Goal: Task Accomplishment & Management: Use online tool/utility

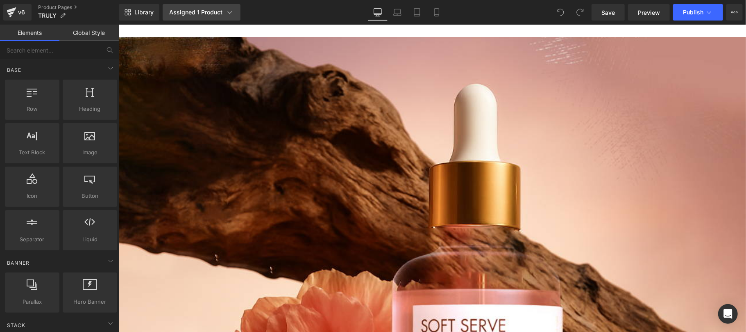
drag, startPoint x: 0, startPoint y: 0, endPoint x: 230, endPoint y: 12, distance: 229.8
click at [228, 12] on icon at bounding box center [230, 12] width 8 height 8
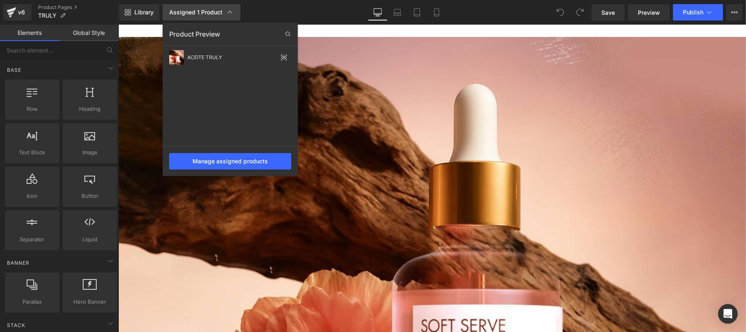
click at [230, 12] on icon at bounding box center [230, 12] width 5 height 2
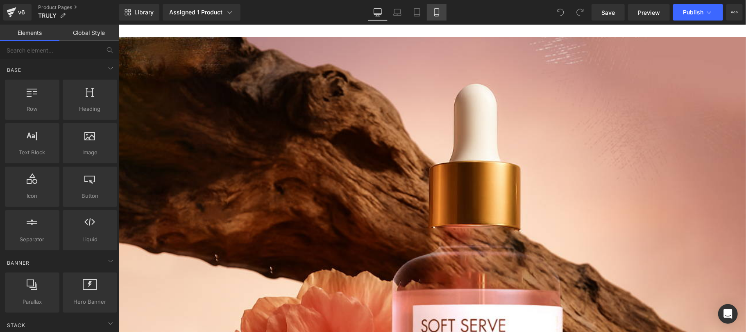
click at [433, 12] on icon at bounding box center [437, 12] width 8 height 8
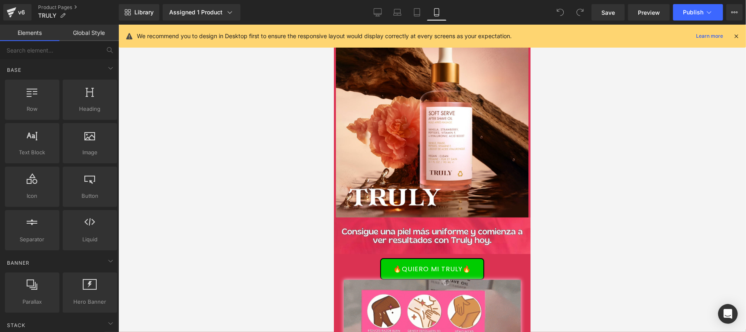
click at [738, 35] on icon at bounding box center [736, 35] width 7 height 7
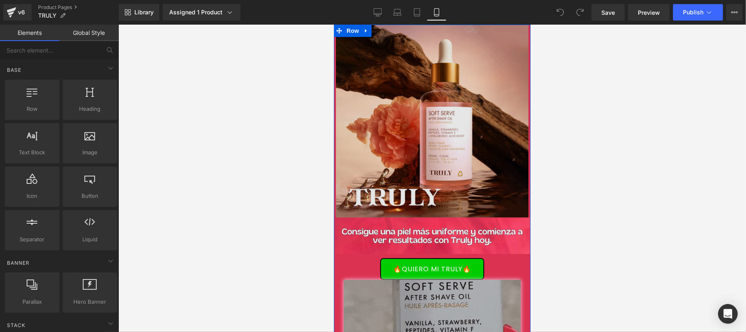
scroll to position [146, 0]
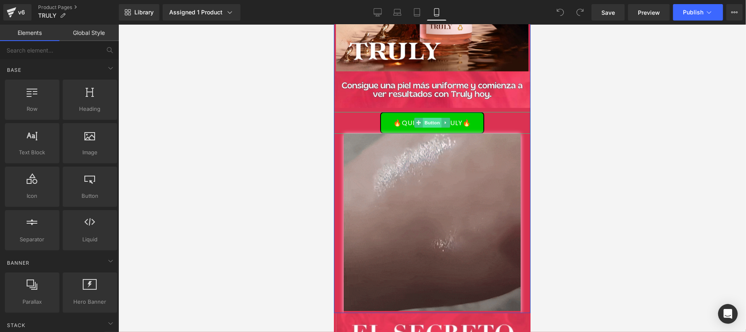
click at [427, 123] on span "Button" at bounding box center [432, 122] width 19 height 10
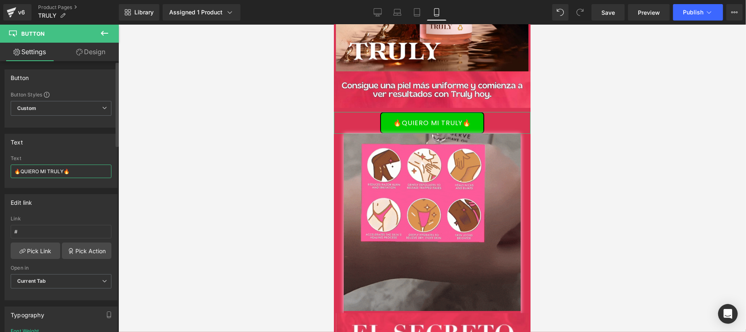
drag, startPoint x: 69, startPoint y: 170, endPoint x: 10, endPoint y: 172, distance: 59.5
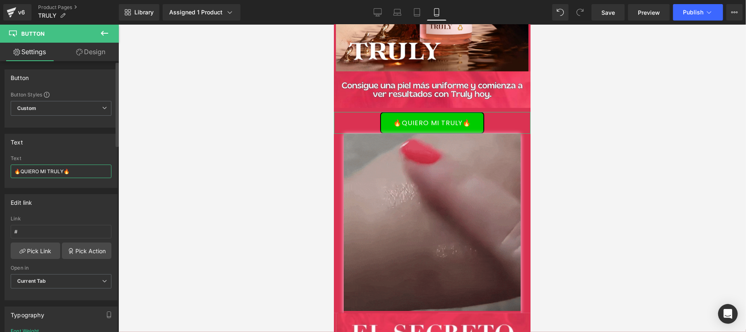
click at [10, 172] on div "🔥QUIERO MI TRULY🔥 Text 🔥QUIERO MI TRULY🔥" at bounding box center [61, 171] width 112 height 32
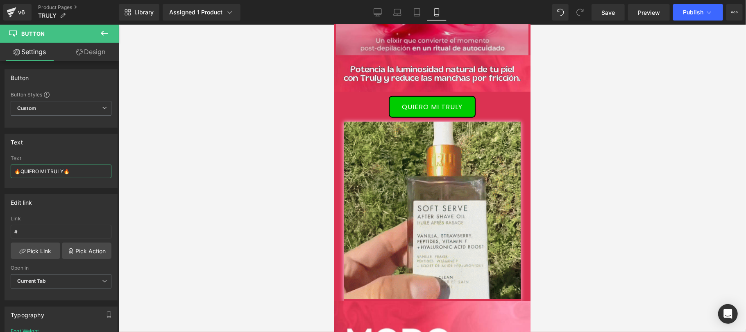
scroll to position [728, 0]
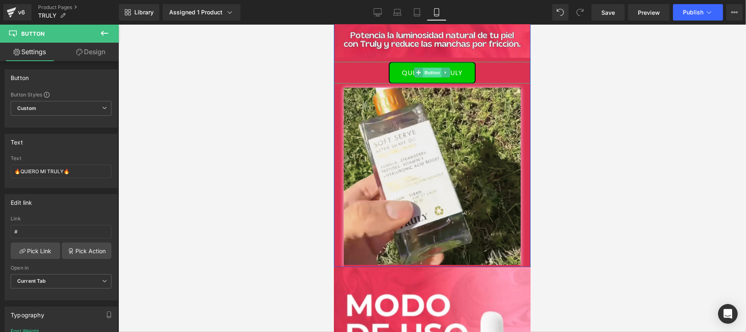
click at [428, 69] on span "Button" at bounding box center [432, 73] width 19 height 10
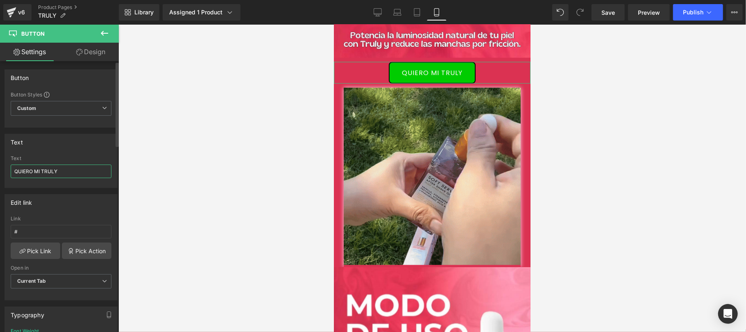
click at [55, 171] on input "QUIERO MI TRULY" at bounding box center [61, 171] width 101 height 14
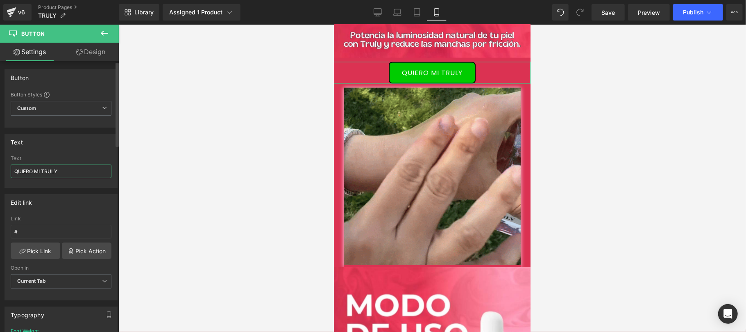
click at [55, 171] on input "QUIERO MI TRULY" at bounding box center [61, 171] width 101 height 14
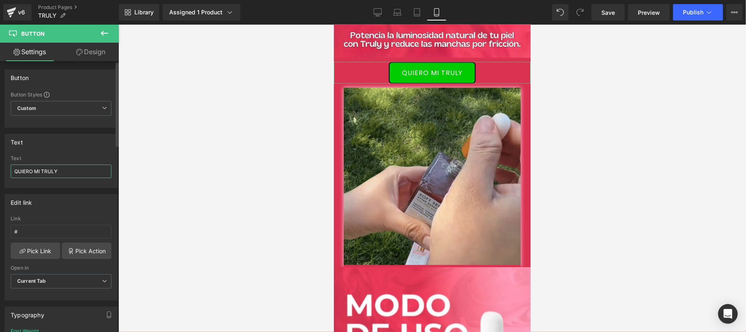
click at [55, 171] on input "QUIERO MI TRULY" at bounding box center [61, 171] width 101 height 14
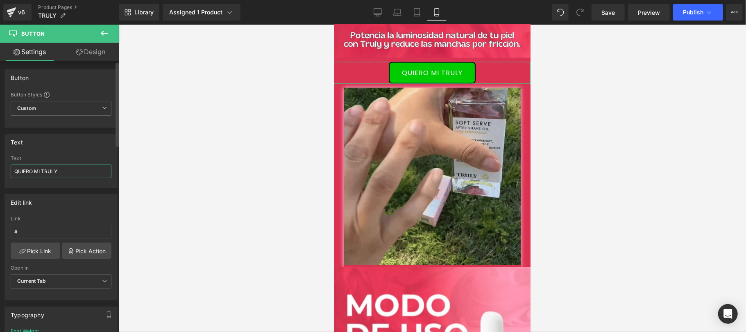
click at [55, 171] on input "QUIERO MI TRULY" at bounding box center [61, 171] width 101 height 14
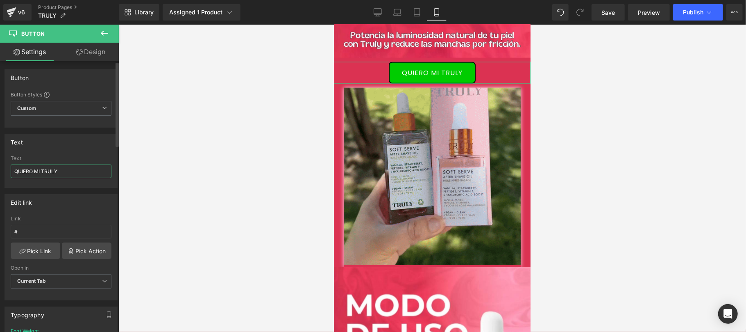
paste input "🔥QUIERO MI TRULY🔥"
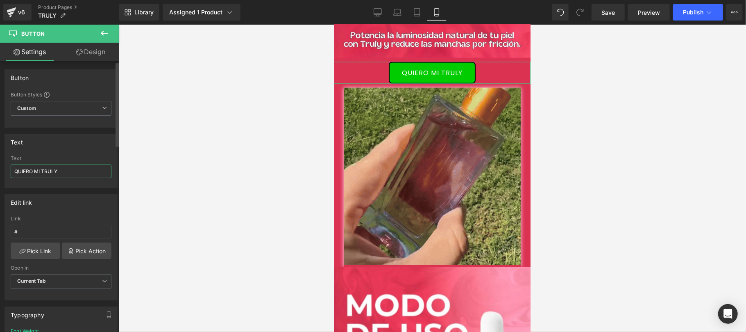
type input "🔥QUIERO MI TRULY🔥"
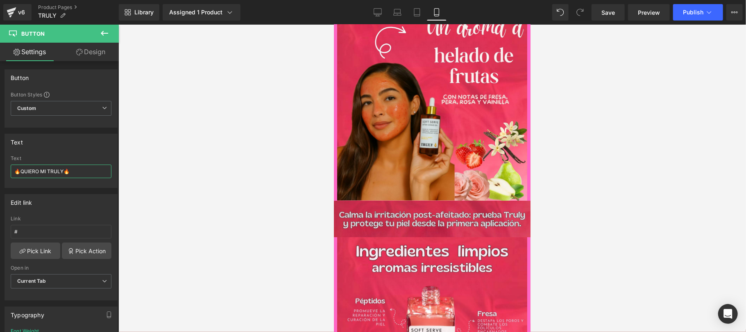
scroll to position [1602, 0]
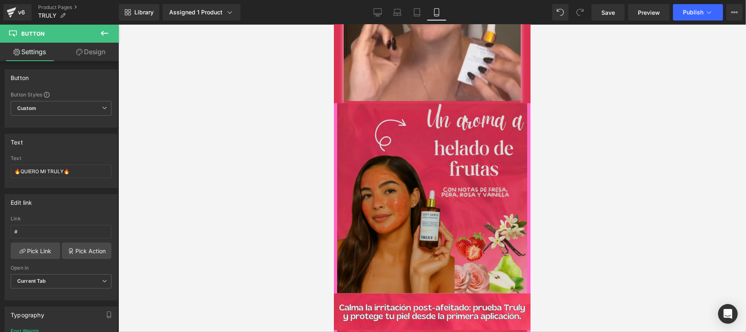
click at [430, 182] on img at bounding box center [432, 197] width 197 height 190
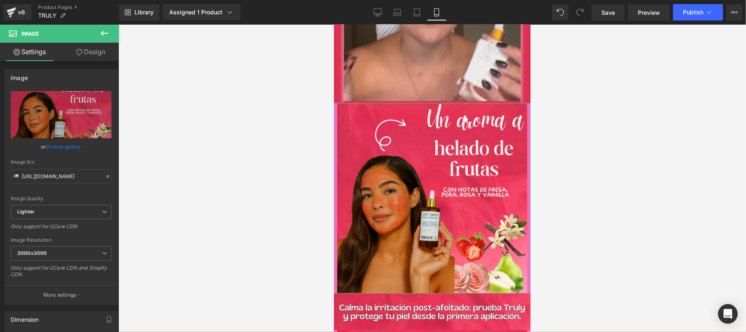
click at [90, 53] on link "Design" at bounding box center [90, 52] width 59 height 18
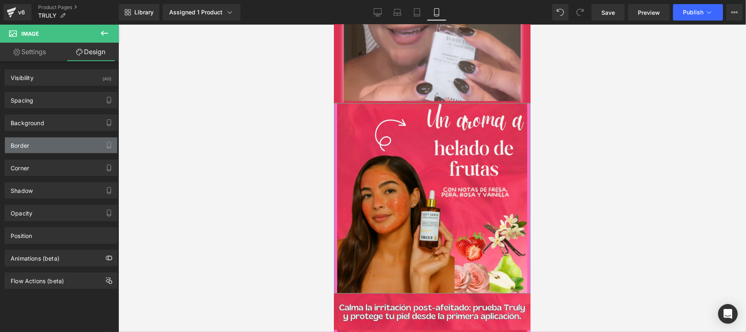
click at [53, 143] on div "Border" at bounding box center [61, 145] width 112 height 16
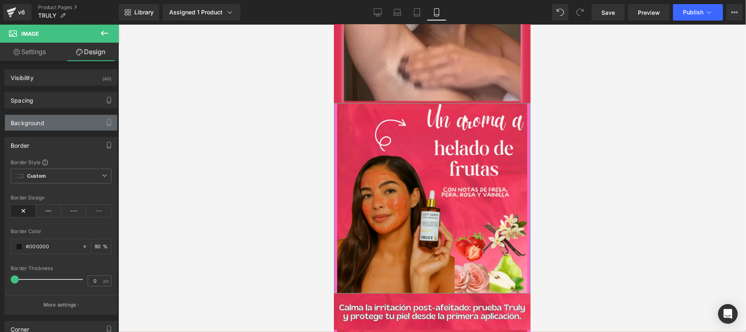
click at [52, 126] on div "Background" at bounding box center [61, 123] width 112 height 16
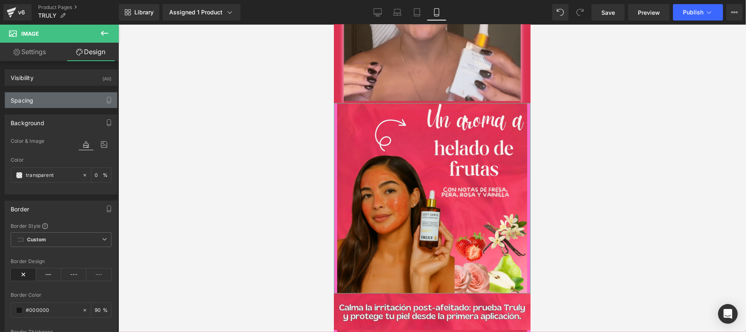
click at [62, 100] on div "Spacing" at bounding box center [61, 100] width 112 height 16
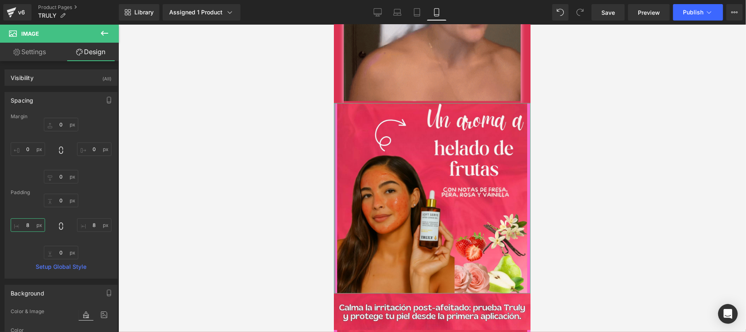
click at [31, 228] on input "8" at bounding box center [28, 225] width 34 height 14
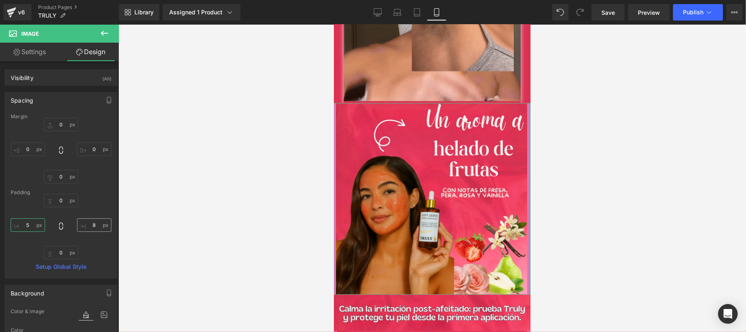
type input "5"
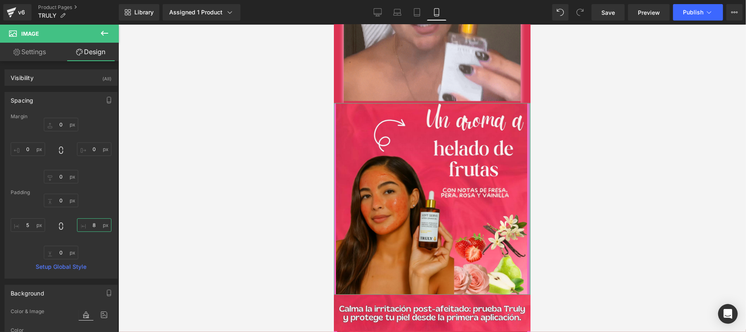
click at [95, 228] on input "8" at bounding box center [94, 225] width 34 height 14
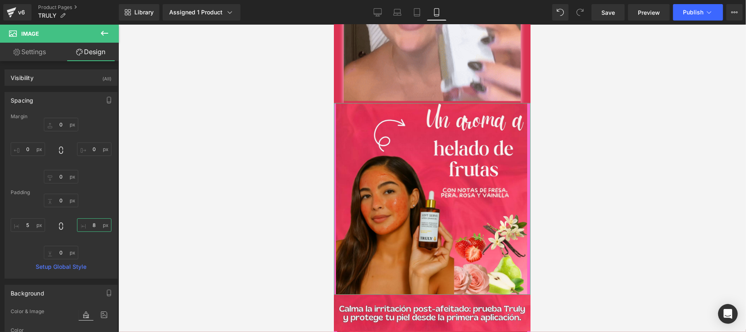
type input "5"
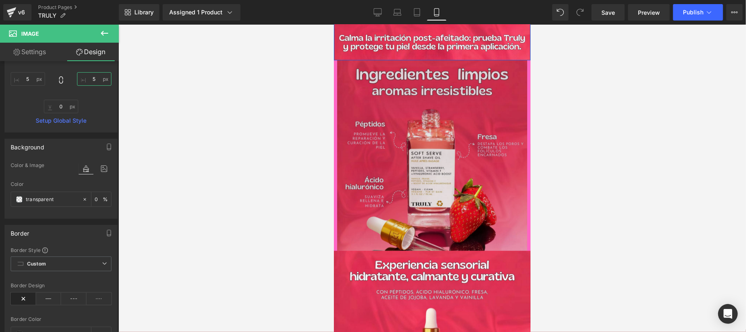
scroll to position [1894, 0]
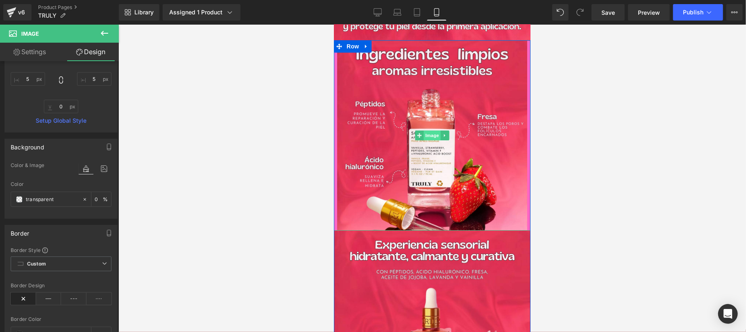
click at [423, 136] on span "Image" at bounding box center [431, 135] width 17 height 10
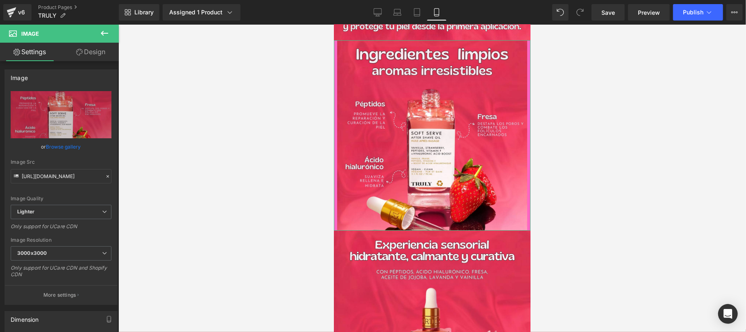
click at [105, 50] on link "Design" at bounding box center [90, 52] width 59 height 18
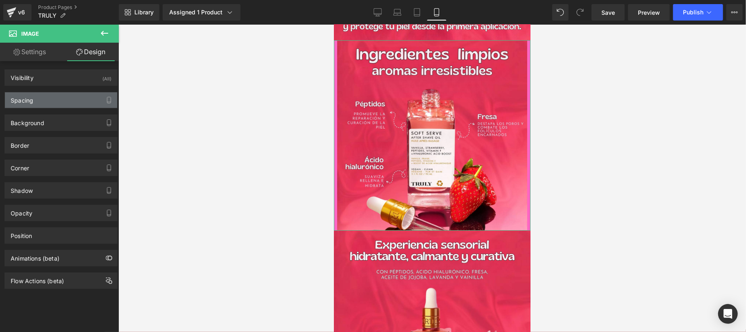
click at [70, 102] on div "Spacing" at bounding box center [61, 100] width 112 height 16
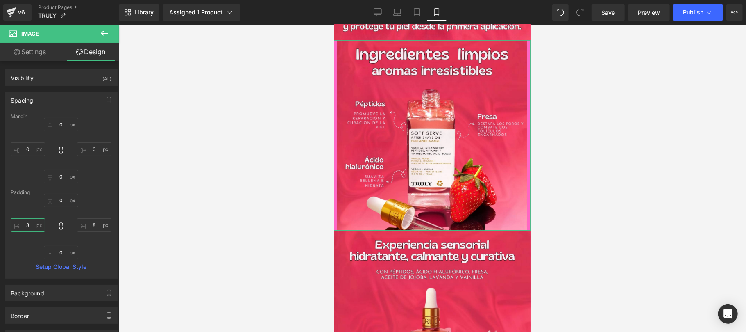
click at [31, 220] on input "8" at bounding box center [28, 225] width 34 height 14
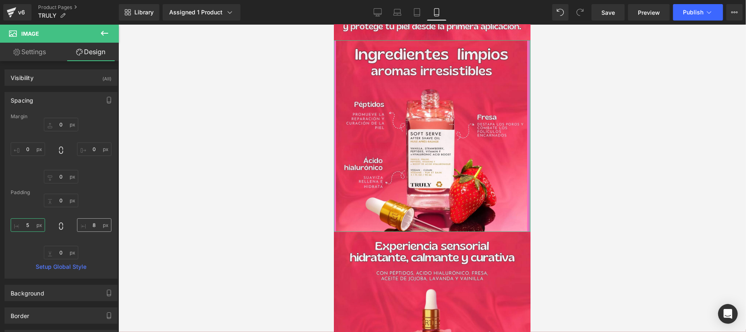
type input "5"
click at [89, 225] on input "8" at bounding box center [94, 225] width 34 height 14
type input "5"
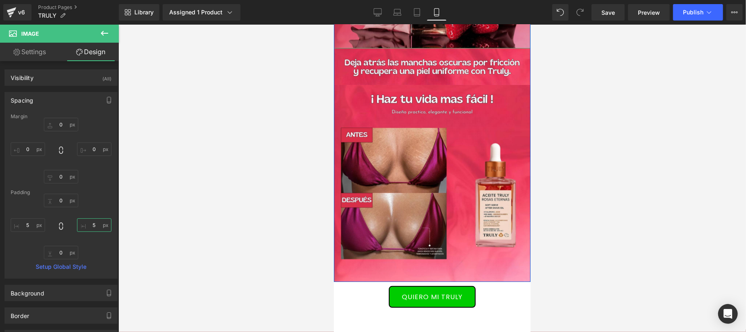
scroll to position [2332, 0]
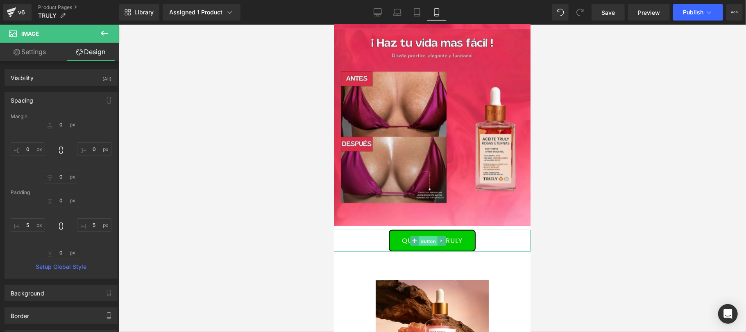
click at [435, 239] on span "Button" at bounding box center [427, 240] width 19 height 10
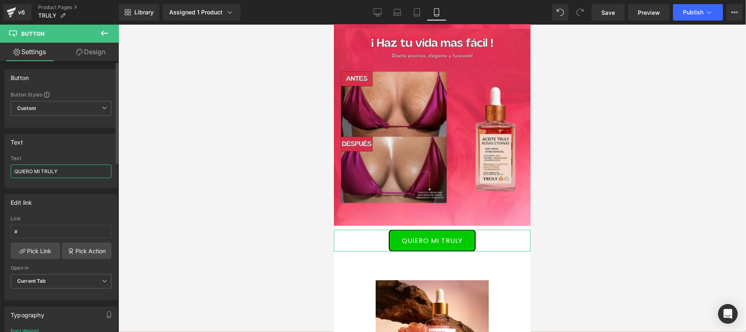
click at [74, 174] on input "QUIERO MI TRULY" at bounding box center [61, 171] width 101 height 14
click at [74, 173] on input "QUIERO MI TRULY" at bounding box center [61, 171] width 101 height 14
paste input "🔥QUIERO MI TRULY🔥"
type input "🔥QUIERO MI TRULY🔥"
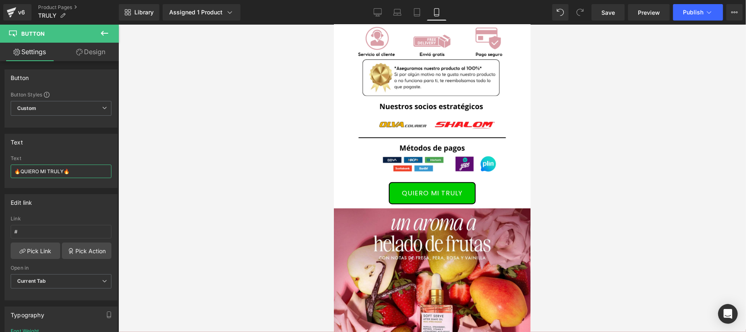
scroll to position [2769, 0]
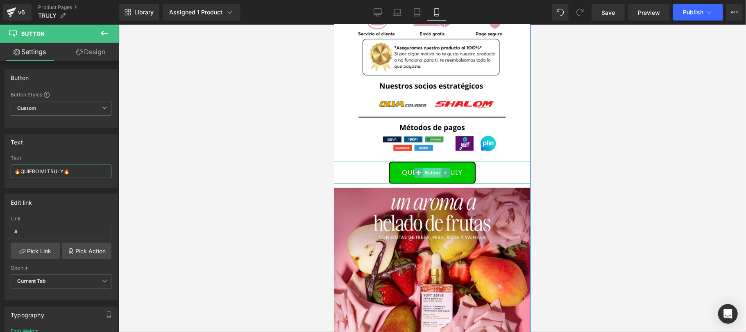
drag, startPoint x: 428, startPoint y: 177, endPoint x: 498, endPoint y: 207, distance: 75.8
click at [428, 177] on span "Button" at bounding box center [432, 173] width 19 height 10
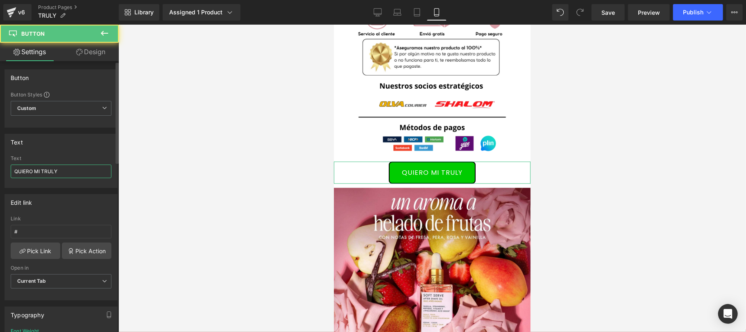
click at [82, 175] on input "QUIERO MI TRULY" at bounding box center [61, 171] width 101 height 14
paste input "🔥QUIERO MI TRULY🔥"
type input "🔥QUIERO MI TRULY🔥"
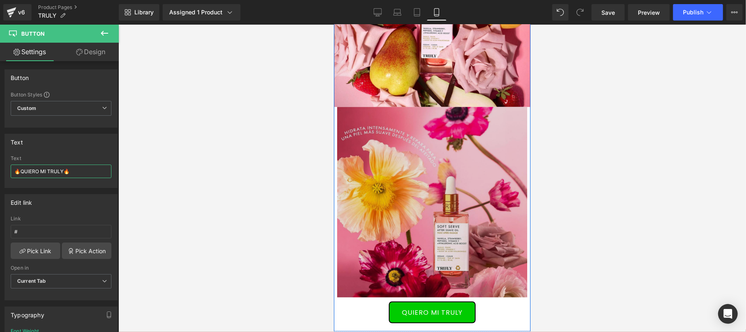
scroll to position [3060, 0]
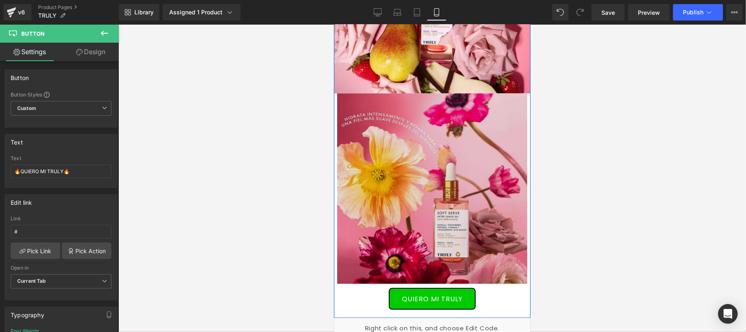
click at [421, 192] on div "Image" at bounding box center [432, 188] width 197 height 190
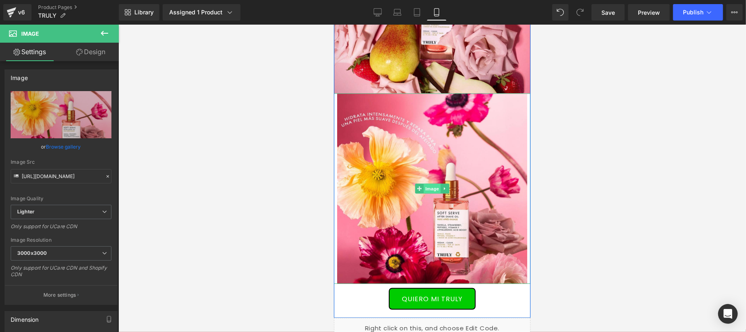
click at [425, 189] on span "Image" at bounding box center [431, 188] width 17 height 10
click at [107, 53] on link "Design" at bounding box center [90, 52] width 59 height 18
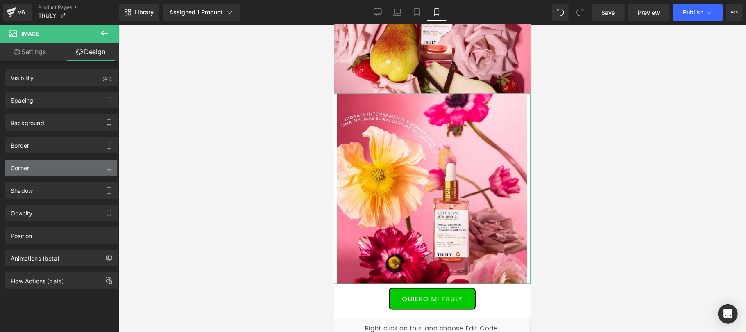
type input "0"
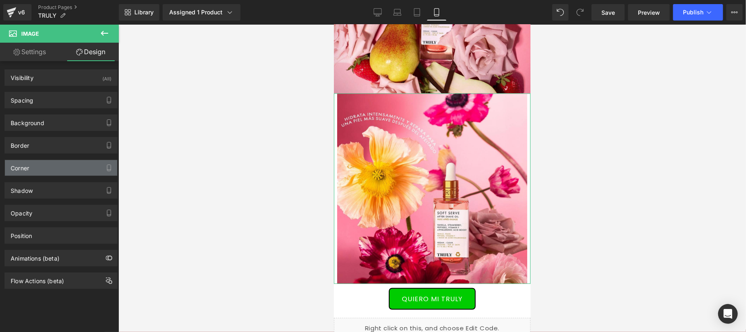
type input "8"
type input "0"
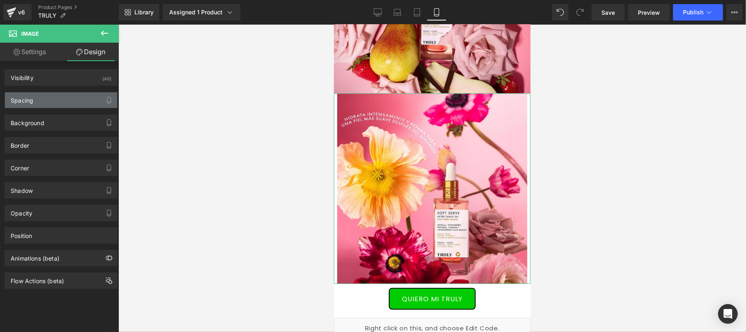
click at [66, 102] on div "Spacing" at bounding box center [61, 100] width 112 height 16
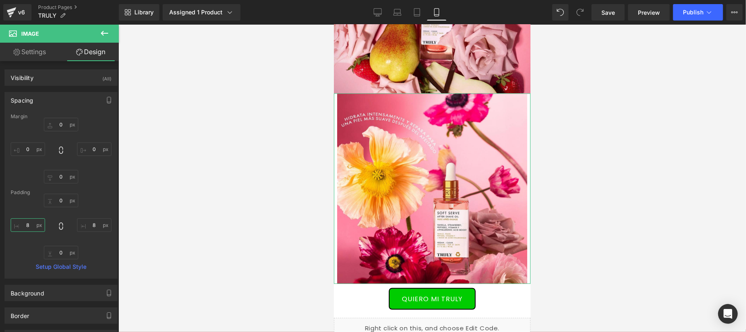
click at [23, 227] on input "8" at bounding box center [28, 225] width 34 height 14
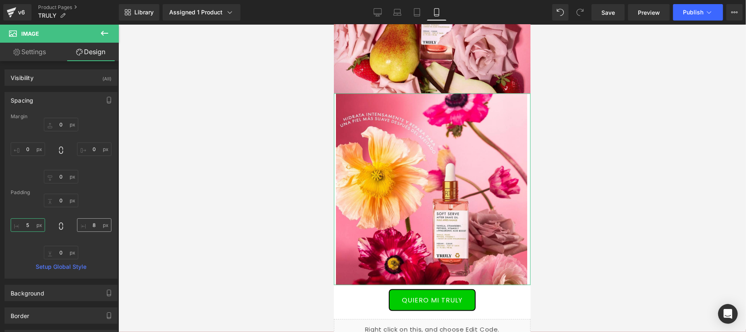
type input "5"
click at [97, 225] on input "8" at bounding box center [94, 225] width 34 height 14
type input "5"
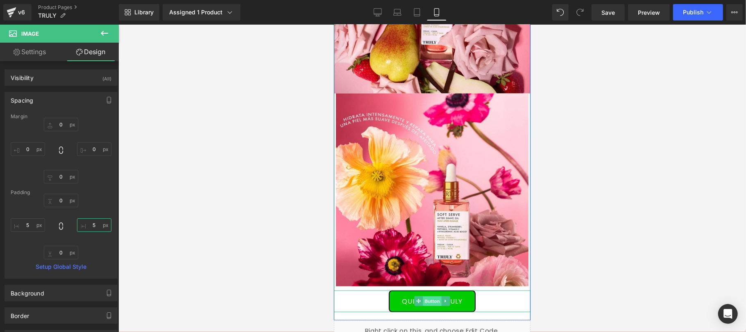
drag, startPoint x: 423, startPoint y: 299, endPoint x: 516, endPoint y: 263, distance: 99.4
click at [423, 299] on span "Button" at bounding box center [432, 301] width 19 height 10
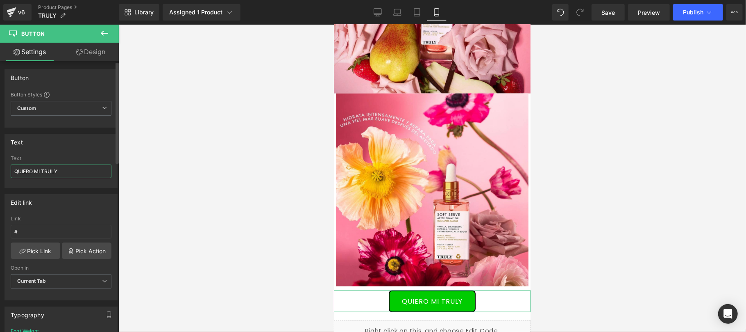
click at [70, 173] on input "QUIERO MI TRULY" at bounding box center [61, 171] width 101 height 14
paste input "🔥QUIERO MI TRULY🔥"
type input "🔥QUIERO MI TRULY🔥"
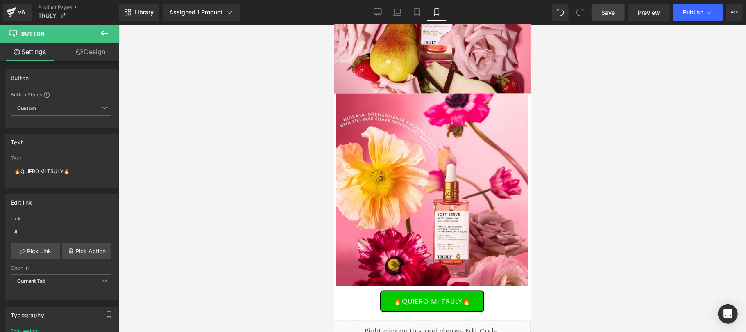
click at [613, 14] on span "Save" at bounding box center [609, 12] width 14 height 9
click at [23, 14] on div "v6" at bounding box center [21, 12] width 10 height 11
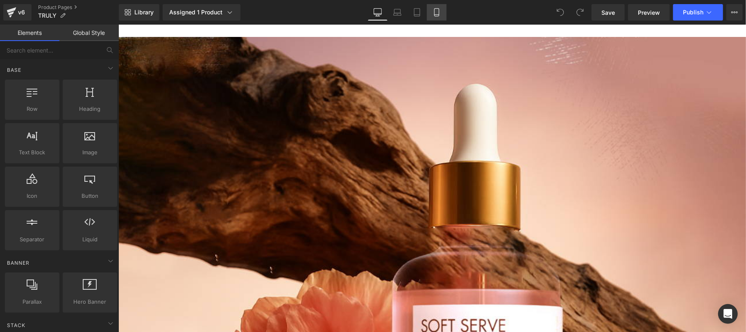
click at [434, 16] on link "Mobile" at bounding box center [437, 12] width 20 height 16
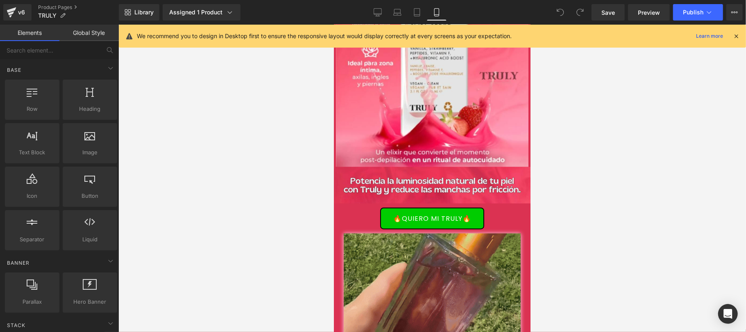
scroll to position [874, 0]
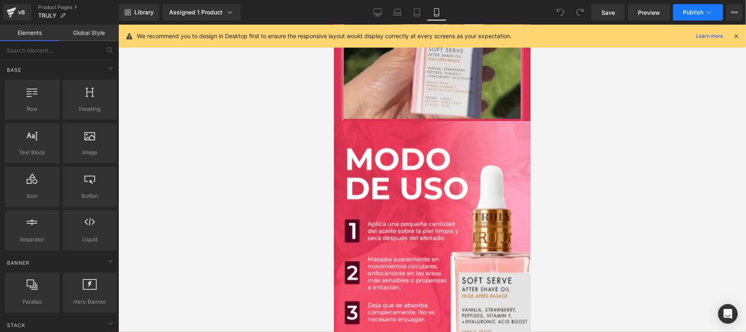
click at [705, 14] on icon at bounding box center [709, 12] width 8 height 8
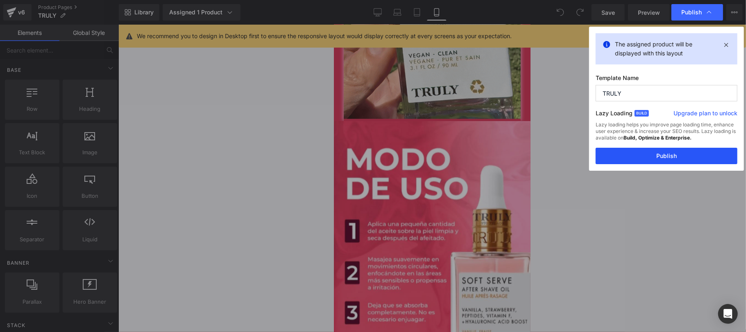
click at [664, 159] on button "Publish" at bounding box center [667, 156] width 142 height 16
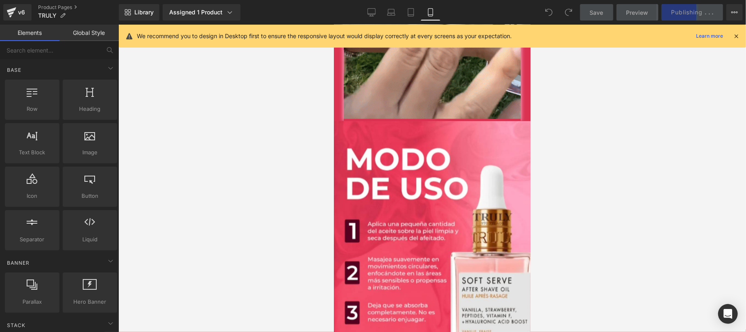
click at [739, 35] on icon at bounding box center [736, 35] width 7 height 7
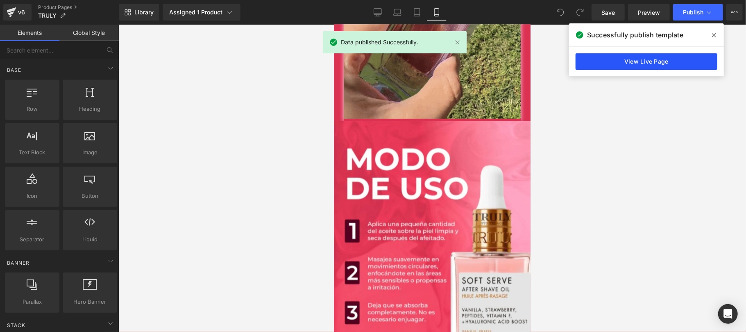
click at [673, 67] on link "View Live Page" at bounding box center [647, 61] width 142 height 16
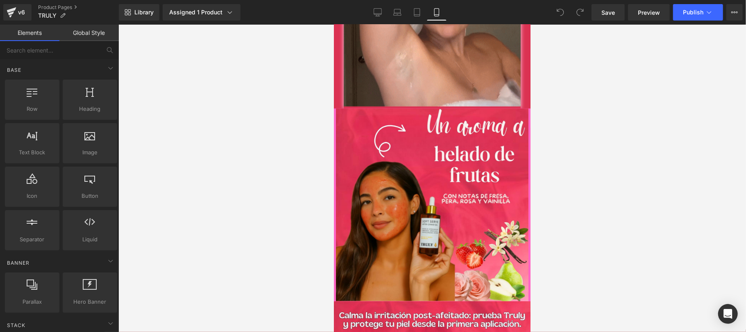
scroll to position [1510, 0]
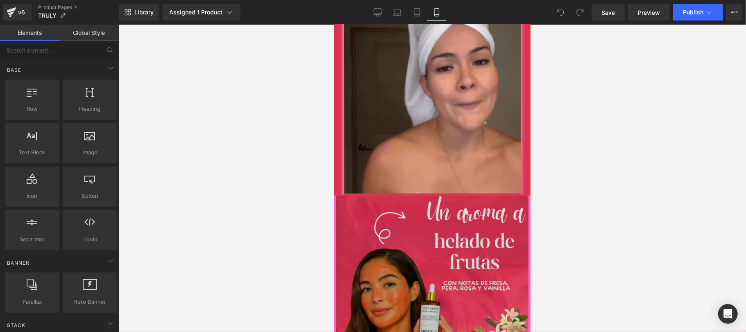
click at [459, 197] on div "Image Image Row" at bounding box center [432, 309] width 197 height 229
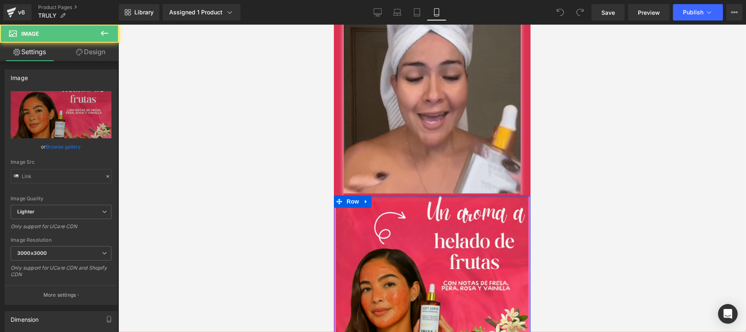
type input "[URL][DOMAIN_NAME]"
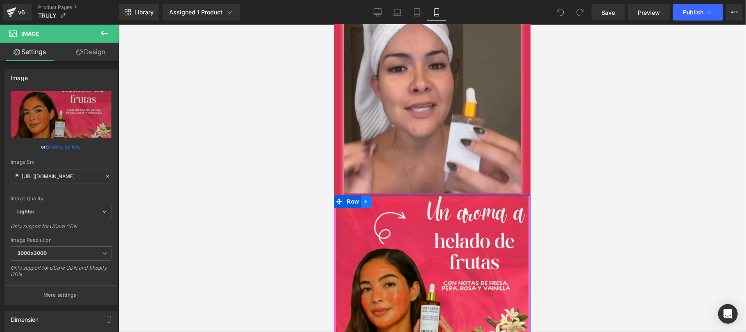
click at [363, 200] on icon at bounding box center [366, 201] width 6 height 6
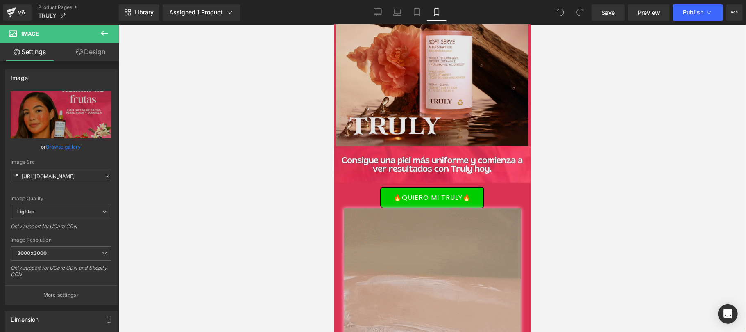
scroll to position [0, 0]
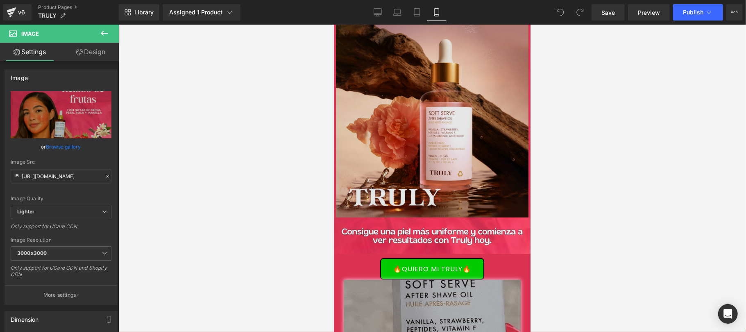
click at [433, 110] on img at bounding box center [432, 120] width 197 height 193
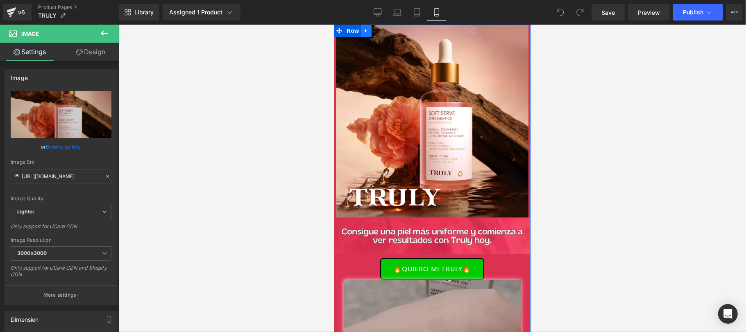
click at [365, 32] on icon at bounding box center [366, 31] width 2 height 4
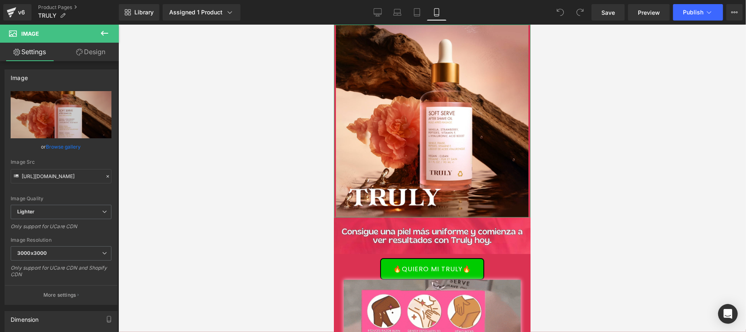
click at [100, 50] on link "Design" at bounding box center [90, 52] width 59 height 18
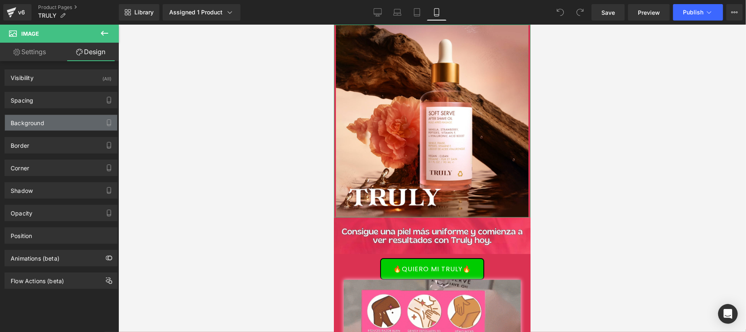
click at [46, 124] on div "Background" at bounding box center [61, 123] width 112 height 16
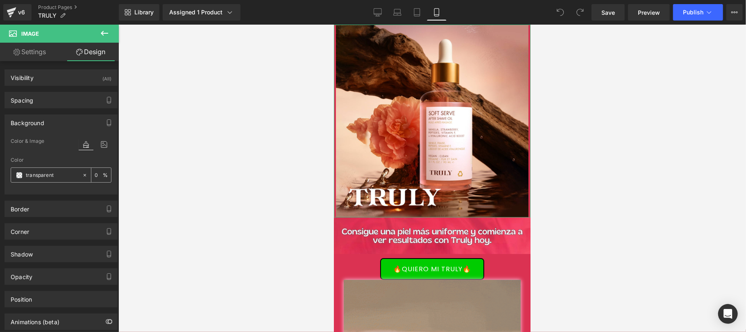
type input "transparent"
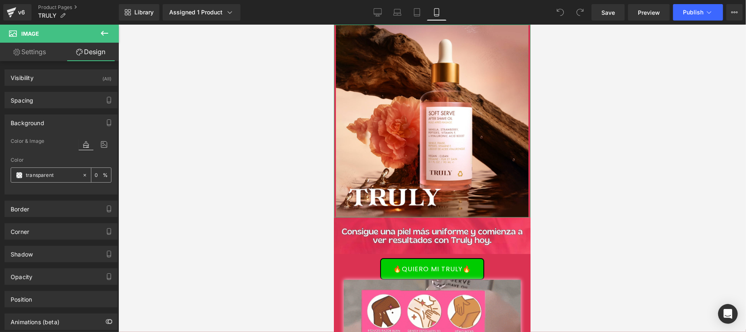
type input "0"
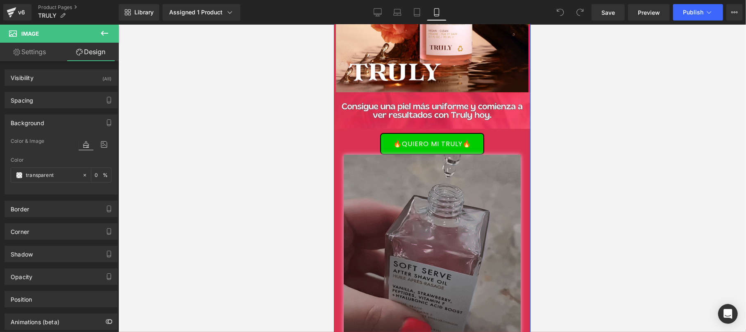
scroll to position [146, 0]
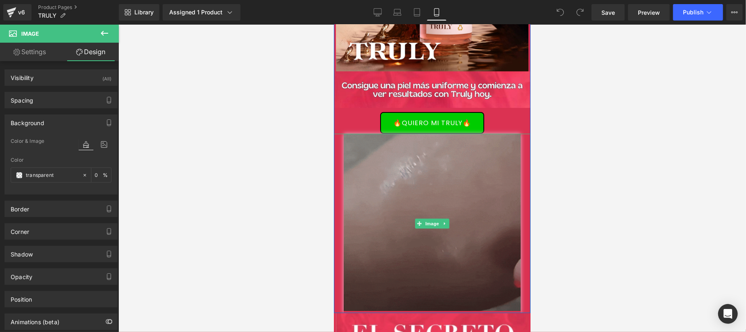
click at [395, 190] on img at bounding box center [431, 222] width 177 height 179
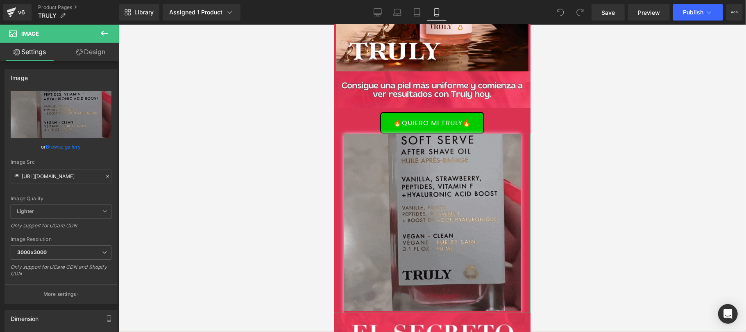
click at [98, 46] on link "Design" at bounding box center [90, 52] width 59 height 18
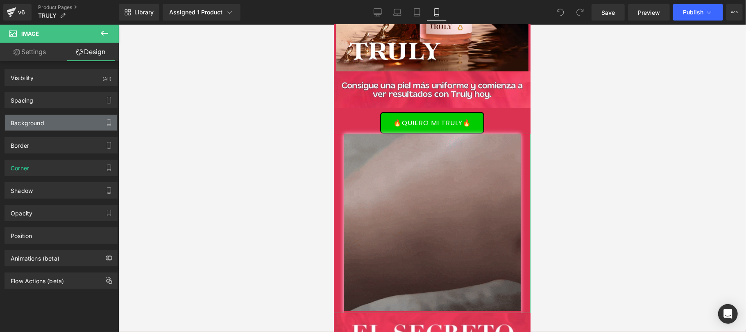
type input "transparent"
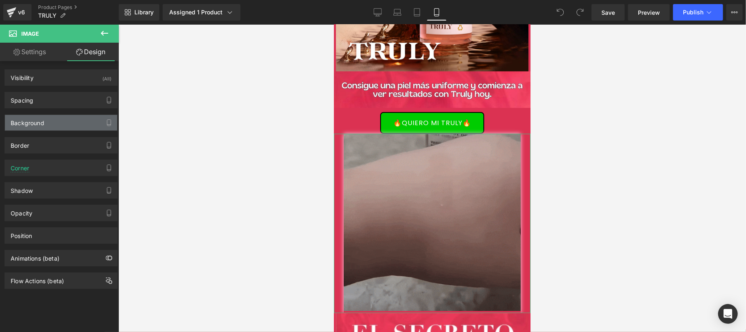
type input "0"
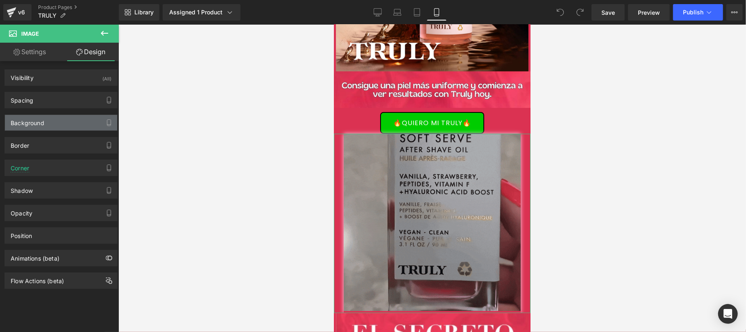
click at [61, 128] on div "Background" at bounding box center [61, 123] width 112 height 16
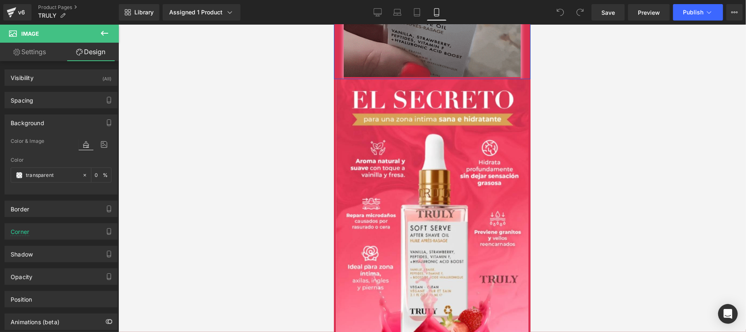
scroll to position [437, 0]
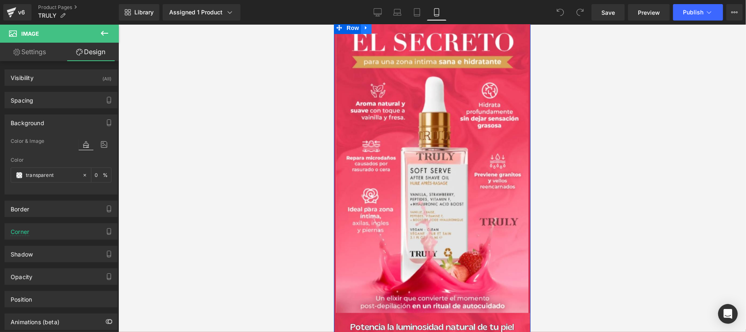
click at [363, 31] on icon at bounding box center [366, 28] width 6 height 6
click at [427, 166] on span "Image" at bounding box center [431, 167] width 17 height 10
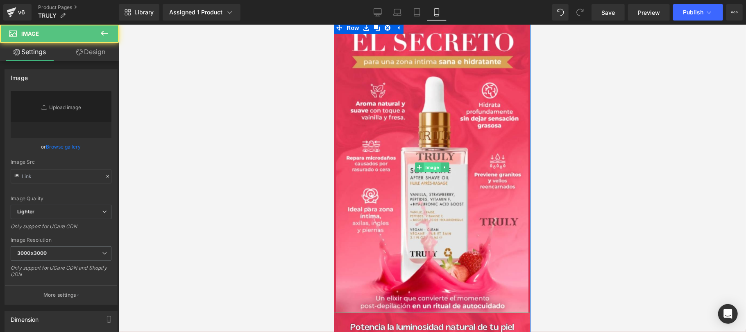
type input "https://ucarecdn.com/f1e65aec-c22a-4fbf-880a-8ccc235917d6/-/format/auto/-/previ…"
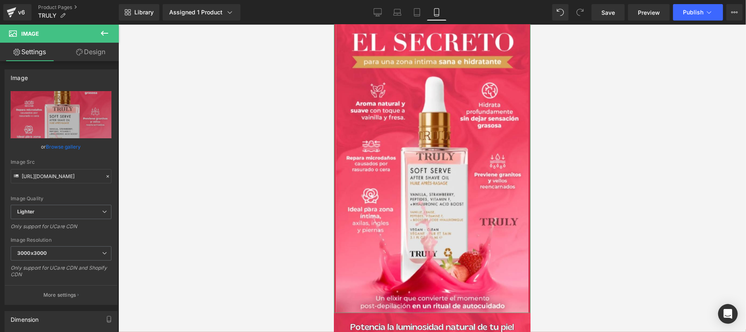
click at [102, 56] on link "Design" at bounding box center [90, 52] width 59 height 18
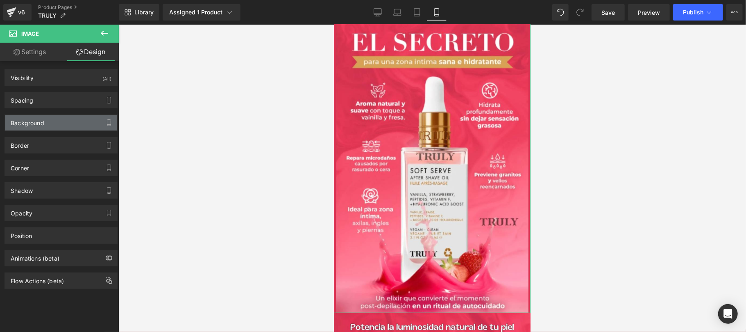
type input "transparent"
type input "0"
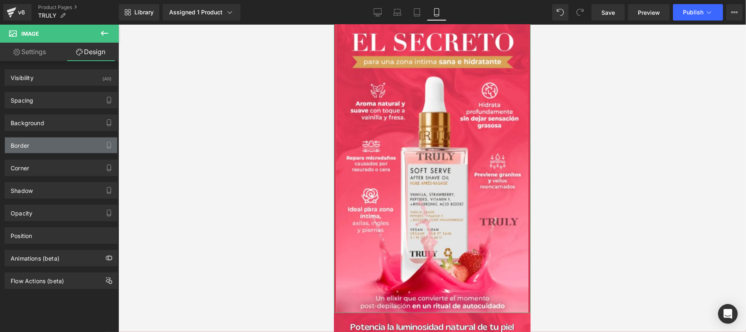
click at [41, 107] on div "Spacing" at bounding box center [61, 100] width 112 height 16
click at [43, 104] on div "Spacing" at bounding box center [61, 100] width 112 height 16
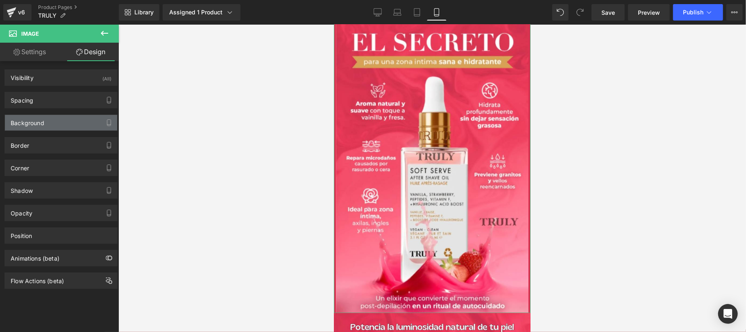
click at [63, 128] on div "Background" at bounding box center [61, 123] width 112 height 16
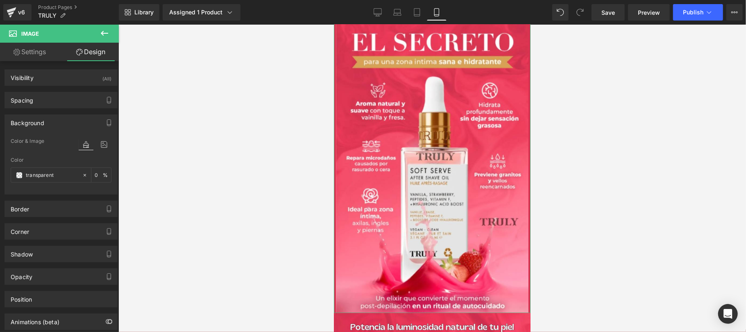
click at [54, 119] on div "Background" at bounding box center [61, 123] width 112 height 16
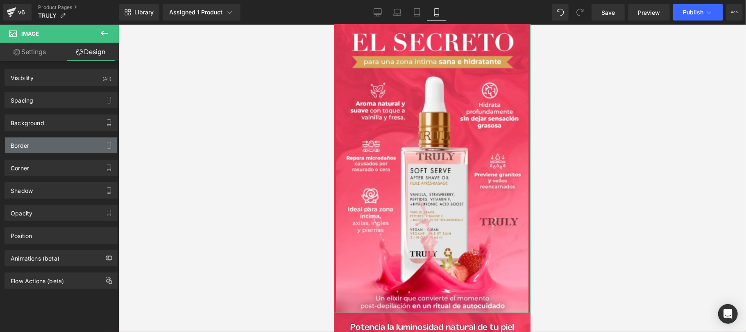
click at [57, 146] on div "Border" at bounding box center [61, 145] width 112 height 16
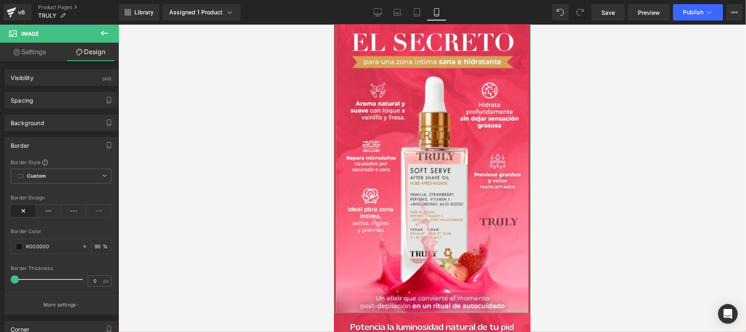
click at [40, 144] on div "Border" at bounding box center [61, 145] width 112 height 16
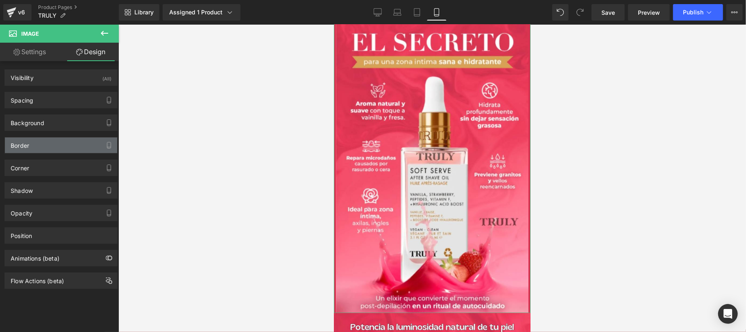
click at [40, 144] on div "Border" at bounding box center [61, 145] width 112 height 16
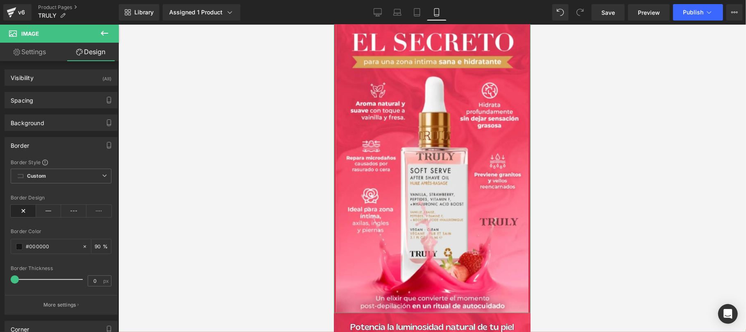
drag, startPoint x: 40, startPoint y: 143, endPoint x: 43, endPoint y: 147, distance: 5.2
click at [41, 143] on div "Border" at bounding box center [61, 145] width 112 height 16
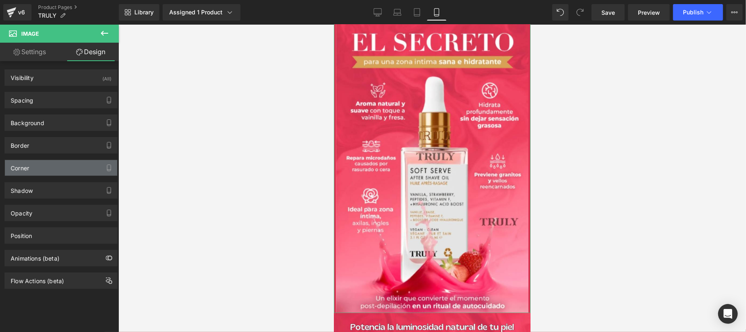
click at [47, 171] on div "Corner" at bounding box center [61, 168] width 112 height 16
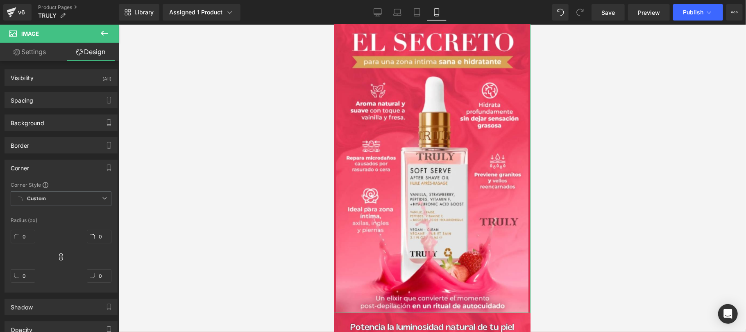
click at [47, 171] on div "Corner" at bounding box center [61, 168] width 112 height 16
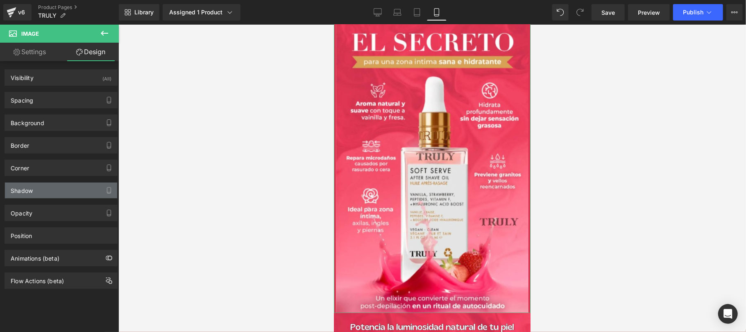
click at [50, 194] on div "Shadow" at bounding box center [61, 190] width 112 height 16
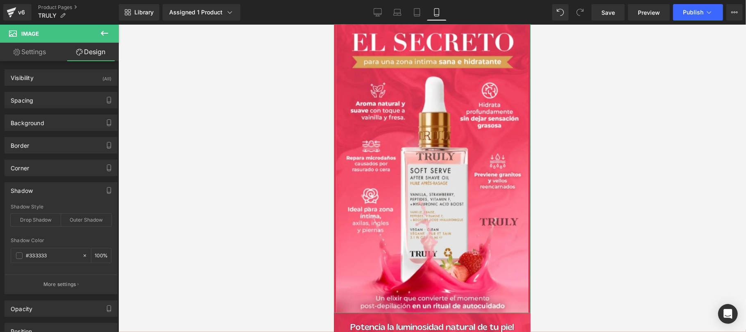
drag, startPoint x: 50, startPoint y: 194, endPoint x: 56, endPoint y: 191, distance: 7.0
click at [50, 194] on div "Shadow" at bounding box center [61, 190] width 112 height 16
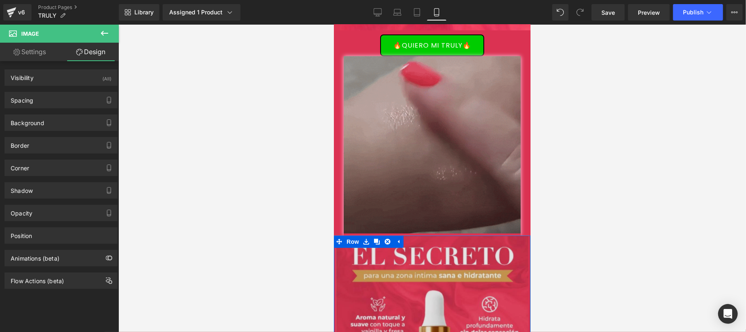
scroll to position [0, 0]
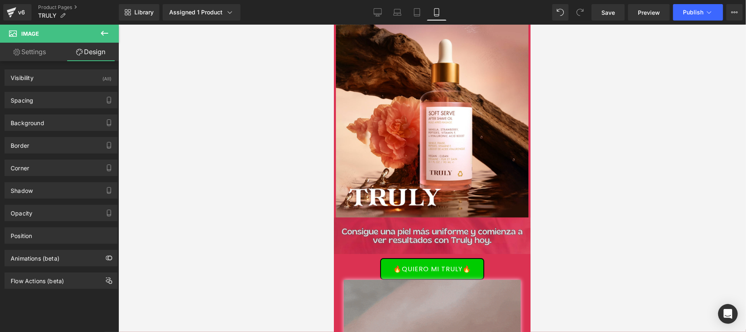
click at [430, 102] on img at bounding box center [432, 120] width 197 height 193
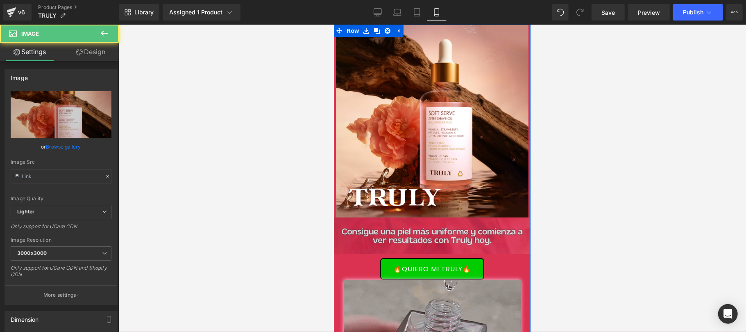
type input "https://ucarecdn.com/d25ba586-e14d-4355-8ade-b2314c804bf7/-/format/auto/-/previ…"
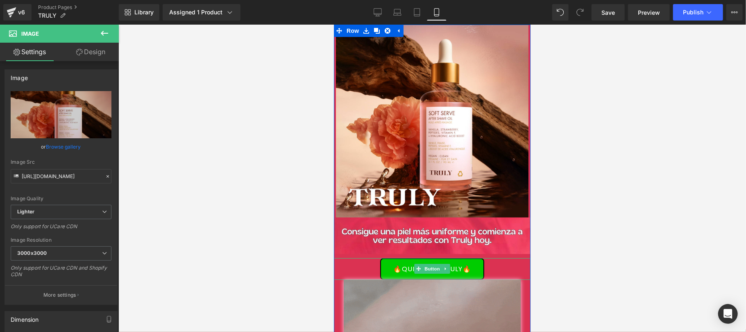
click at [497, 265] on div "🔥QUIERO MI TRULY🔥" at bounding box center [432, 268] width 197 height 22
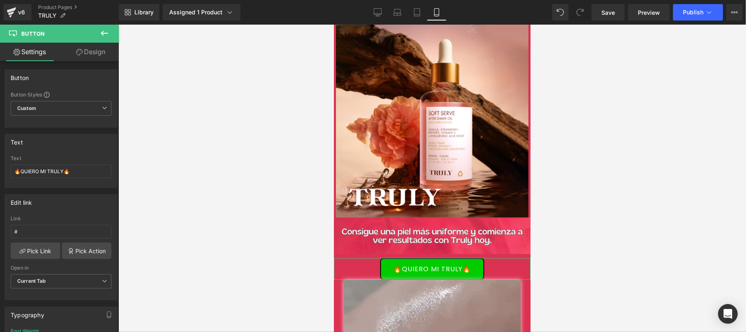
click at [94, 52] on link "Design" at bounding box center [90, 52] width 59 height 18
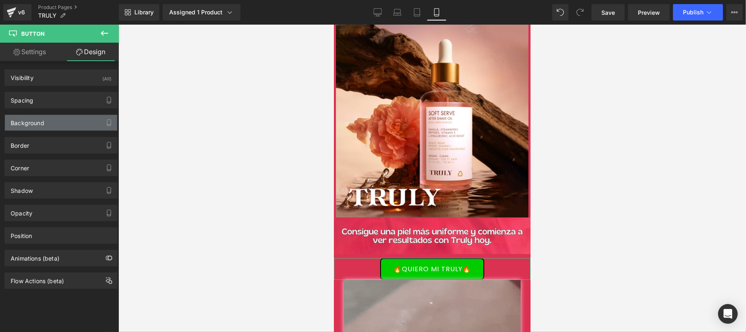
click at [58, 123] on div "Background" at bounding box center [61, 123] width 112 height 16
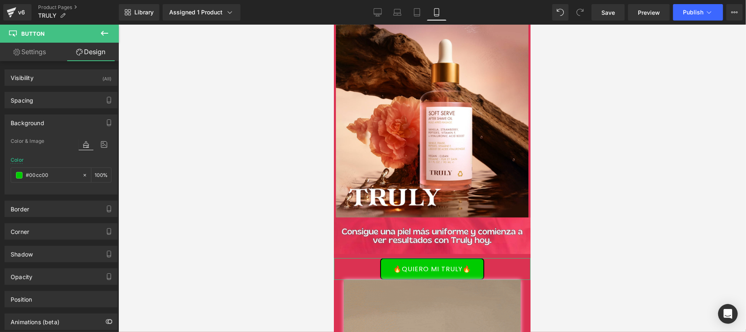
click at [58, 123] on div "Background" at bounding box center [61, 123] width 112 height 16
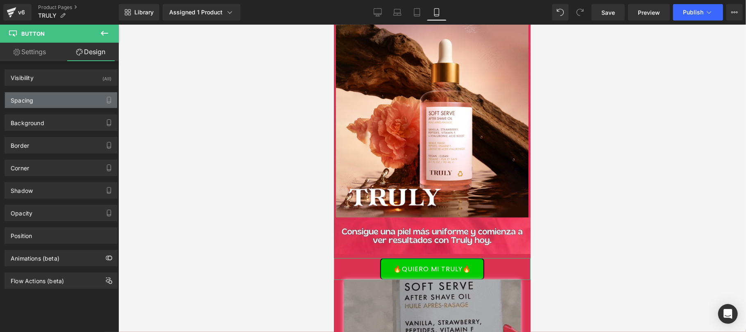
click at [68, 100] on div "Spacing" at bounding box center [61, 100] width 112 height 16
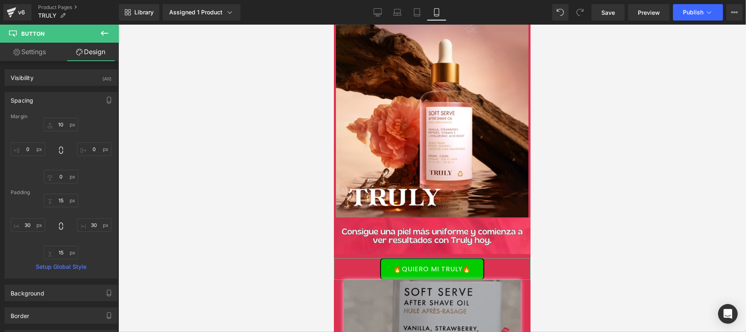
click at [69, 98] on div "Spacing" at bounding box center [61, 100] width 112 height 16
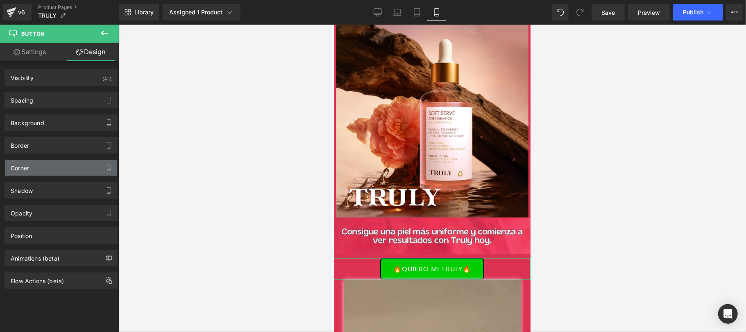
click at [52, 163] on div "Corner" at bounding box center [61, 168] width 112 height 16
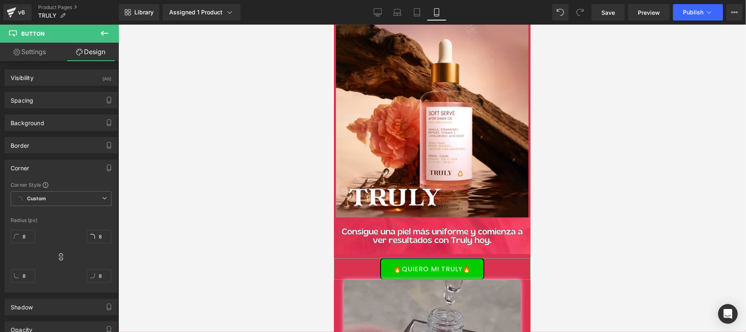
click at [52, 166] on div "Corner" at bounding box center [61, 168] width 112 height 16
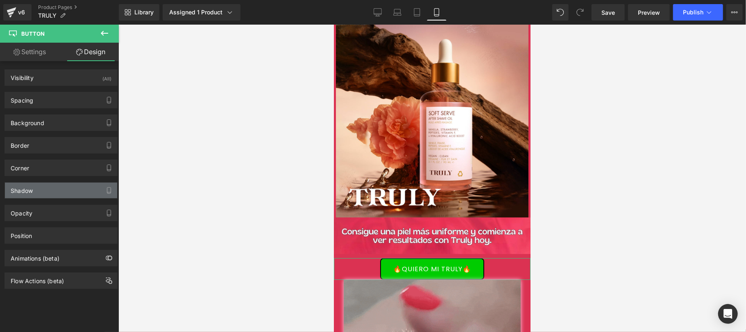
click at [52, 198] on div "Shadow" at bounding box center [61, 190] width 112 height 16
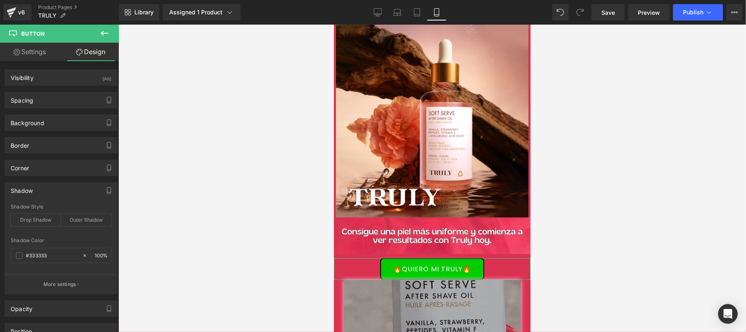
click at [53, 195] on div "Shadow" at bounding box center [61, 190] width 112 height 16
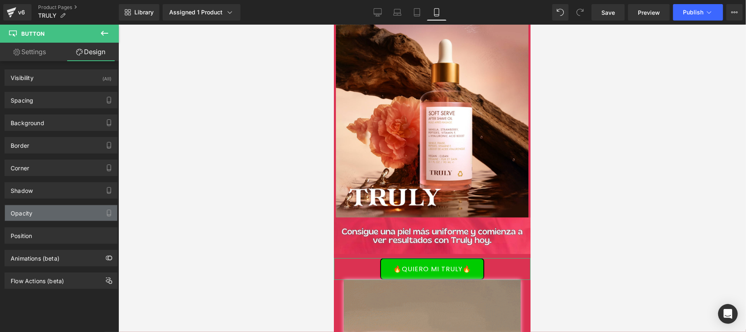
click at [53, 218] on div "Opacity" at bounding box center [61, 213] width 112 height 16
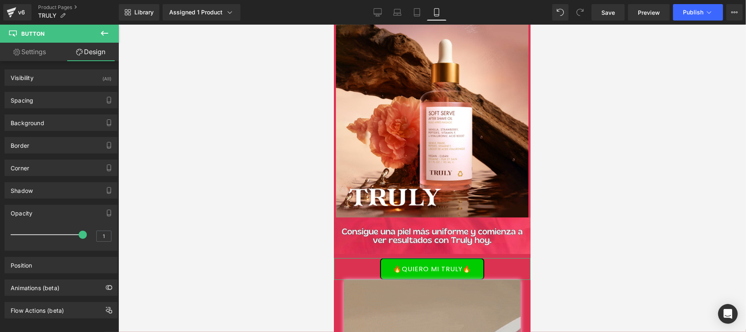
click at [53, 218] on div "Opacity" at bounding box center [61, 213] width 112 height 16
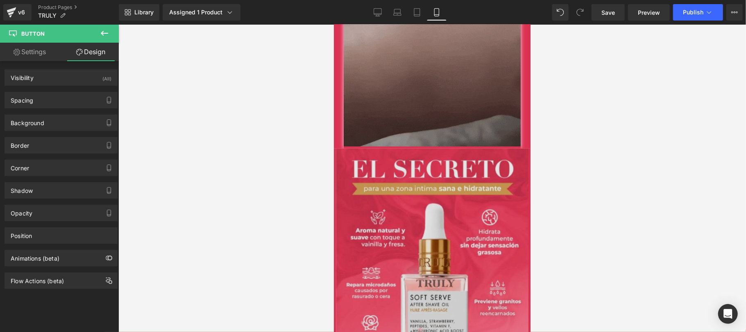
scroll to position [146, 0]
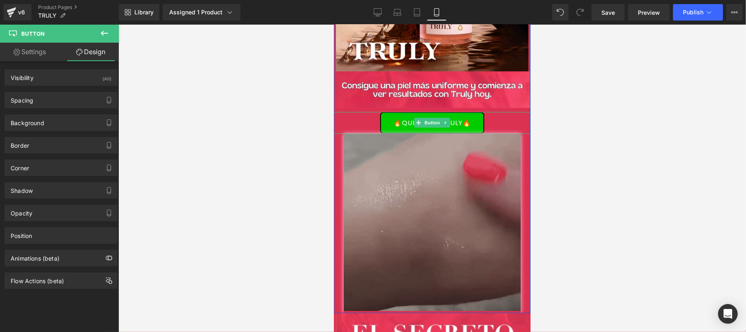
click at [349, 123] on div "🔥QUIERO MI TRULY🔥" at bounding box center [432, 122] width 197 height 22
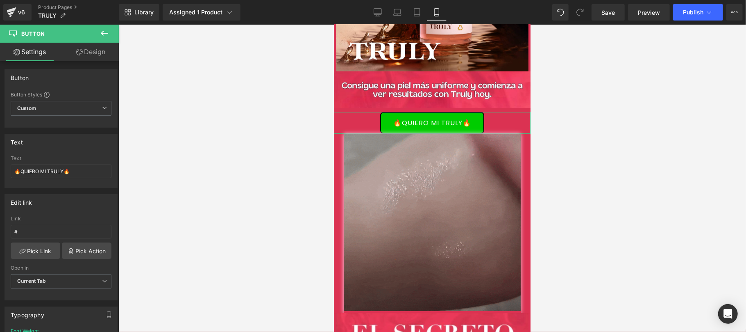
click at [94, 53] on link "Design" at bounding box center [90, 52] width 59 height 18
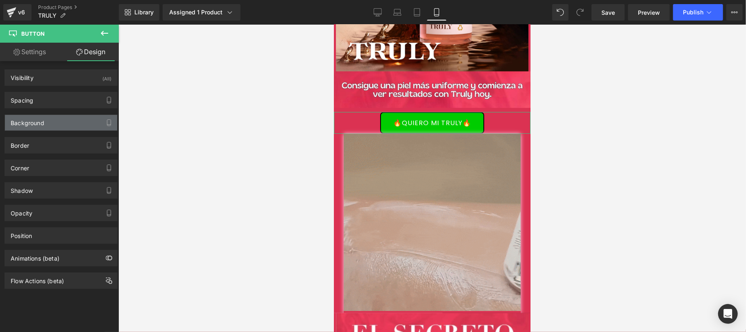
click at [55, 120] on div "Background" at bounding box center [61, 123] width 112 height 16
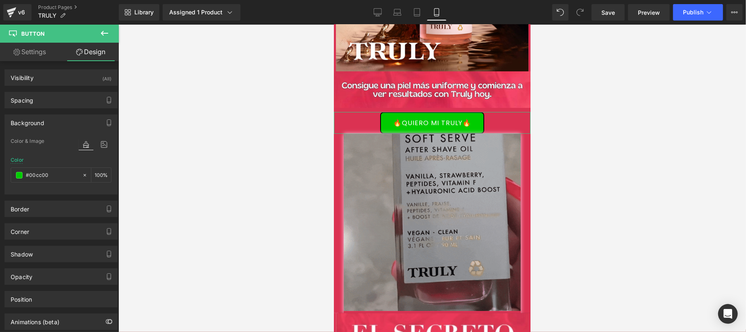
type input "#00cc00"
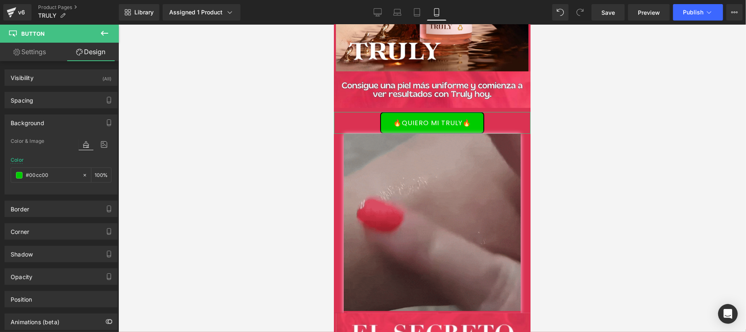
type input "100"
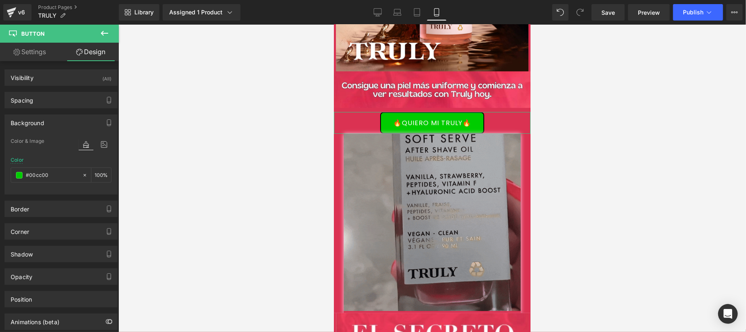
click at [47, 122] on div "Background" at bounding box center [61, 123] width 112 height 16
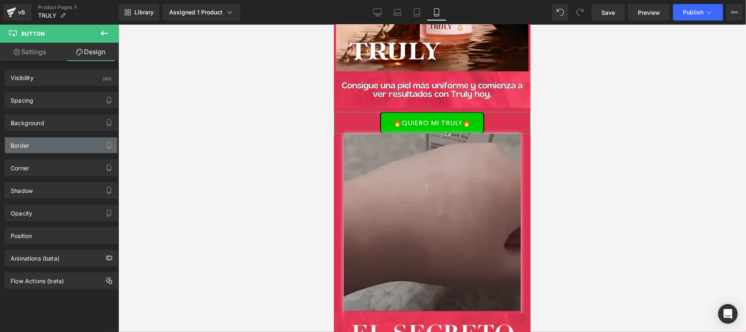
click at [45, 143] on div "Border" at bounding box center [61, 145] width 112 height 16
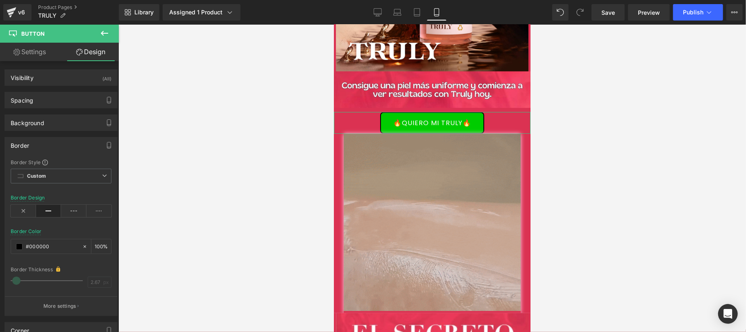
click at [45, 143] on div "Border" at bounding box center [61, 145] width 112 height 16
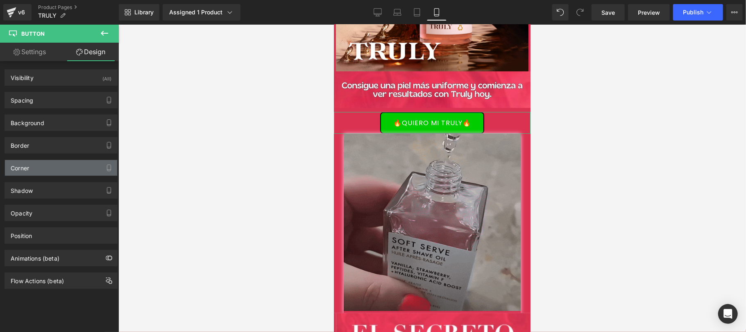
click at [42, 175] on div "Corner" at bounding box center [61, 168] width 112 height 16
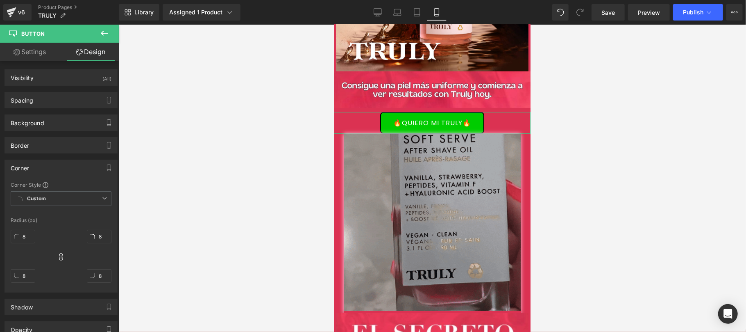
click at [44, 172] on div "Corner" at bounding box center [61, 168] width 112 height 16
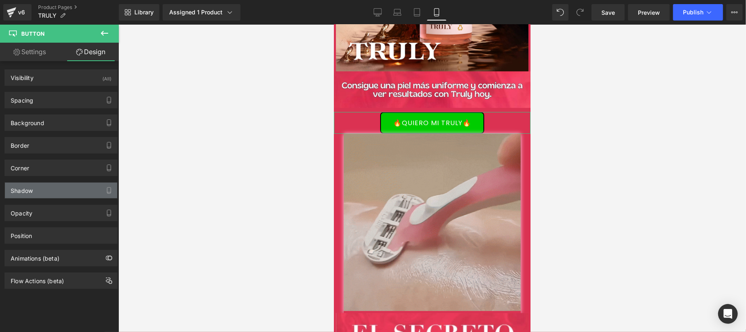
click at [61, 189] on div "Shadow" at bounding box center [61, 190] width 112 height 16
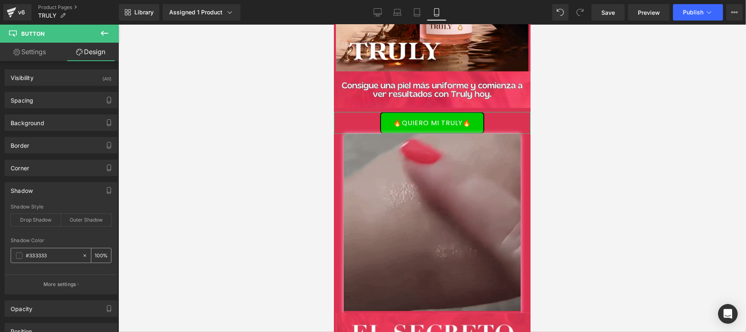
click at [23, 257] on div "#333333" at bounding box center [46, 255] width 71 height 14
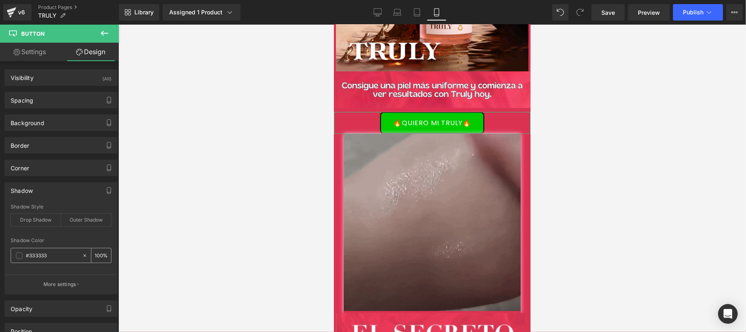
click at [21, 257] on span at bounding box center [19, 255] width 7 height 7
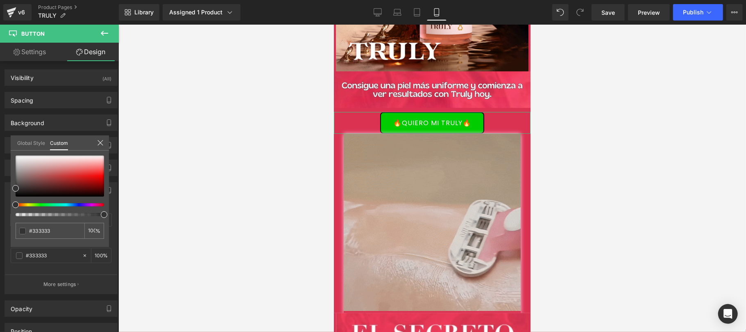
click at [98, 144] on icon at bounding box center [100, 142] width 7 height 7
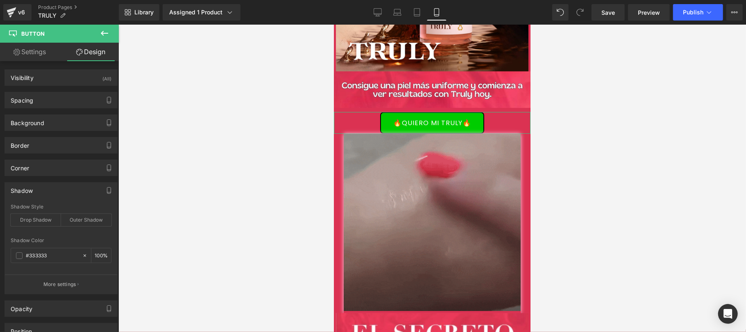
scroll to position [80, 0]
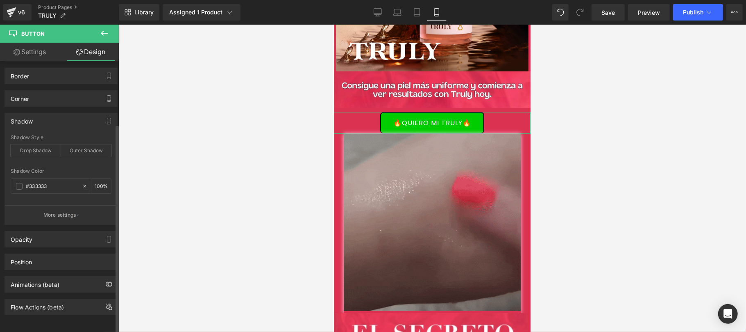
click at [63, 113] on div "Shadow" at bounding box center [61, 121] width 112 height 16
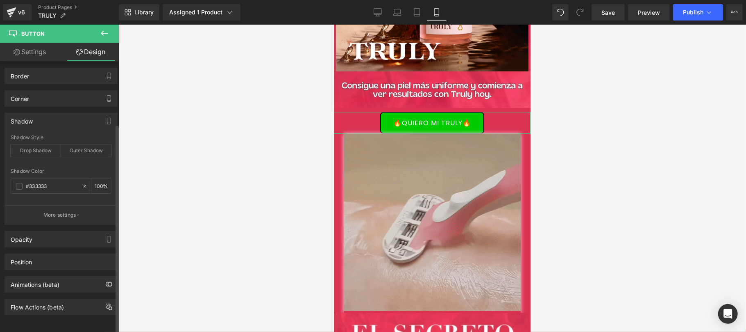
scroll to position [0, 0]
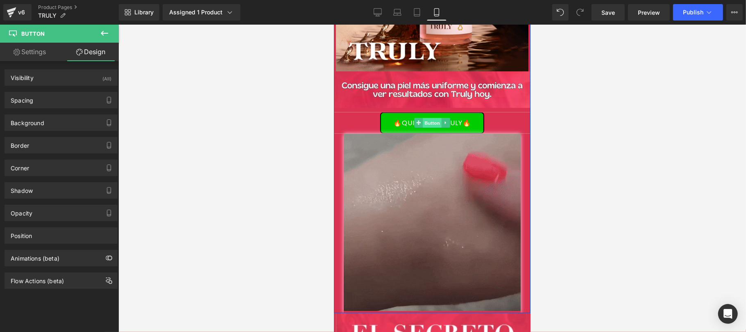
click at [435, 124] on span "Button" at bounding box center [432, 123] width 19 height 10
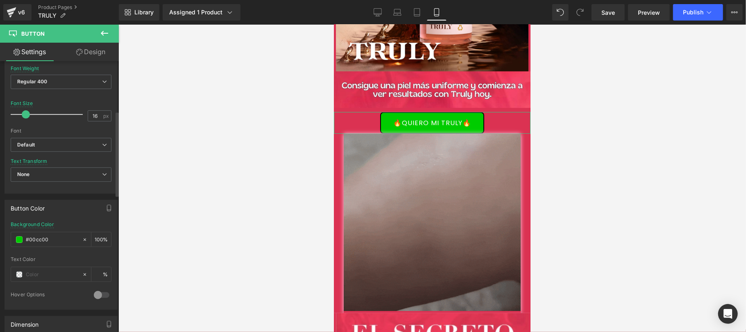
scroll to position [156, 0]
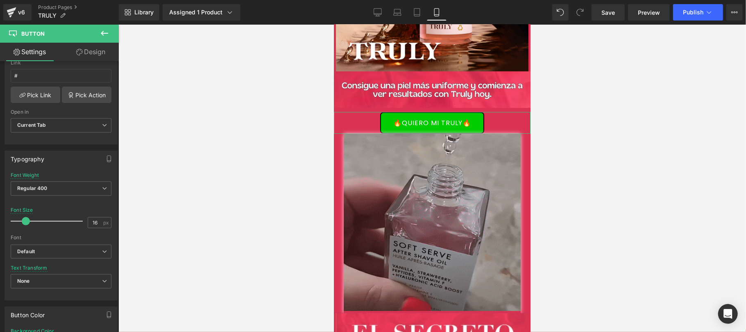
click at [97, 55] on link "Design" at bounding box center [90, 52] width 59 height 18
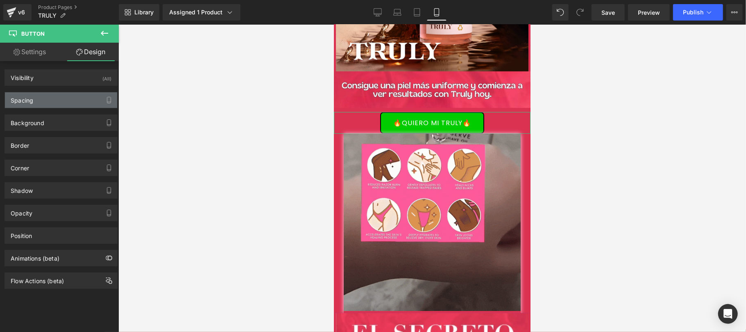
type input "10"
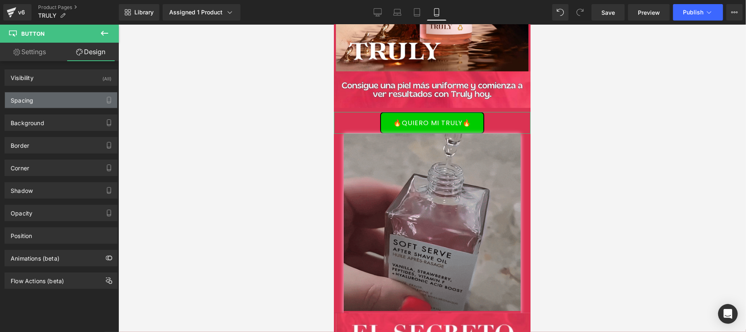
type input "0"
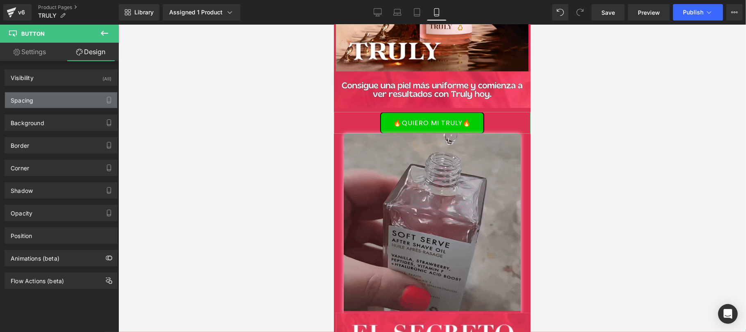
type input "0"
type input "15"
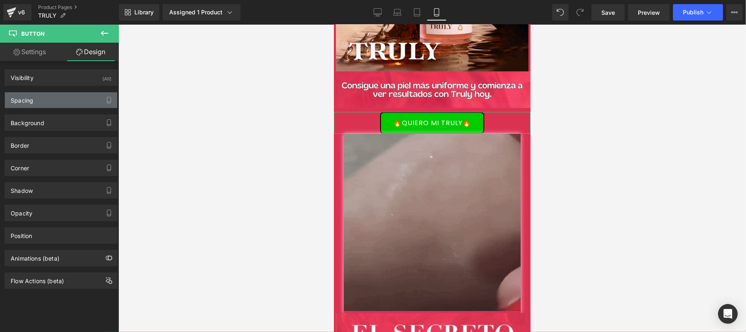
type input "30"
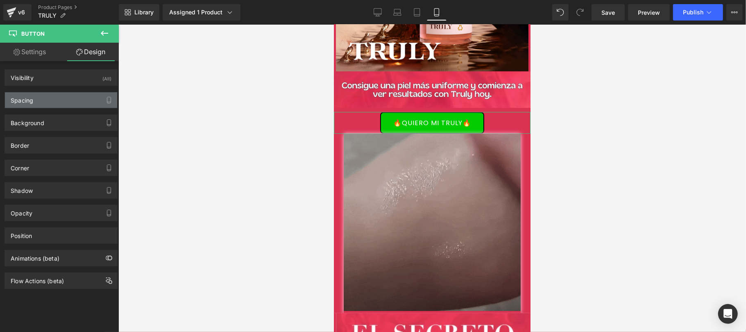
type input "15"
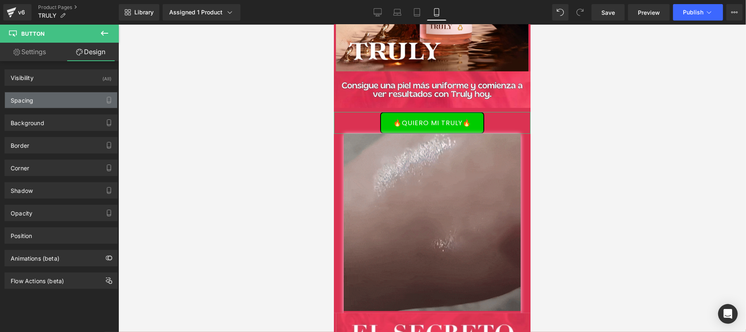
type input "30"
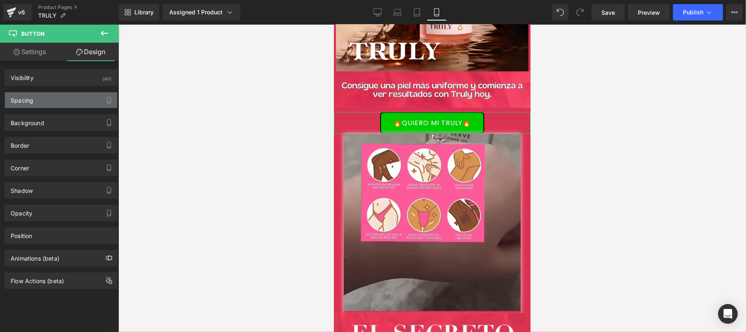
click at [57, 94] on div "Spacing" at bounding box center [61, 100] width 112 height 16
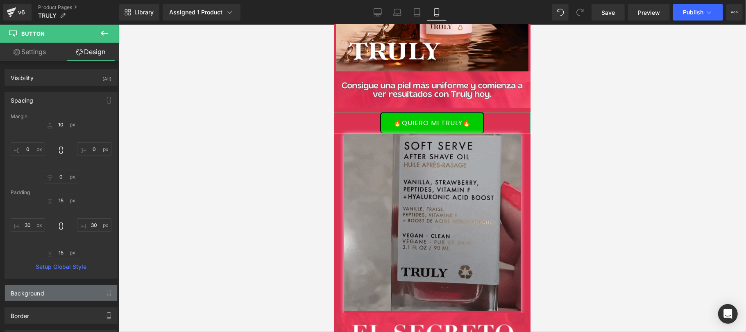
drag, startPoint x: 57, startPoint y: 94, endPoint x: 57, endPoint y: 119, distance: 24.6
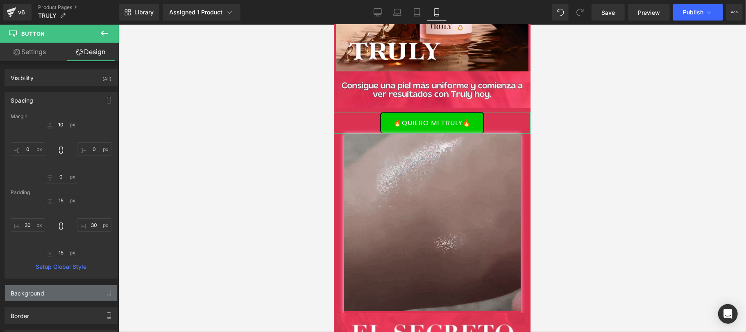
click at [57, 95] on div "Spacing" at bounding box center [61, 100] width 112 height 16
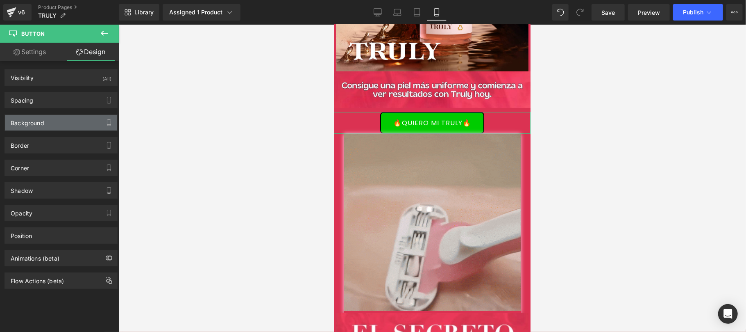
click at [57, 128] on div "Background" at bounding box center [61, 123] width 112 height 16
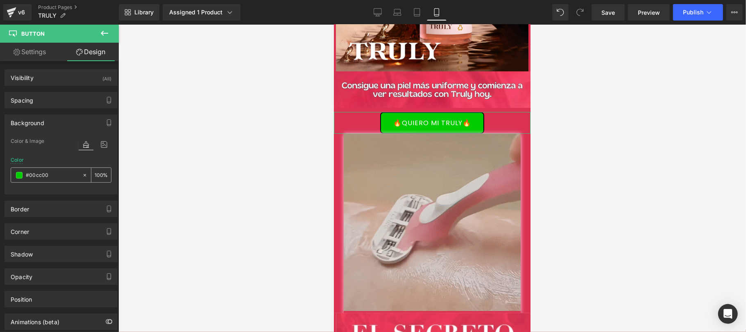
click at [19, 175] on span at bounding box center [19, 175] width 7 height 7
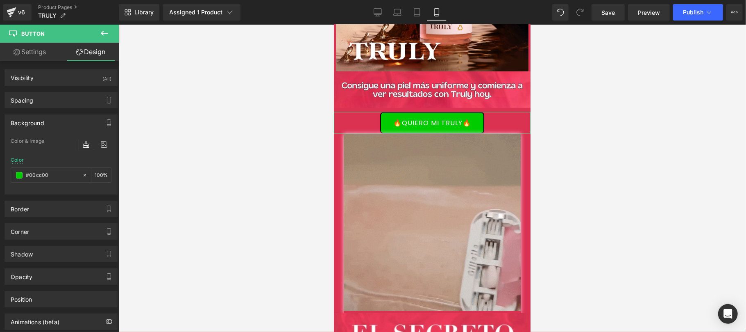
click at [71, 122] on div "Background" at bounding box center [61, 123] width 112 height 16
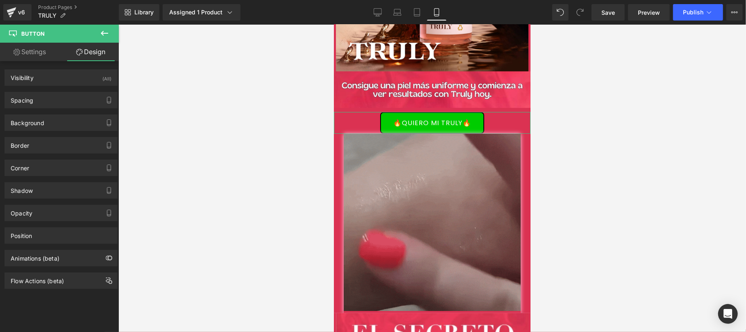
drag, startPoint x: 56, startPoint y: 141, endPoint x: 56, endPoint y: 154, distance: 12.7
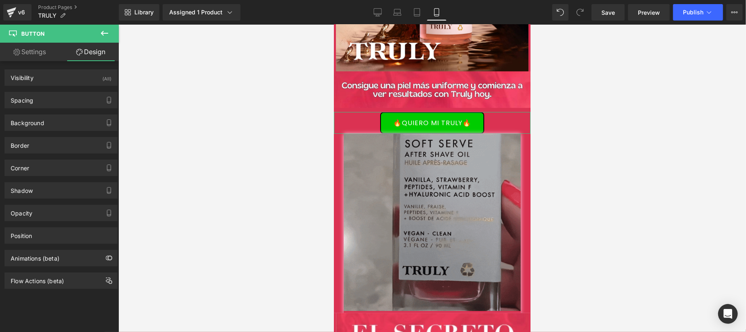
click at [55, 142] on div "Border" at bounding box center [61, 145] width 112 height 16
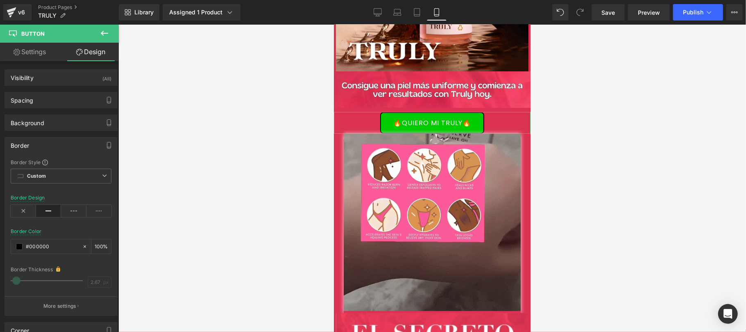
click at [74, 146] on div "Border" at bounding box center [61, 145] width 112 height 16
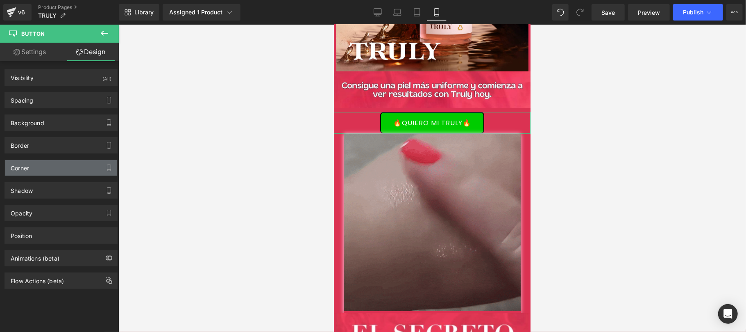
click at [58, 174] on div "Corner" at bounding box center [61, 168] width 112 height 16
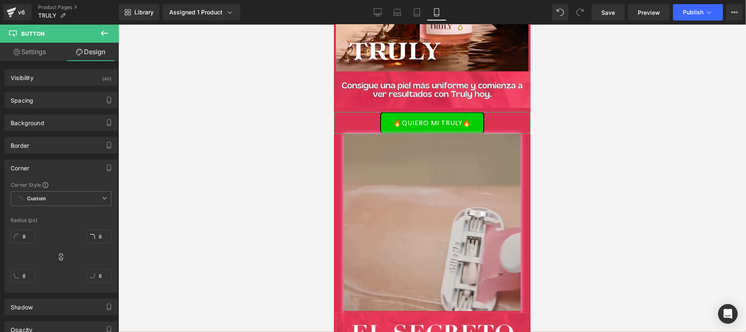
click at [59, 170] on div "Corner" at bounding box center [61, 168] width 112 height 16
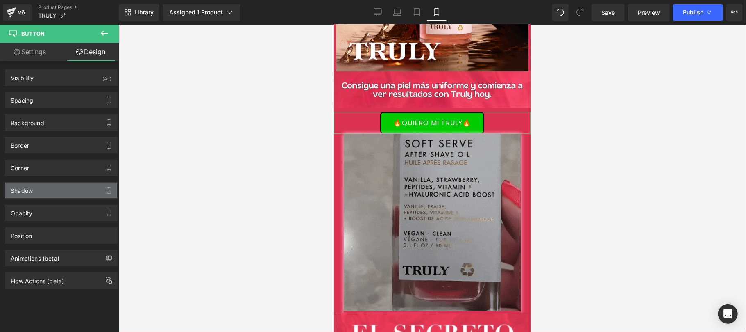
click at [50, 200] on div "Opacity 1 1" at bounding box center [61, 209] width 123 height 23
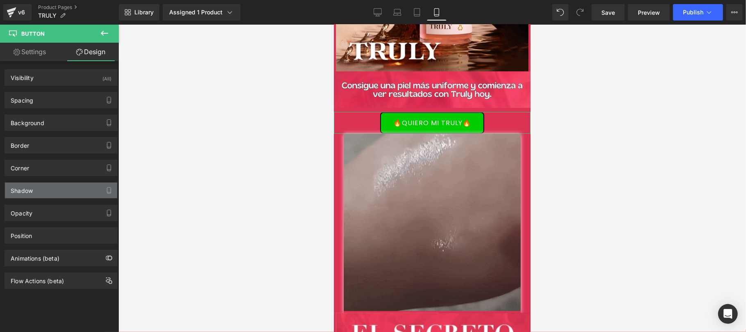
click at [50, 197] on div "Shadow" at bounding box center [61, 190] width 112 height 16
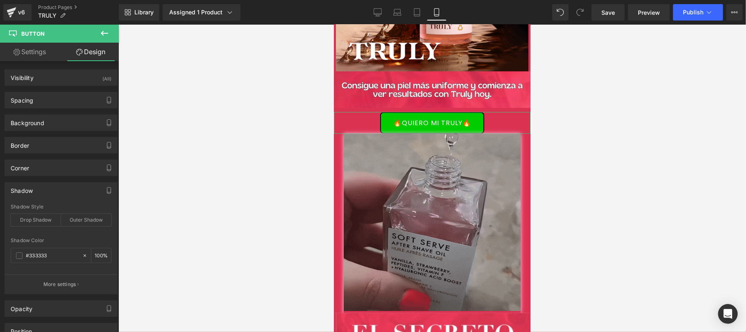
click at [52, 192] on div "Shadow" at bounding box center [61, 190] width 112 height 16
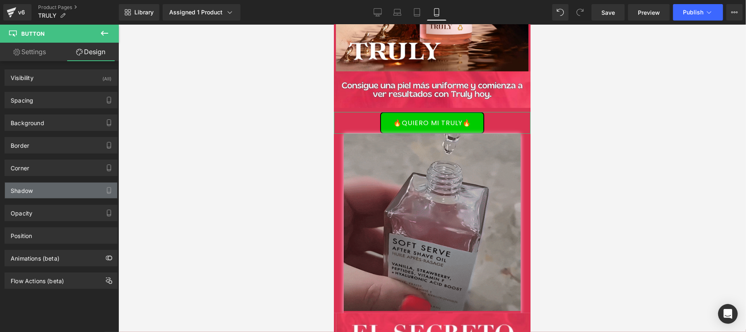
click at [97, 189] on div "Shadow" at bounding box center [61, 190] width 112 height 16
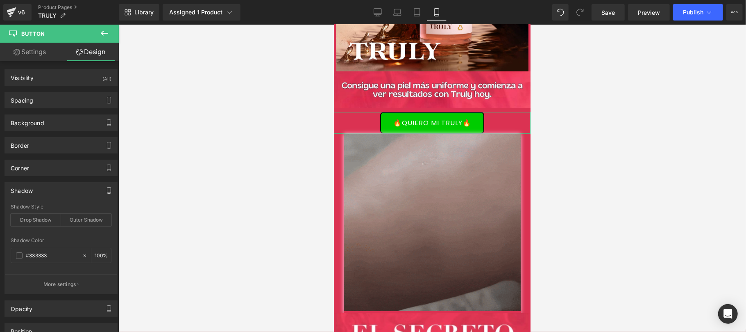
click at [78, 195] on div "Shadow" at bounding box center [61, 190] width 112 height 16
click at [84, 189] on div "Shadow" at bounding box center [61, 190] width 112 height 16
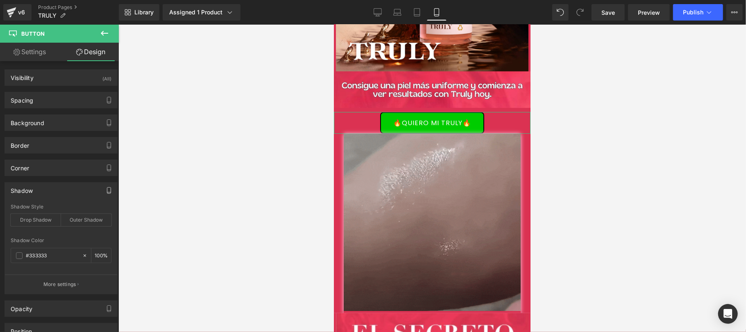
click at [106, 191] on icon "button" at bounding box center [109, 190] width 7 height 7
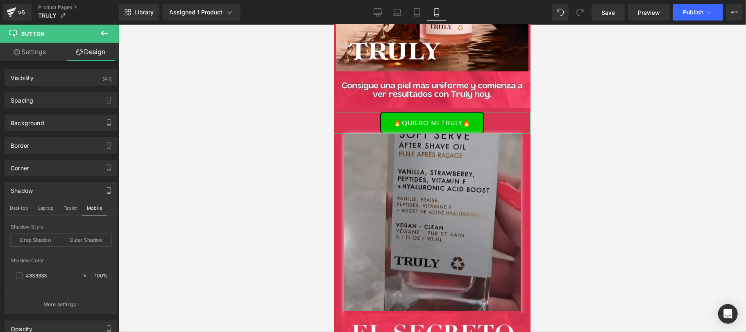
click at [79, 189] on div "Shadow" at bounding box center [61, 190] width 112 height 16
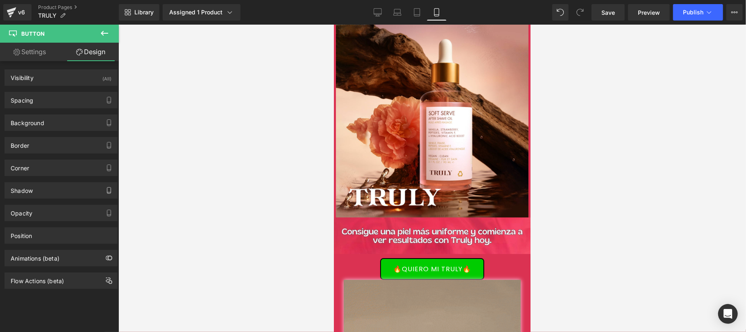
scroll to position [146, 0]
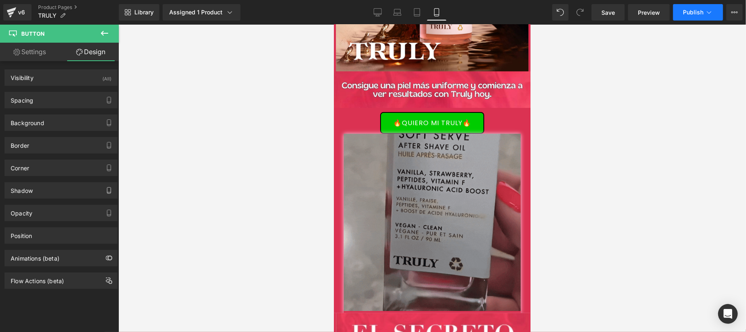
click at [684, 15] on span "Publish" at bounding box center [693, 12] width 20 height 7
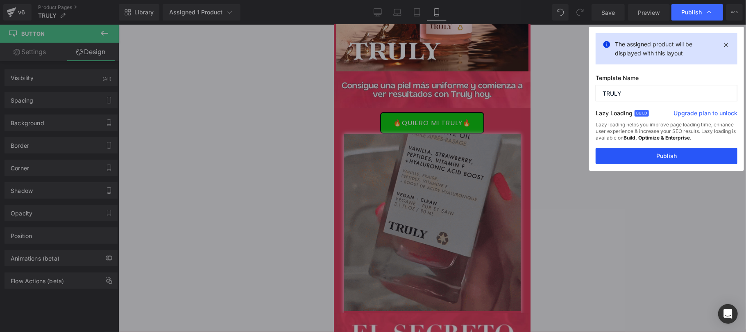
click at [613, 152] on button "Publish" at bounding box center [667, 156] width 142 height 16
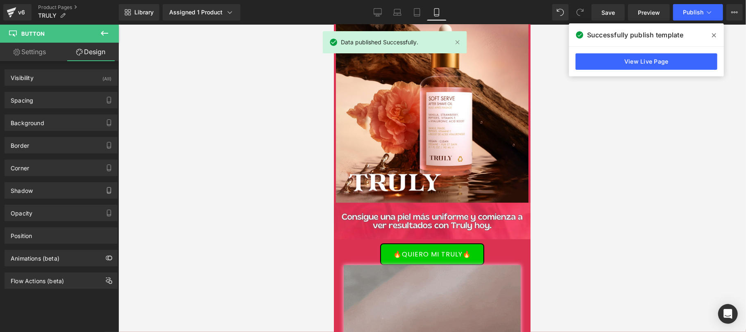
scroll to position [0, 0]
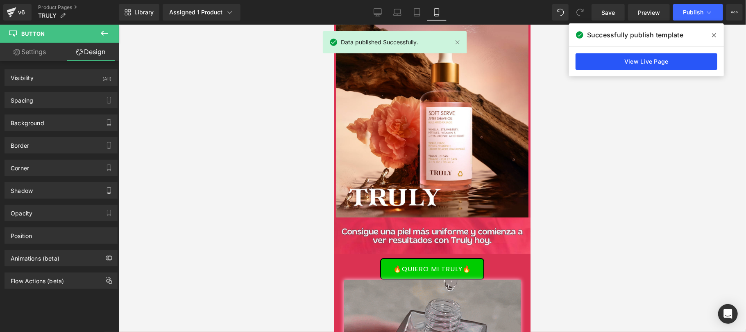
click at [625, 65] on link "View Live Page" at bounding box center [647, 61] width 142 height 16
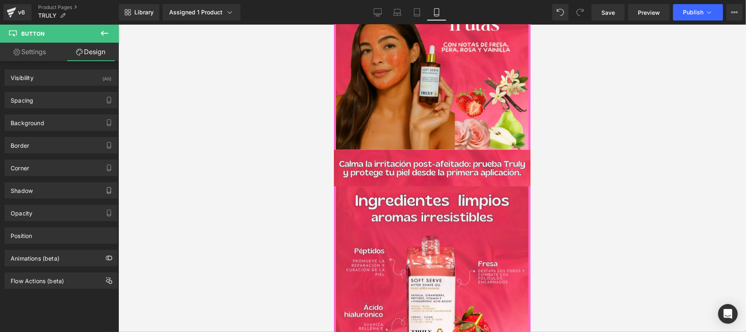
scroll to position [1602, 0]
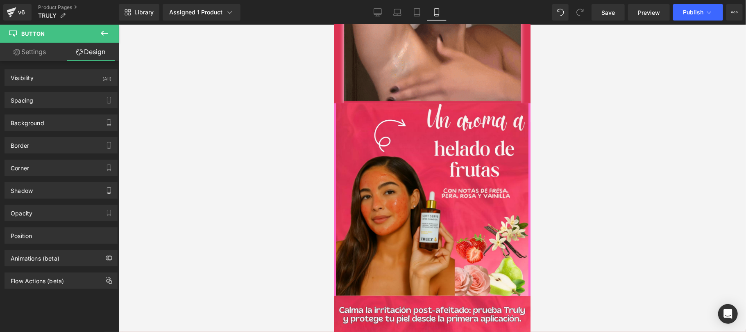
click at [420, 200] on div at bounding box center [432, 177] width 197 height 307
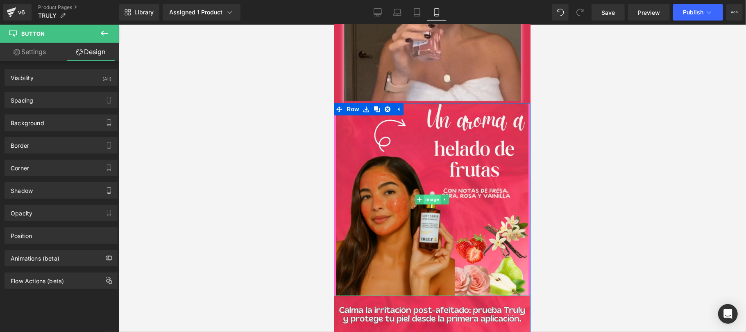
click at [424, 199] on span "Image" at bounding box center [431, 199] width 17 height 10
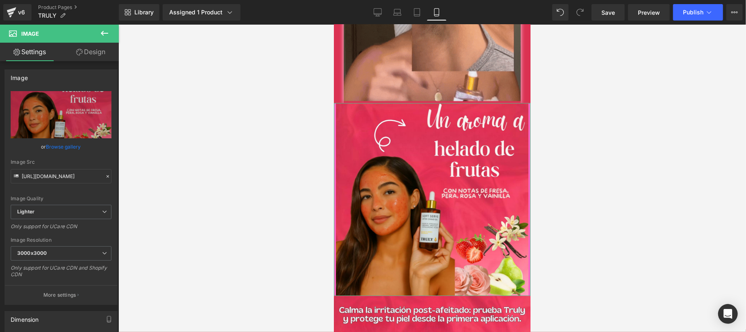
click at [99, 51] on link "Design" at bounding box center [90, 52] width 59 height 18
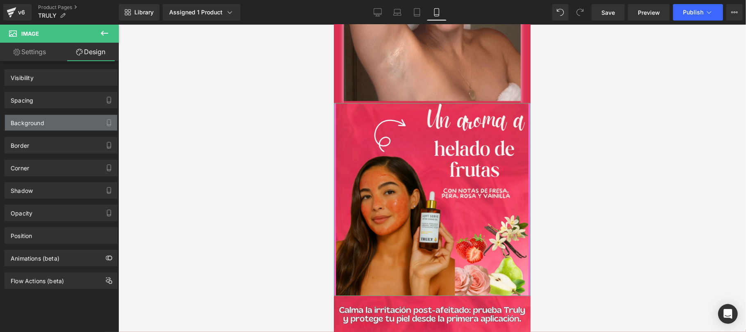
click at [45, 120] on div "Background" at bounding box center [61, 123] width 112 height 16
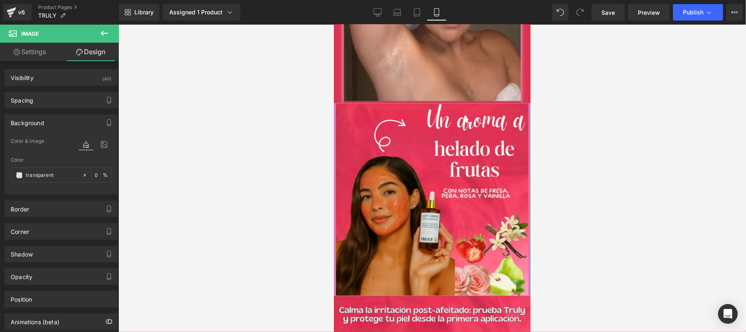
click at [43, 123] on div "Background" at bounding box center [28, 120] width 34 height 11
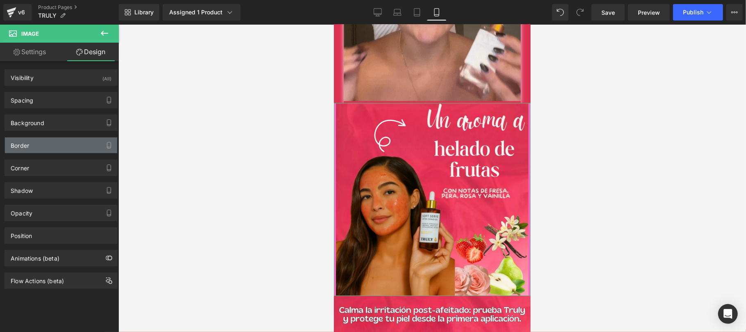
click at [33, 150] on div "Border" at bounding box center [61, 145] width 112 height 16
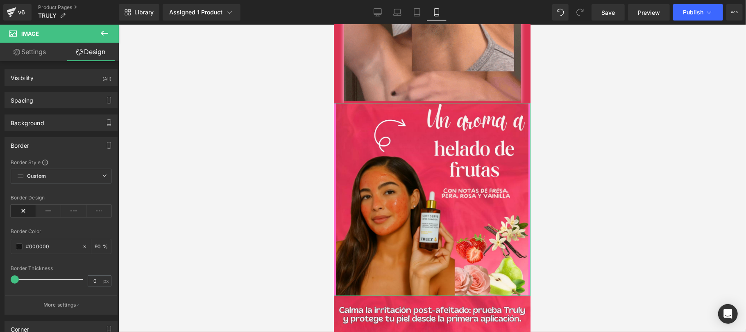
click at [46, 150] on div "Border" at bounding box center [61, 145] width 112 height 16
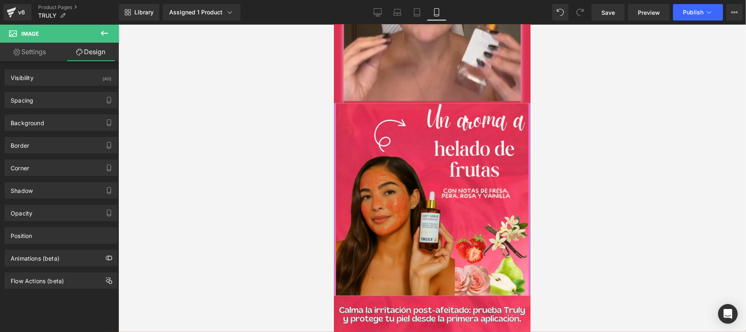
click at [41, 192] on div "Shadow" at bounding box center [61, 190] width 112 height 16
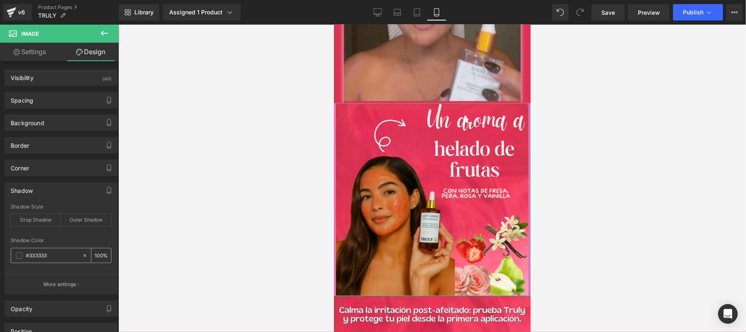
click at [18, 256] on span at bounding box center [19, 255] width 7 height 7
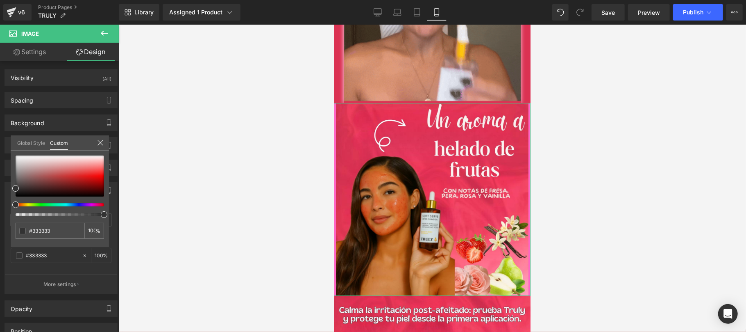
click at [133, 184] on div at bounding box center [432, 178] width 628 height 307
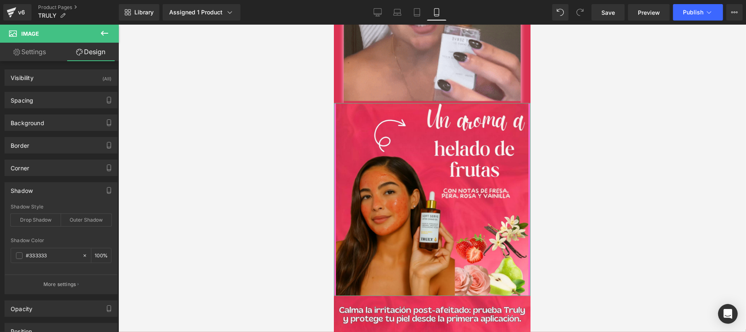
click at [55, 193] on div "Shadow" at bounding box center [61, 190] width 112 height 16
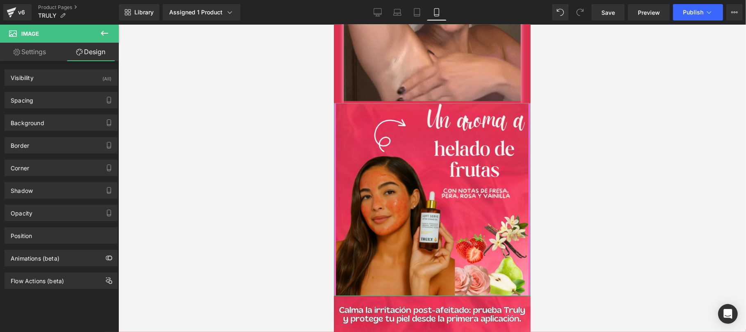
drag, startPoint x: 34, startPoint y: 125, endPoint x: 52, endPoint y: 137, distance: 22.3
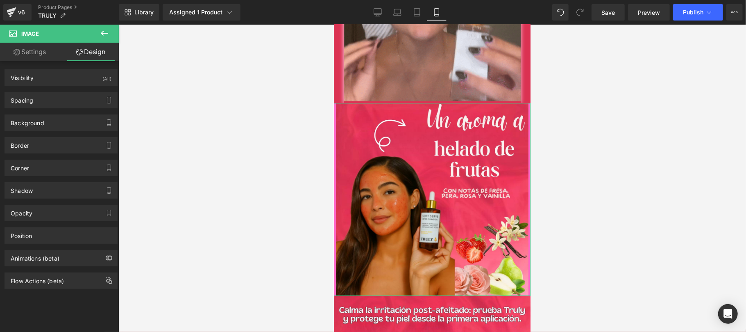
click at [33, 125] on div "Background" at bounding box center [28, 120] width 34 height 11
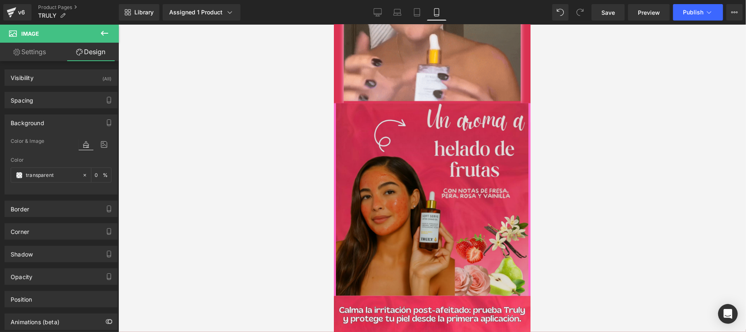
click at [336, 113] on div "Image Image Row" at bounding box center [432, 216] width 197 height 229
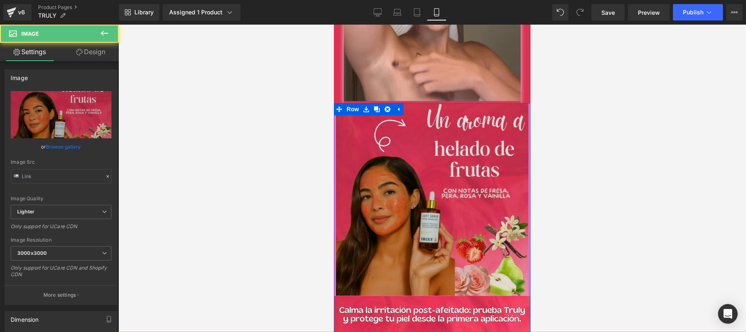
type input "[URL][DOMAIN_NAME]"
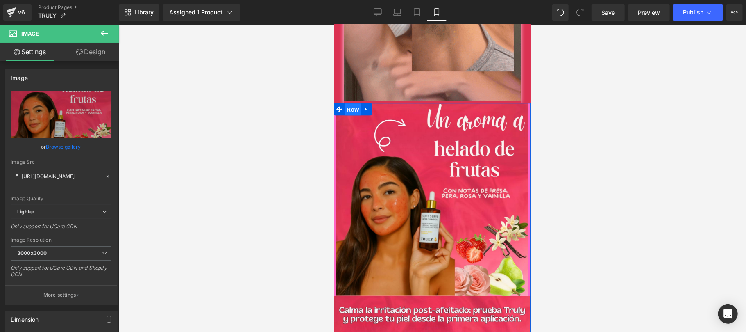
click at [345, 112] on span "Row" at bounding box center [352, 109] width 16 height 12
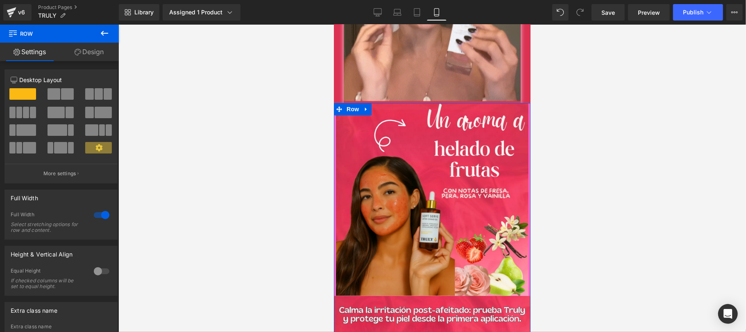
click at [81, 50] on link "Design" at bounding box center [88, 52] width 59 height 18
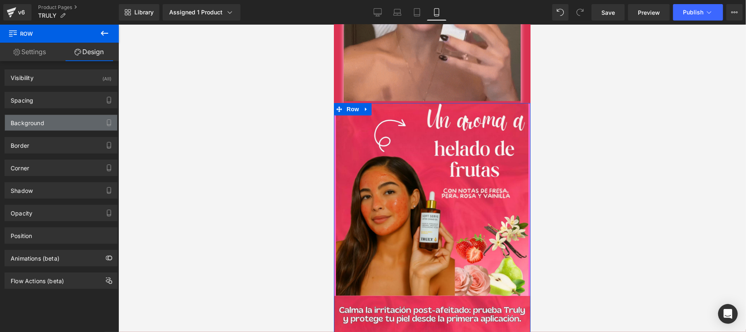
click at [50, 125] on div "Background" at bounding box center [61, 123] width 112 height 16
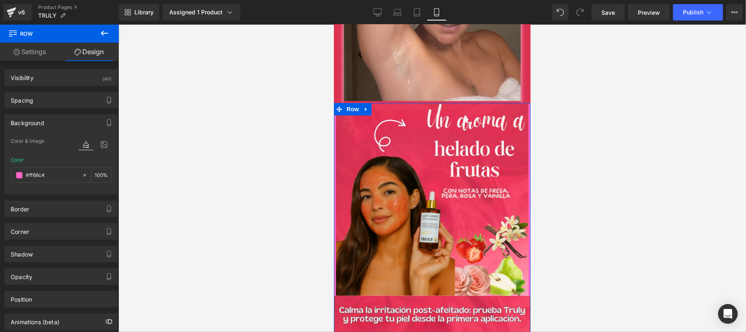
type input "#ff66c4"
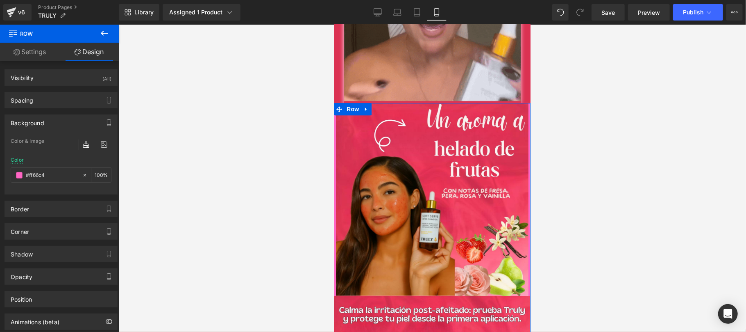
type input "100"
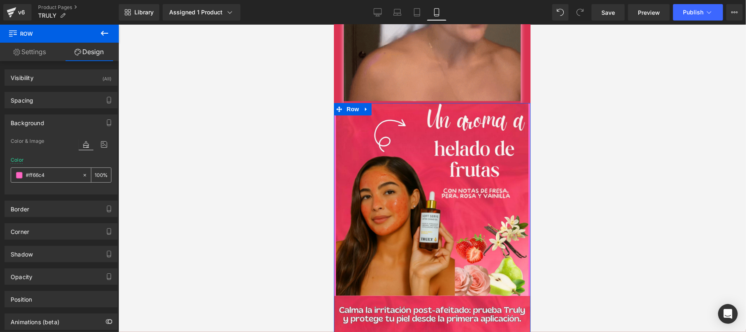
click at [48, 174] on input "#ff66c4" at bounding box center [52, 174] width 52 height 9
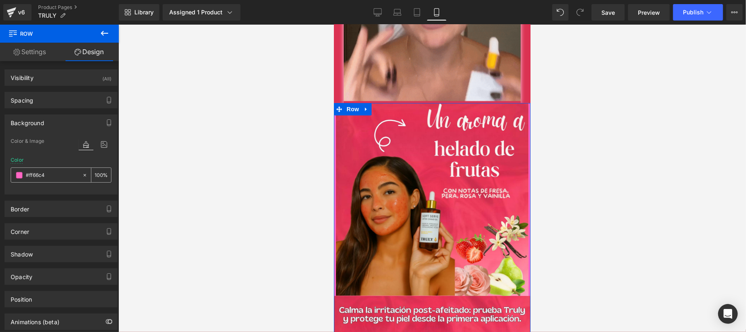
paste input "e63d5a"
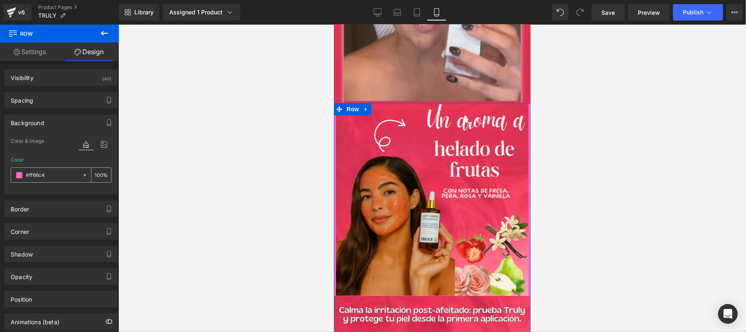
type input "#e63d5a"
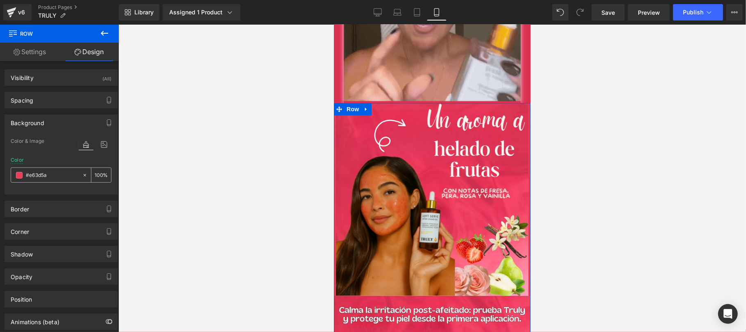
click at [48, 174] on input "#e63d5a" at bounding box center [52, 174] width 52 height 9
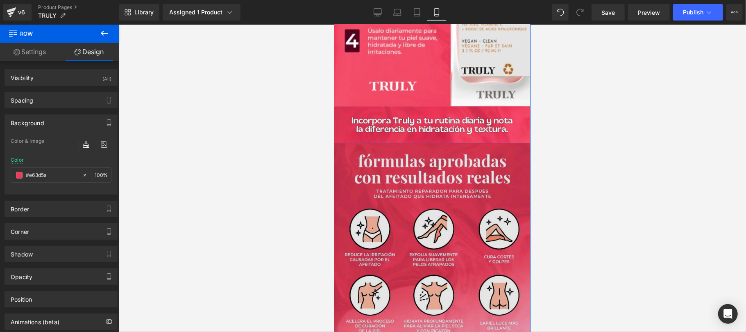
scroll to position [1166, 0]
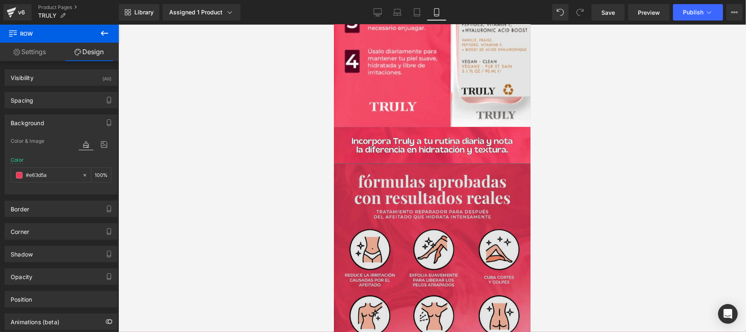
click at [403, 214] on img at bounding box center [432, 262] width 197 height 198
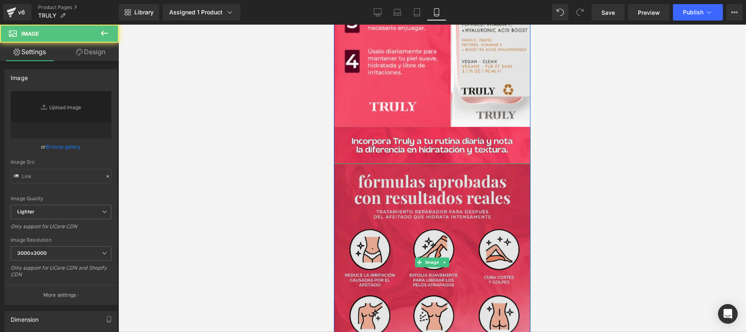
type input "https://ucarecdn.com/fa52cc34-c653-4d76-a08f-c0bcee6eafb2/-/format/auto/-/previ…"
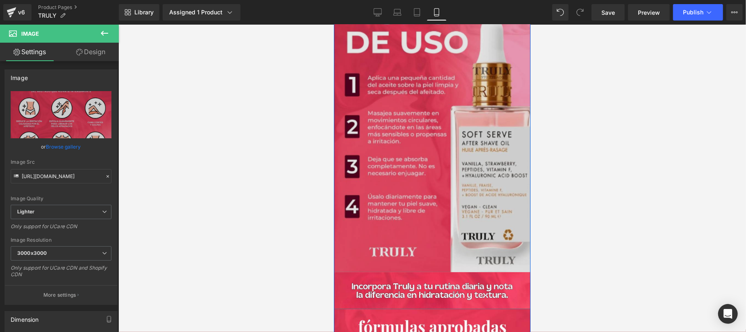
scroll to position [874, 0]
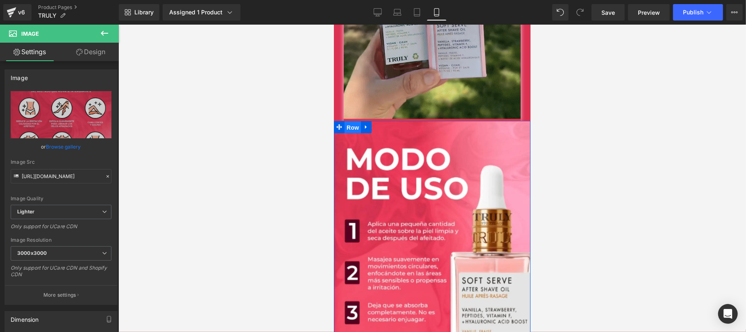
drag, startPoint x: 348, startPoint y: 132, endPoint x: 446, endPoint y: 145, distance: 98.9
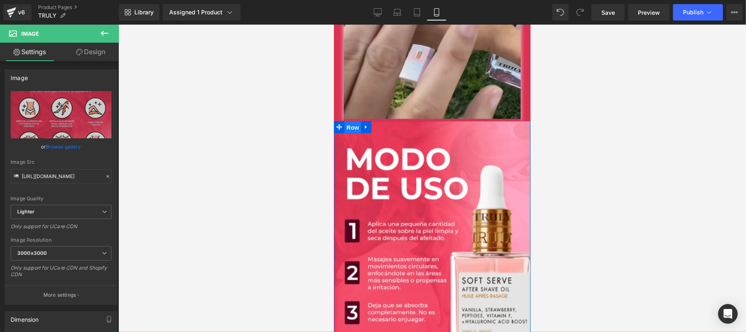
click at [348, 132] on span "Row" at bounding box center [352, 127] width 16 height 12
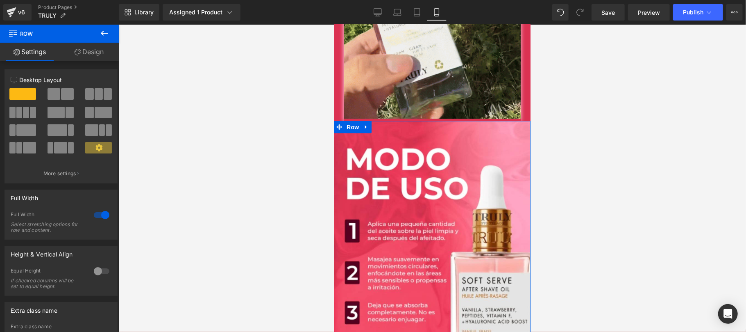
click at [93, 60] on link "Design" at bounding box center [88, 52] width 59 height 18
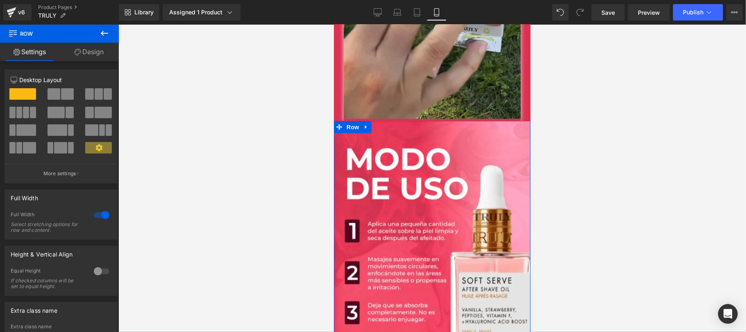
click at [0, 0] on div "Background" at bounding box center [0, 0] width 0 height 0
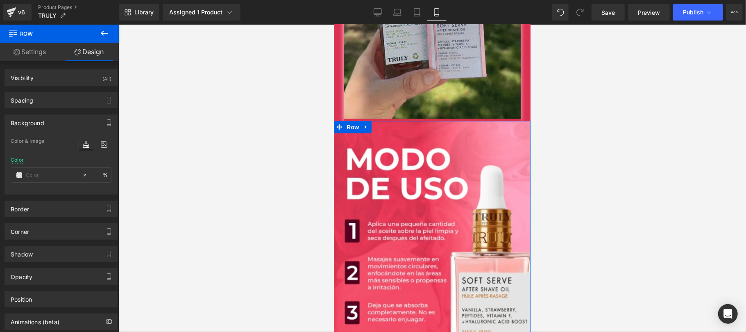
type input "#db3252"
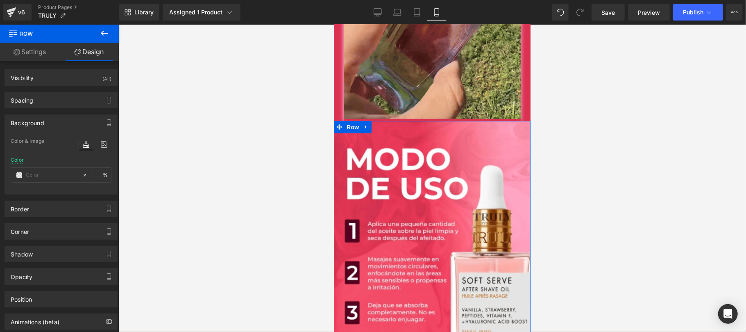
type input "100"
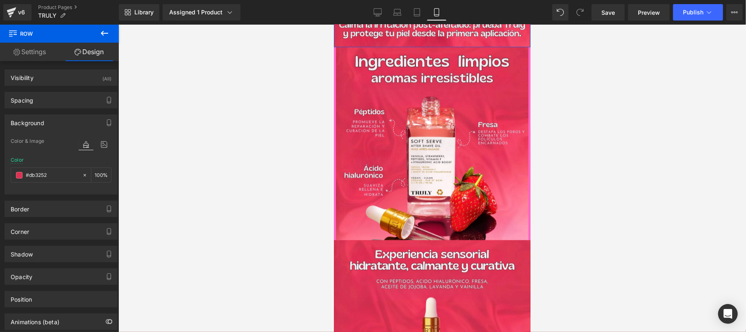
scroll to position [1894, 0]
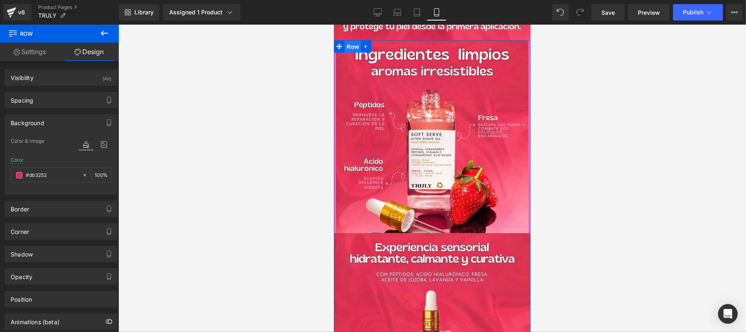
drag, startPoint x: 351, startPoint y: 51, endPoint x: 456, endPoint y: 125, distance: 128.5
click at [351, 51] on span "Row" at bounding box center [352, 46] width 16 height 12
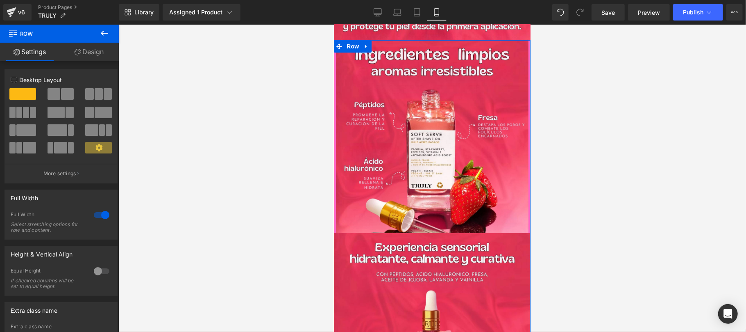
click at [91, 56] on link "Design" at bounding box center [88, 52] width 59 height 18
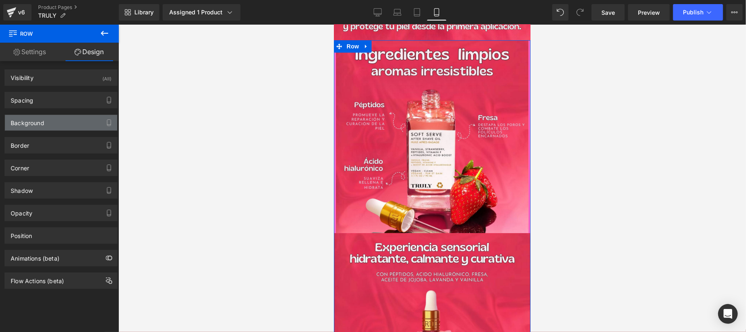
click at [46, 121] on div "Background" at bounding box center [61, 123] width 112 height 16
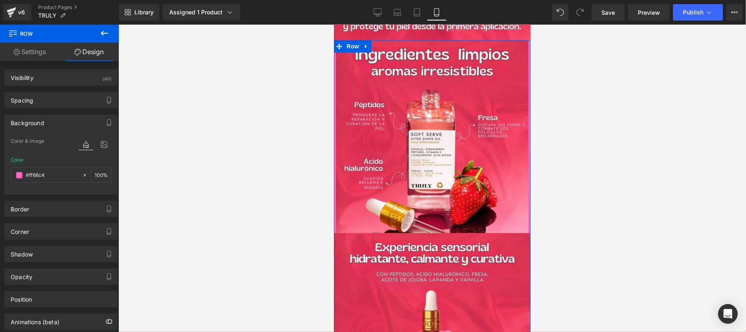
type input "#ff66c4"
type input "100"
click at [48, 176] on input "#ff66c4" at bounding box center [52, 174] width 52 height 9
paste input "e63d5a"
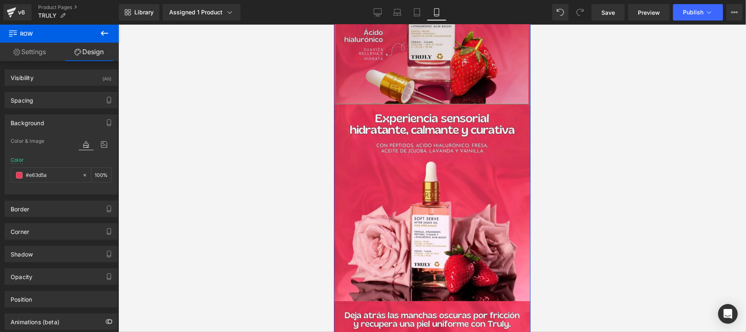
scroll to position [2040, 0]
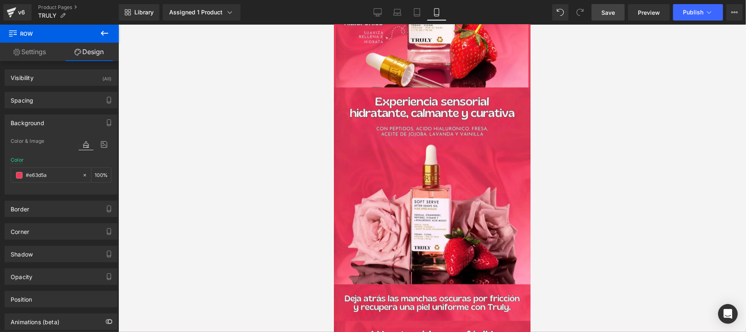
type input "#e63d5a"
click at [615, 12] on span "Save" at bounding box center [609, 12] width 14 height 9
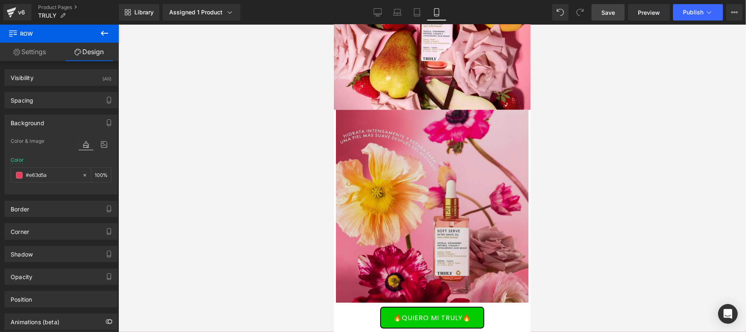
scroll to position [3060, 0]
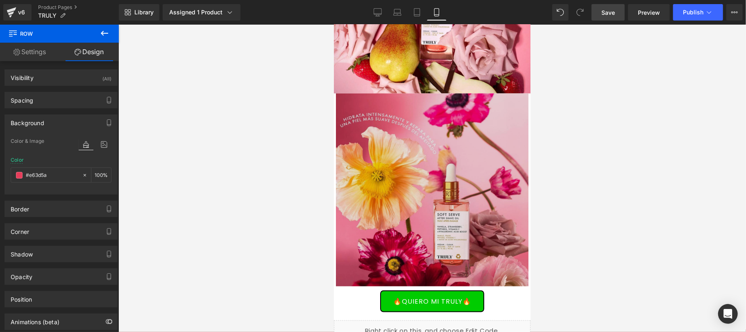
click at [453, 198] on img at bounding box center [432, 189] width 197 height 193
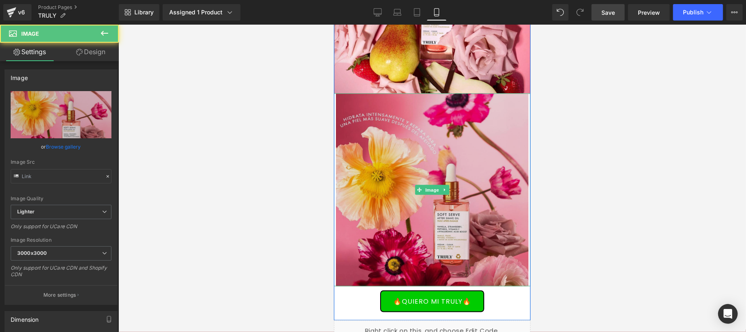
type input "[URL][DOMAIN_NAME]"
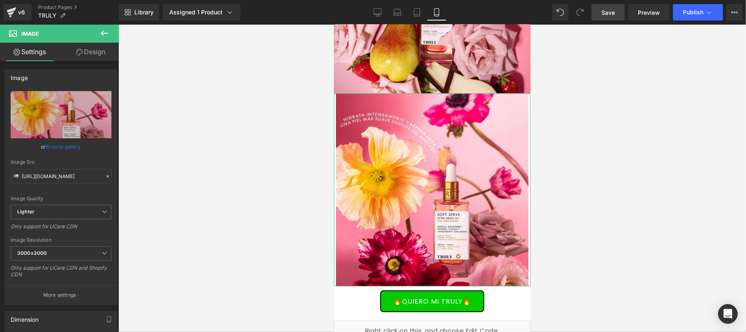
click at [93, 48] on link "Design" at bounding box center [90, 52] width 59 height 18
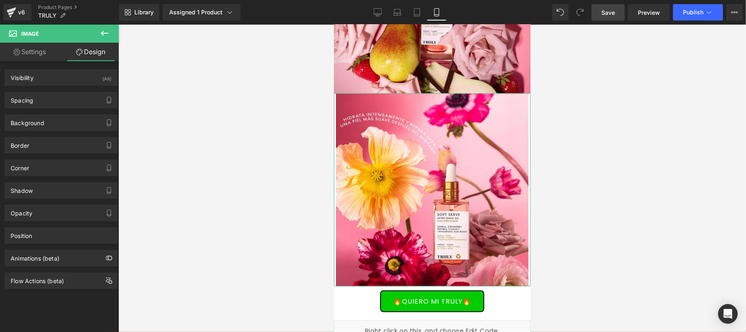
type input "0"
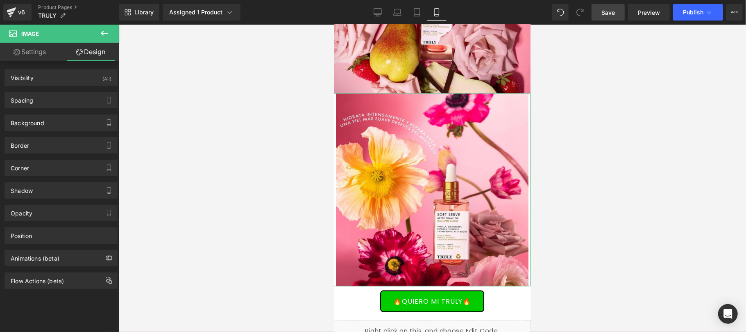
type input "5"
type input "0"
click at [59, 103] on div "Spacing" at bounding box center [61, 100] width 112 height 16
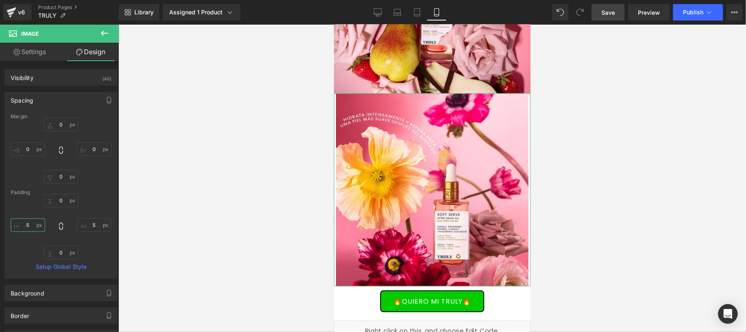
click at [33, 231] on input "5" at bounding box center [28, 225] width 34 height 14
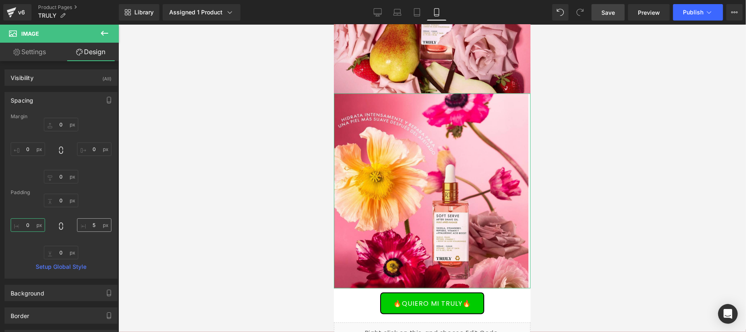
type input "0"
click at [89, 227] on input "5" at bounding box center [94, 225] width 34 height 14
type input "0"
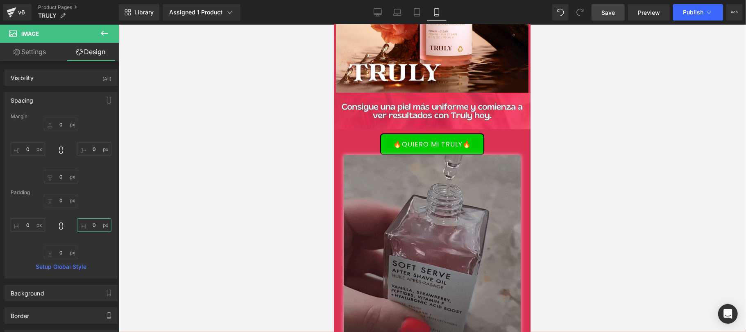
scroll to position [146, 0]
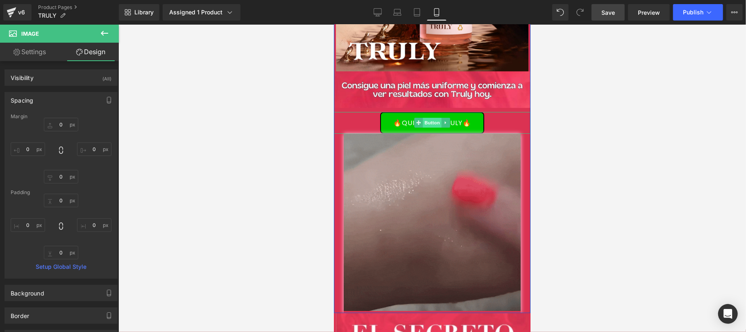
click at [425, 125] on span "Button" at bounding box center [432, 122] width 19 height 10
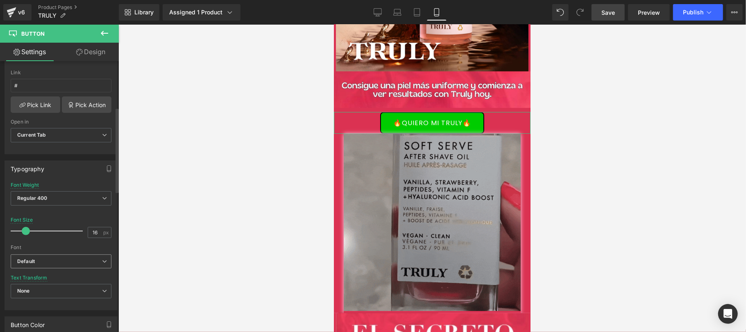
click at [90, 261] on b "Default" at bounding box center [59, 261] width 85 height 7
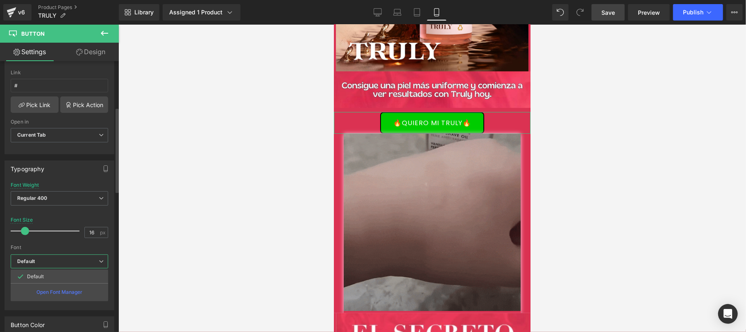
click at [90, 261] on b "Default" at bounding box center [58, 261] width 82 height 7
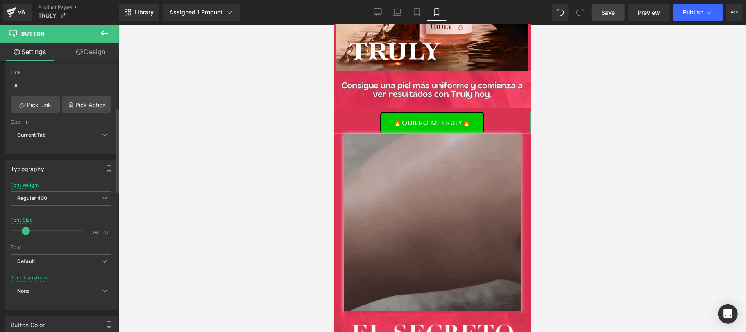
click at [72, 295] on span "None" at bounding box center [61, 291] width 101 height 14
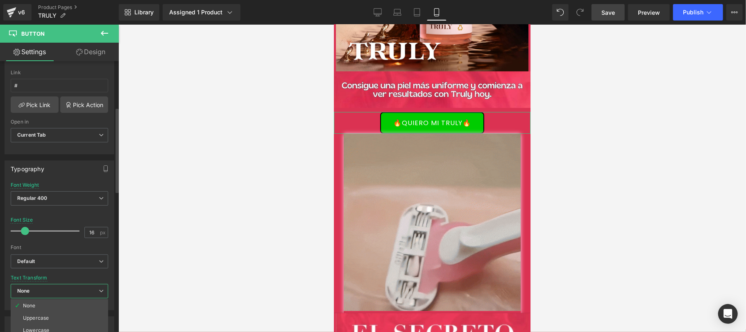
click at [72, 295] on span "None" at bounding box center [60, 291] width 98 height 14
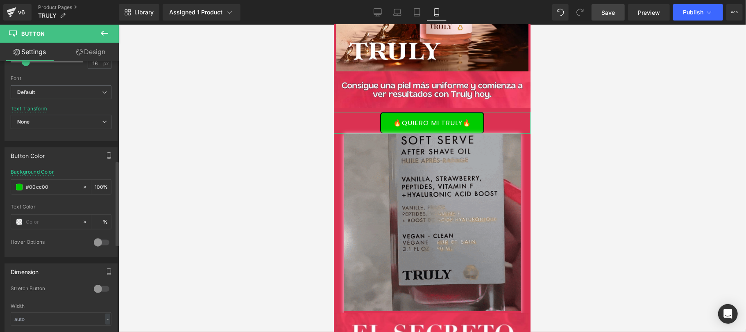
scroll to position [437, 0]
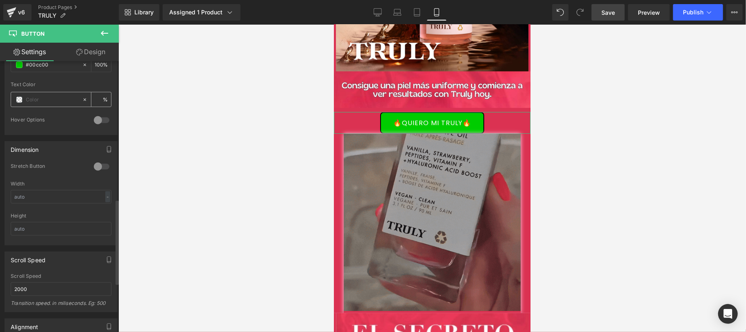
click at [17, 102] on span at bounding box center [19, 99] width 7 height 7
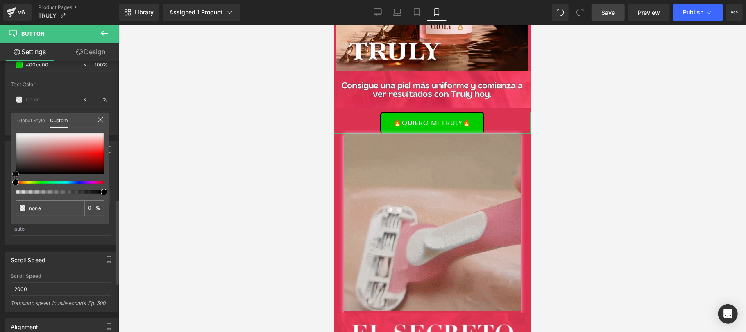
type input "#433737"
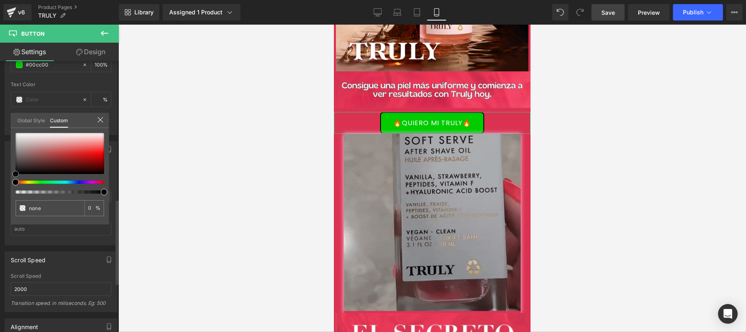
type input "100"
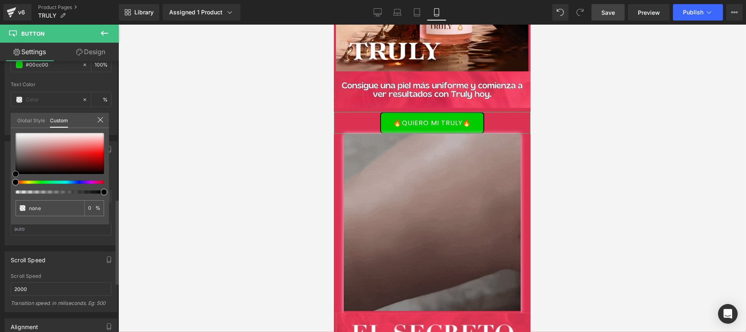
type input "#433737"
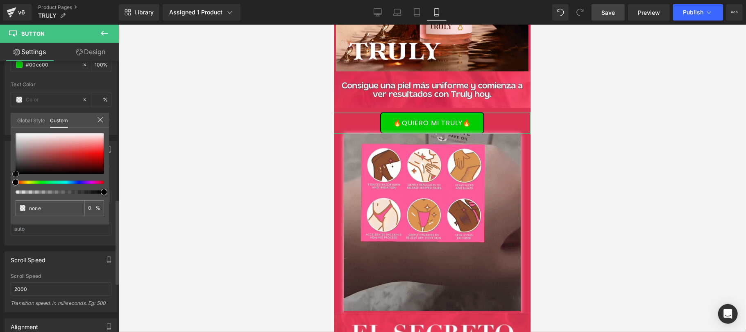
type input "100"
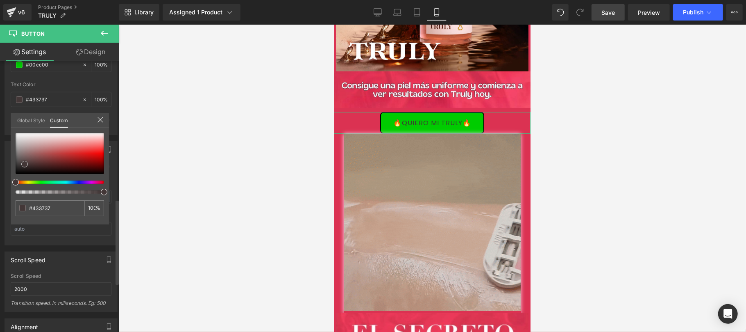
type input "#403434"
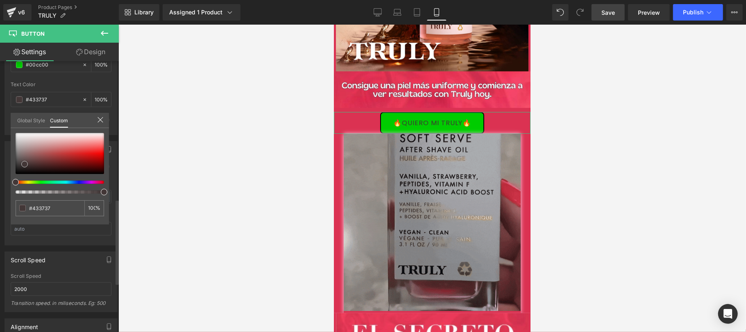
type input "#403434"
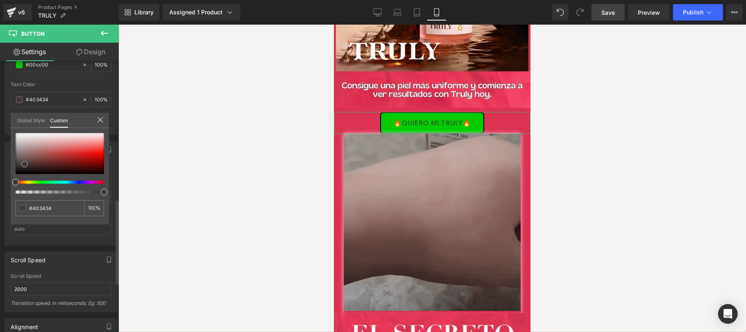
type input "#211c1c"
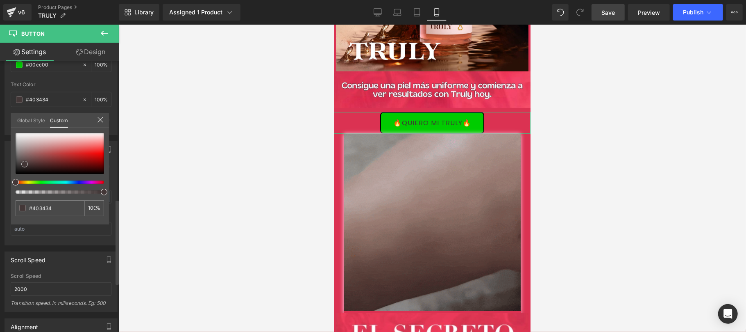
type input "#211c1c"
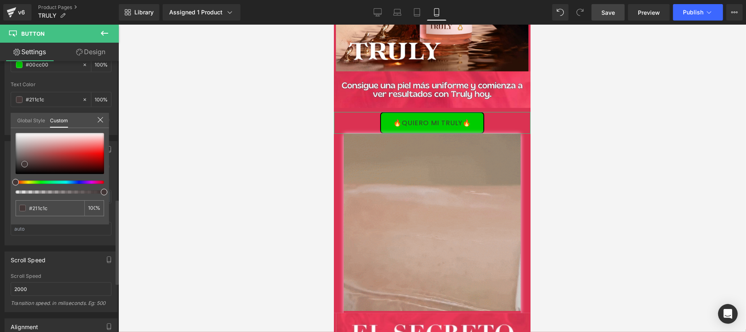
type input "#0a0909"
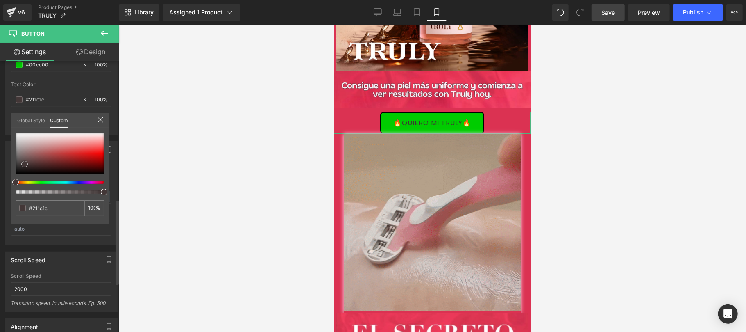
type input "#0a0909"
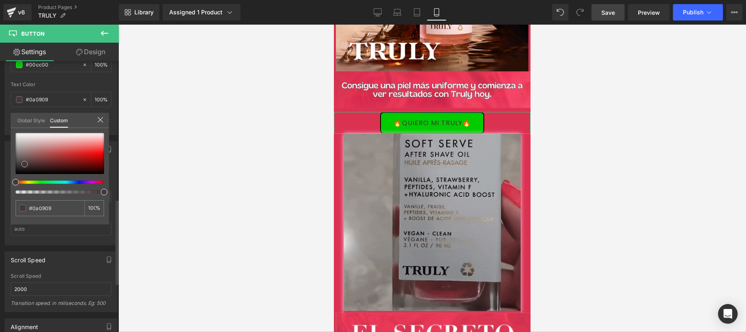
type input "#080707"
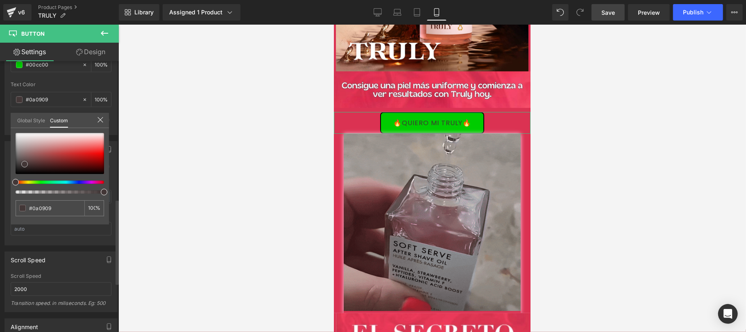
type input "#080707"
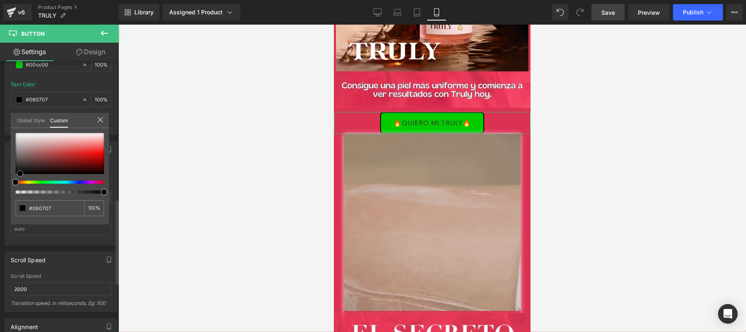
type input "#020202"
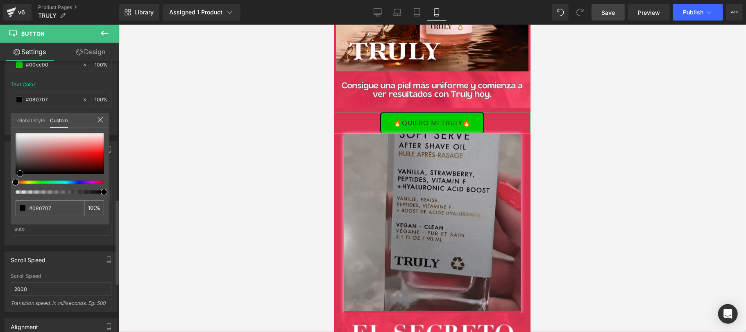
type input "#020202"
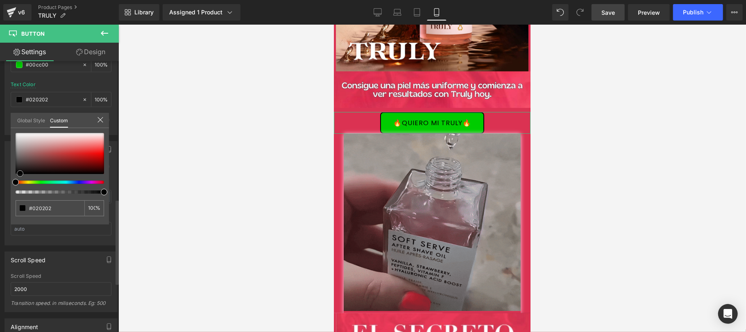
type input "#000000"
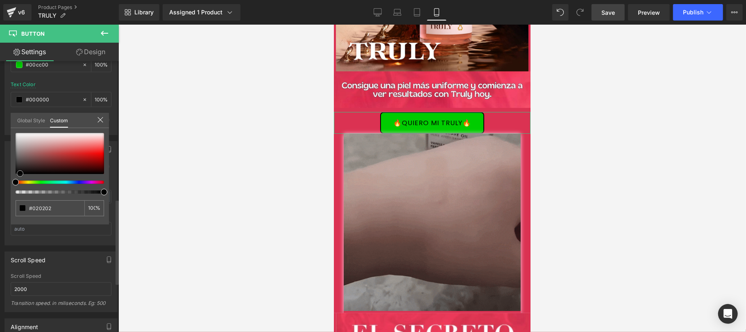
type input "#000000"
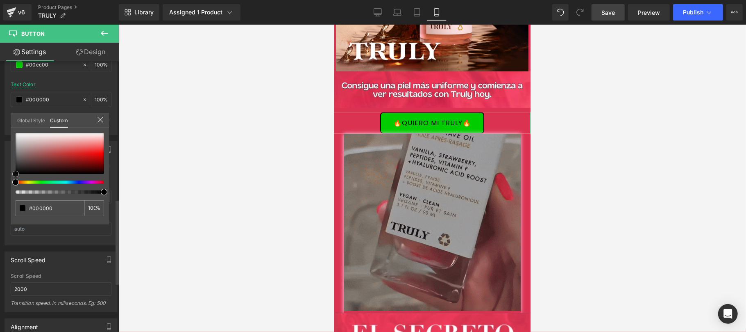
drag, startPoint x: 17, startPoint y: 171, endPoint x: 9, endPoint y: 177, distance: 10.2
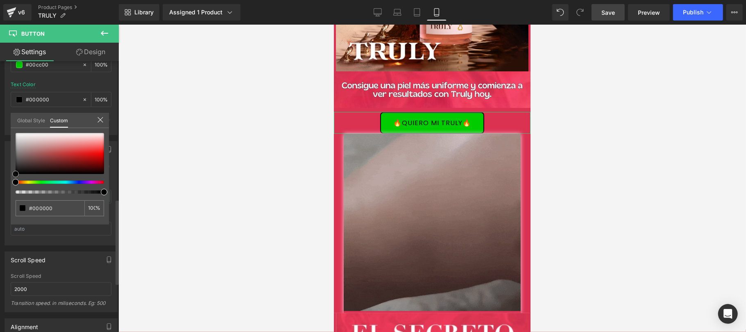
click at [9, 135] on div "Button Color rgba(0, 204, 0, 1) Background Color #00cc00 100 % rgba(0, 0, 0, 1)…" at bounding box center [61, 77] width 123 height 116
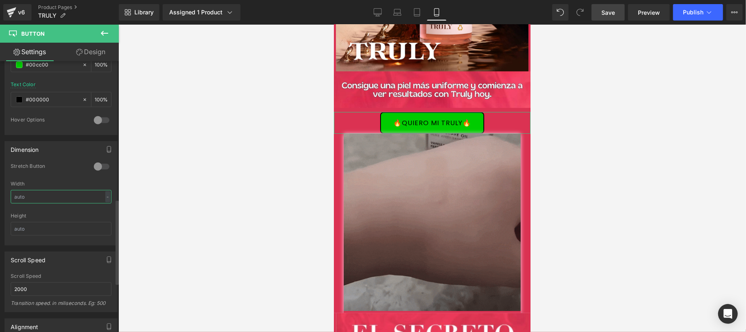
click at [55, 203] on input "text" at bounding box center [61, 197] width 101 height 14
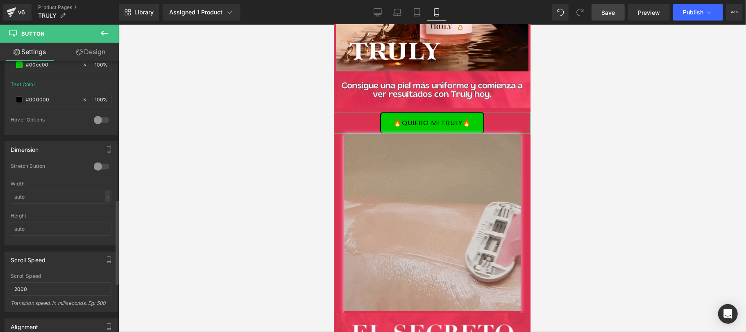
click at [105, 199] on div "-" at bounding box center [107, 196] width 5 height 11
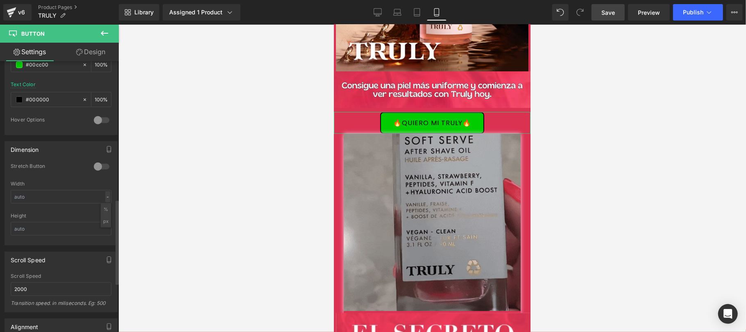
click at [105, 199] on div "-" at bounding box center [107, 196] width 5 height 11
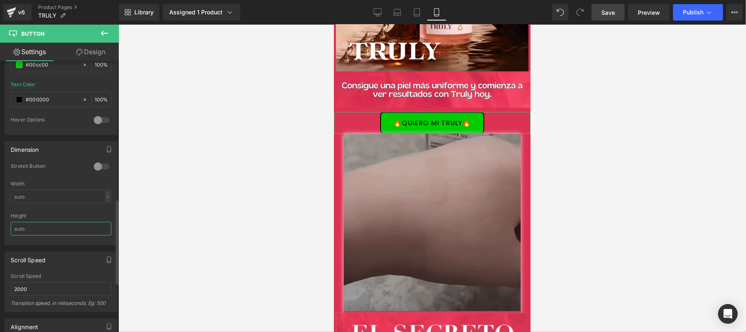
click at [82, 233] on input "text" at bounding box center [61, 229] width 101 height 14
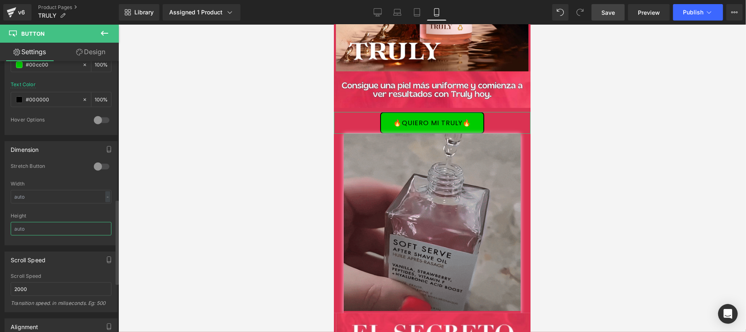
click at [82, 233] on input "text" at bounding box center [61, 229] width 101 height 14
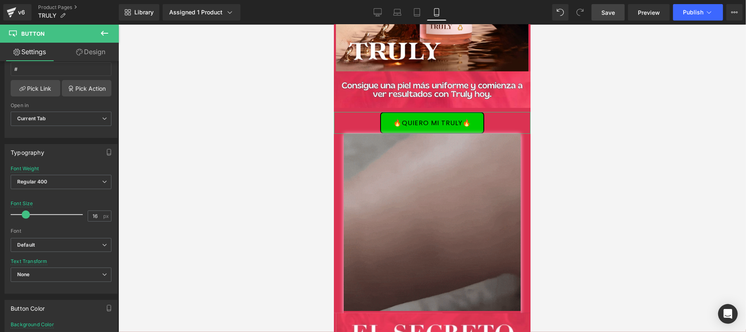
scroll to position [146, 0]
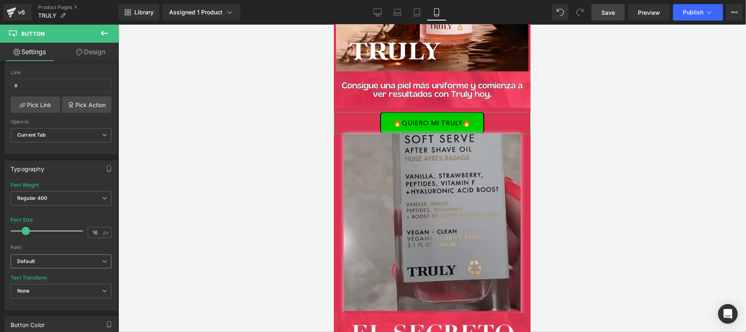
click at [61, 261] on b "Default" at bounding box center [59, 261] width 85 height 7
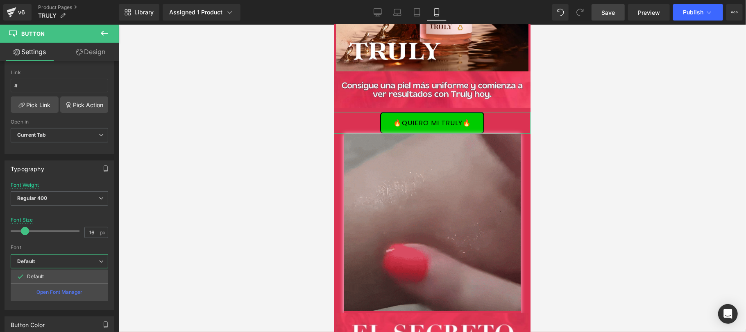
click at [61, 261] on b "Default" at bounding box center [58, 261] width 82 height 7
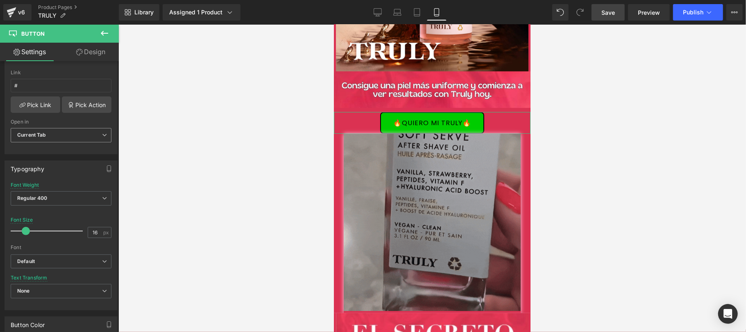
click at [71, 138] on span "Current Tab" at bounding box center [61, 135] width 101 height 14
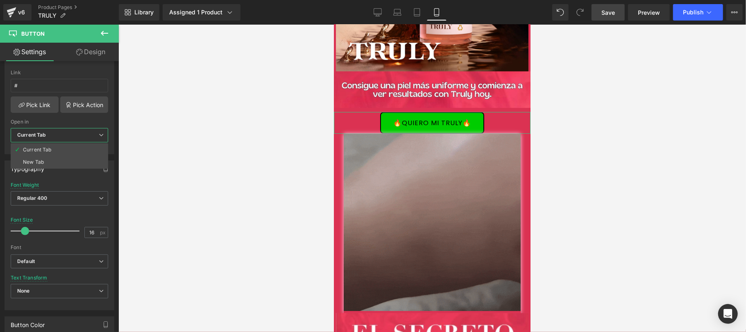
click at [65, 138] on span "Current Tab" at bounding box center [60, 135] width 98 height 14
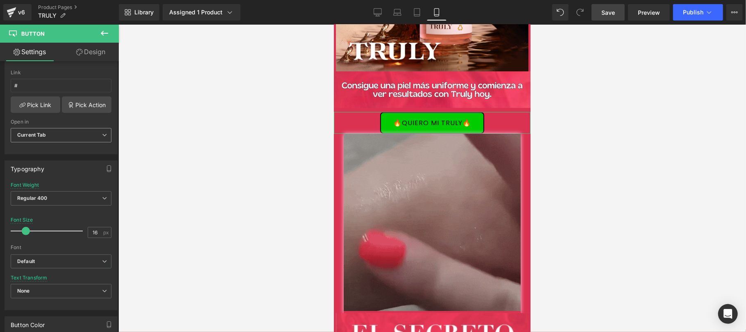
scroll to position [0, 0]
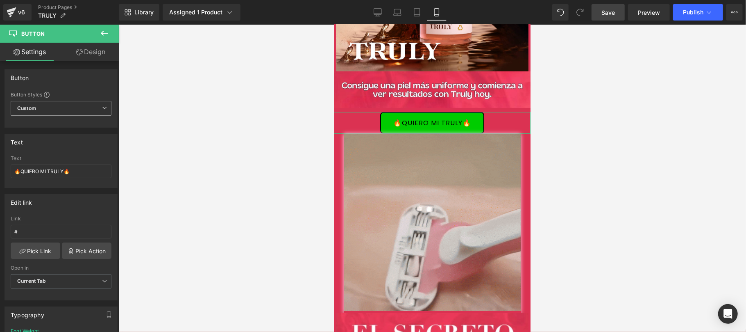
click at [88, 109] on span "Custom Setup Global Style" at bounding box center [61, 108] width 101 height 15
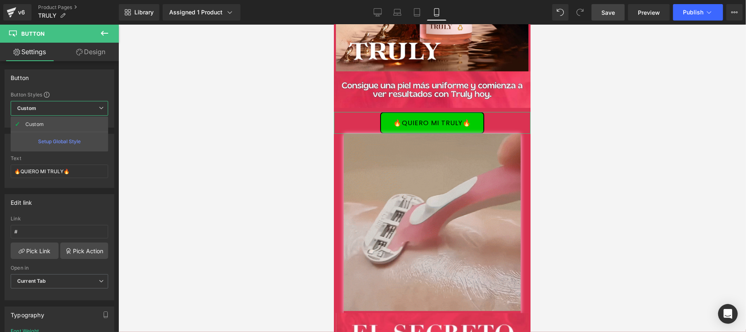
click at [84, 110] on span "Custom Setup Global Style" at bounding box center [60, 108] width 98 height 15
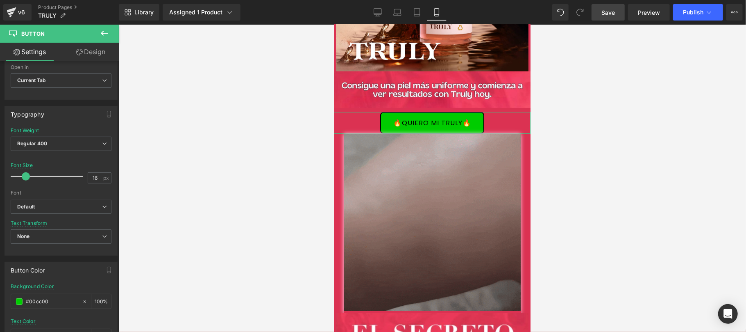
scroll to position [291, 0]
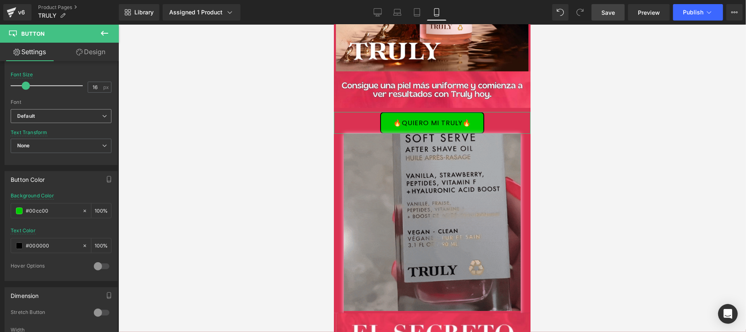
click at [50, 114] on b "Default" at bounding box center [59, 116] width 85 height 7
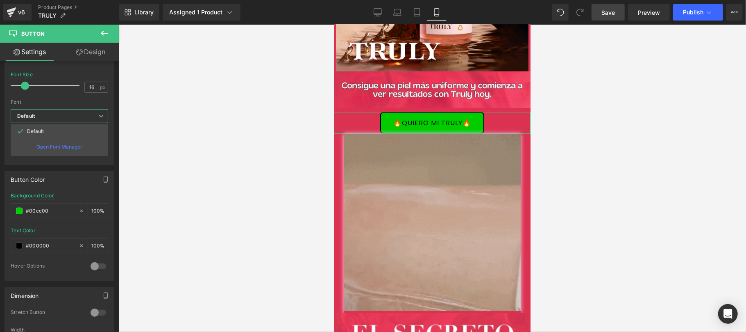
click at [52, 114] on b "Default" at bounding box center [58, 116] width 82 height 7
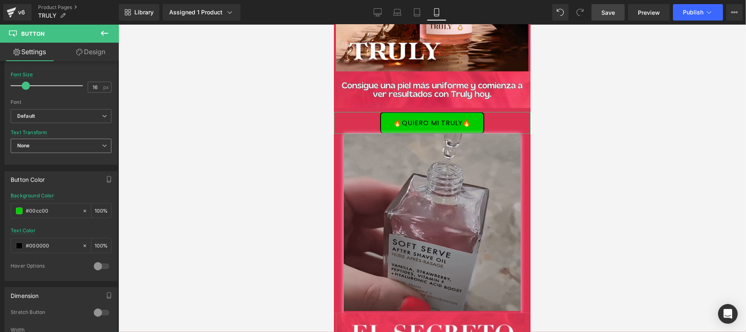
click at [62, 148] on span "None" at bounding box center [61, 146] width 101 height 14
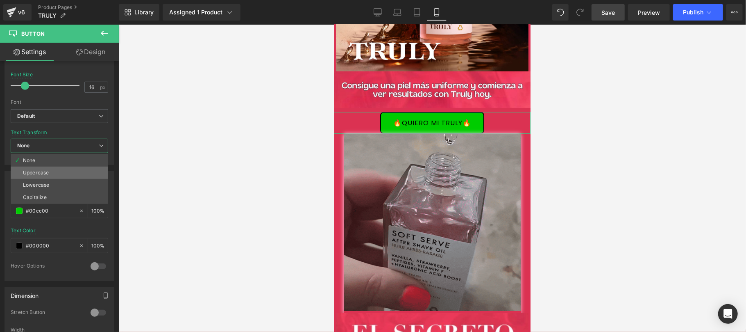
click at [45, 174] on div "Uppercase" at bounding box center [36, 173] width 26 height 6
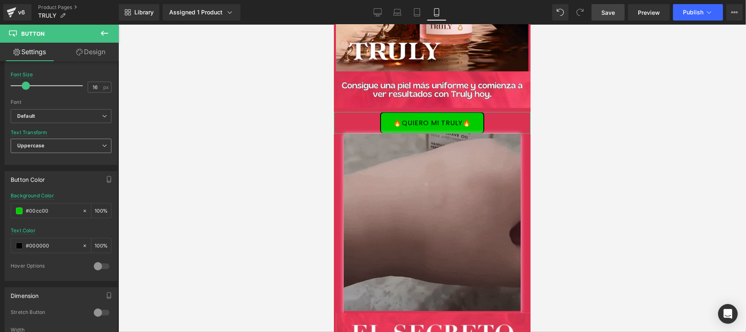
click at [81, 148] on span "Uppercase" at bounding box center [61, 146] width 101 height 14
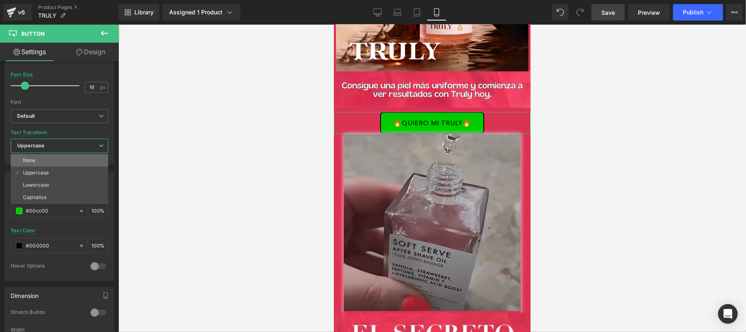
click at [65, 159] on li "None" at bounding box center [60, 160] width 98 height 12
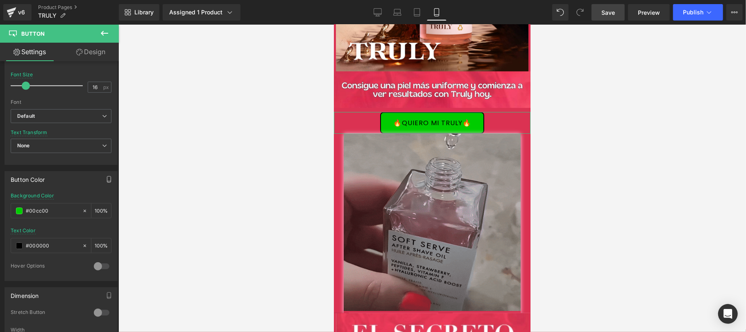
click at [107, 181] on icon "button" at bounding box center [109, 181] width 4 height 0
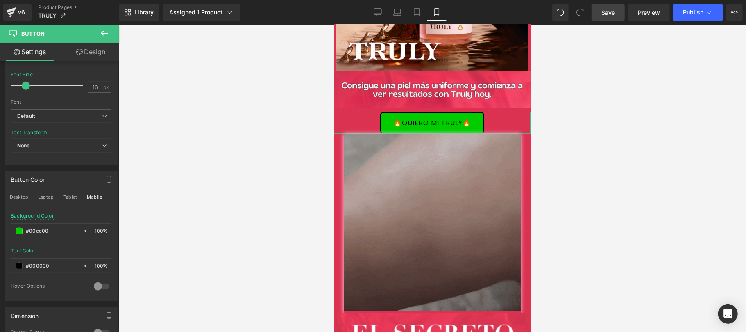
click at [106, 182] on icon "button" at bounding box center [109, 179] width 7 height 7
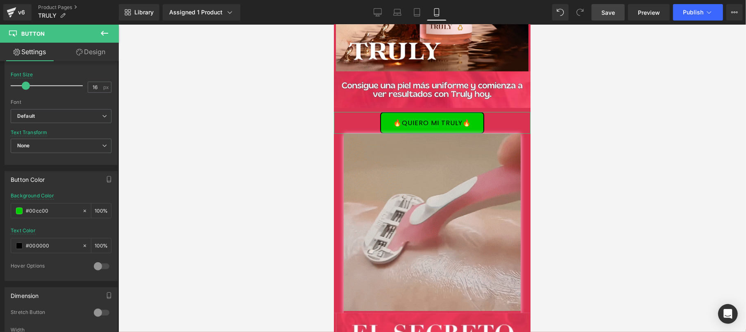
scroll to position [437, 0]
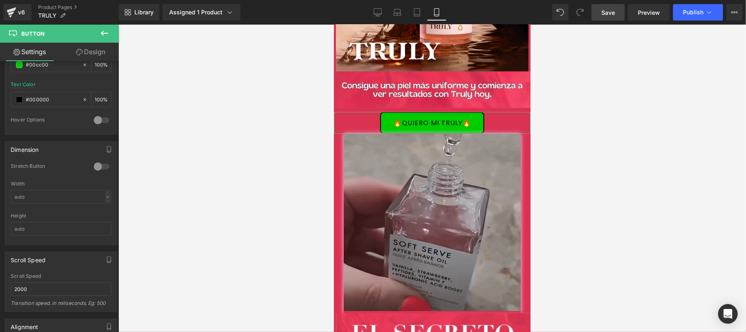
click at [107, 198] on div "-" at bounding box center [107, 196] width 5 height 11
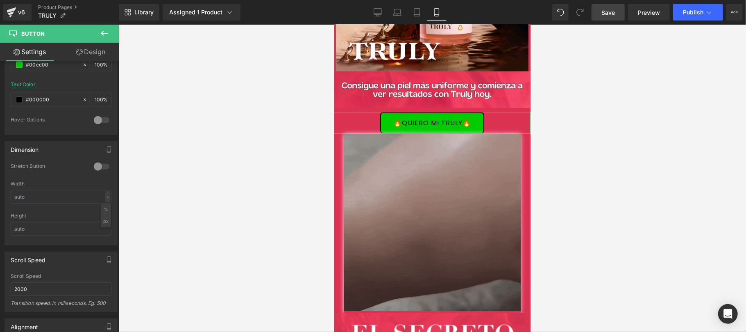
click at [107, 198] on div "-" at bounding box center [107, 196] width 5 height 11
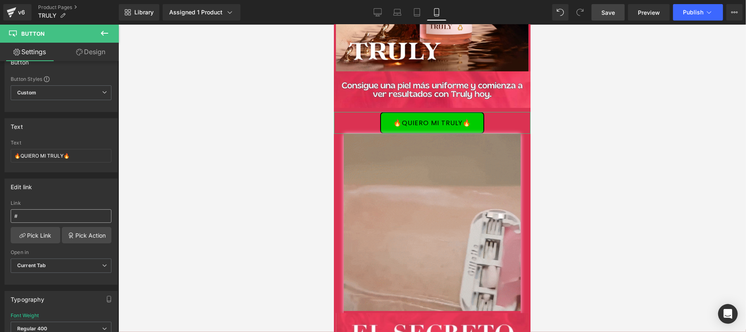
scroll to position [0, 0]
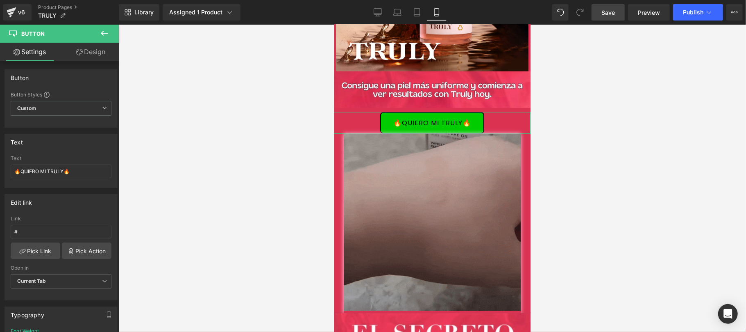
click at [89, 53] on link "Design" at bounding box center [90, 52] width 59 height 18
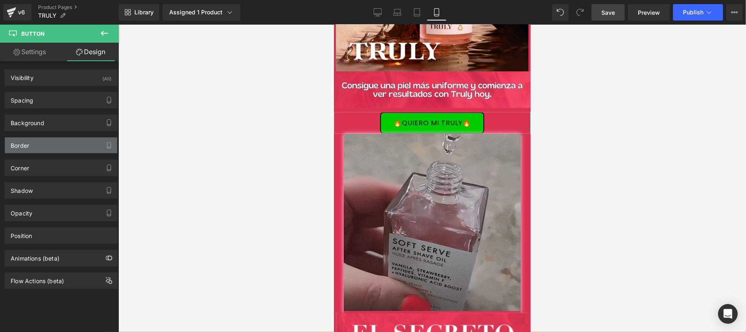
click at [51, 148] on div "Border" at bounding box center [61, 145] width 112 height 16
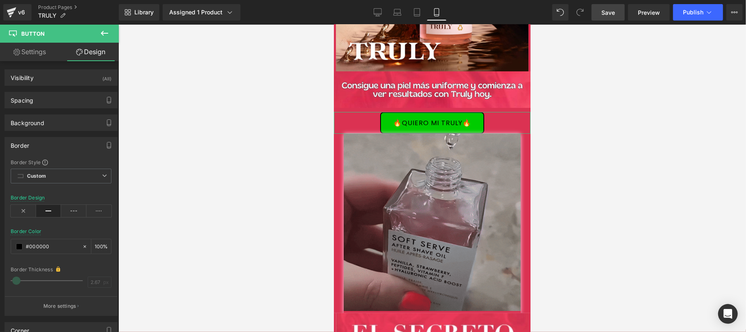
click at [52, 146] on div "Border" at bounding box center [61, 145] width 112 height 16
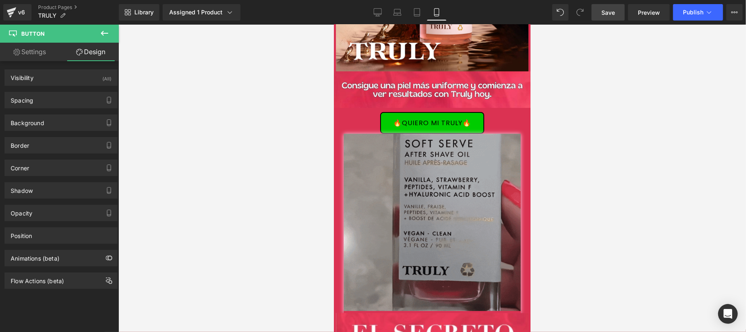
click at [607, 11] on span "Save" at bounding box center [609, 12] width 14 height 9
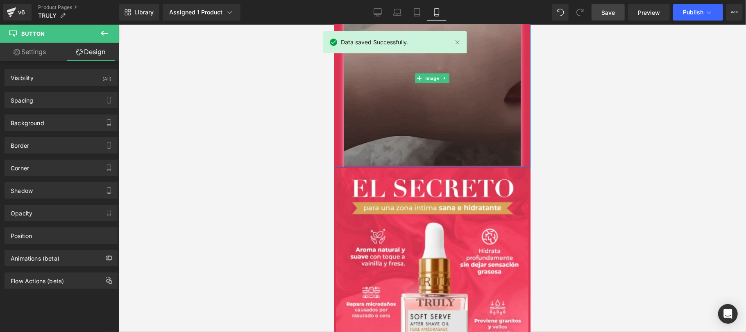
scroll to position [146, 0]
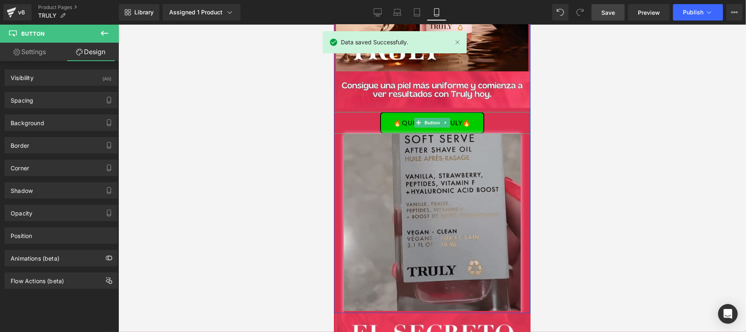
click at [421, 128] on link "🔥QUIERO MI TRULY🔥" at bounding box center [432, 122] width 104 height 22
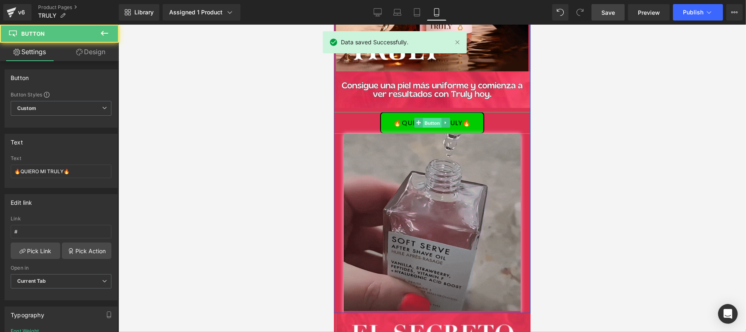
click at [425, 121] on span "Button" at bounding box center [432, 123] width 19 height 10
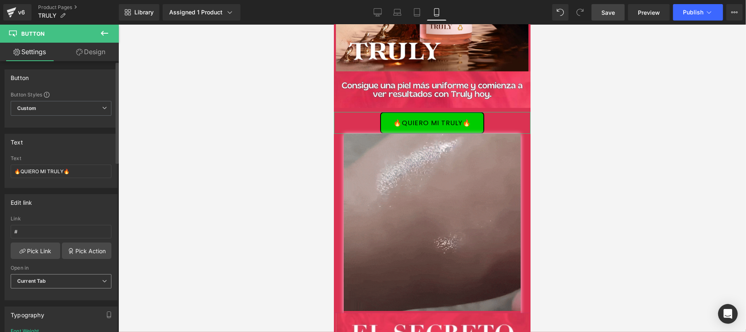
click at [93, 280] on span "Current Tab" at bounding box center [61, 281] width 101 height 14
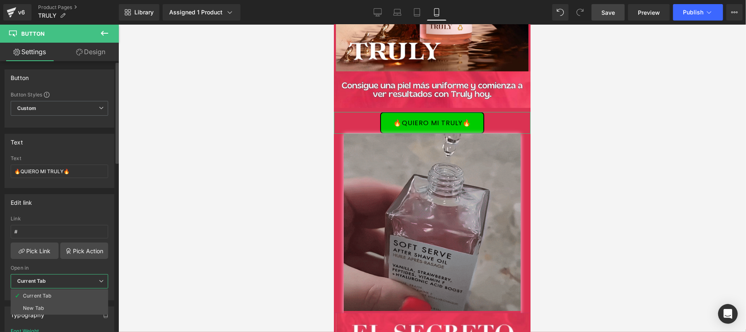
click at [93, 280] on span "Current Tab" at bounding box center [60, 281] width 98 height 14
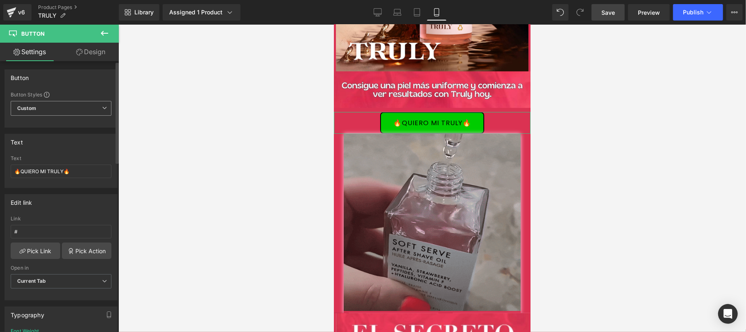
click at [102, 107] on icon at bounding box center [104, 107] width 5 height 5
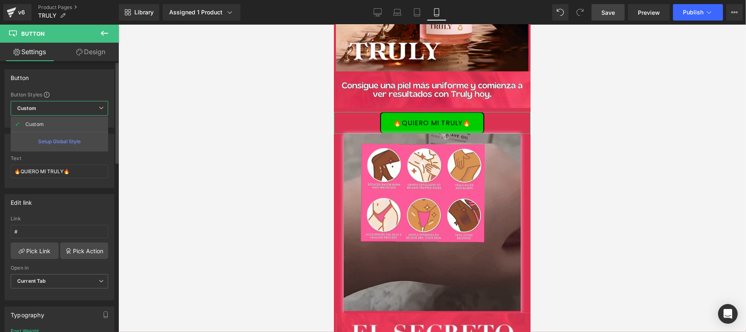
click at [99, 107] on icon at bounding box center [101, 107] width 5 height 5
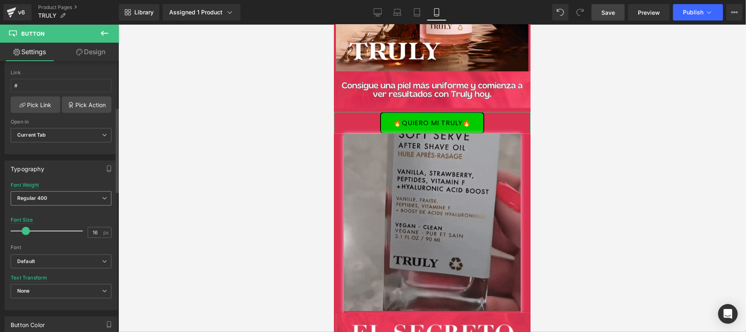
click at [102, 200] on icon at bounding box center [104, 197] width 5 height 5
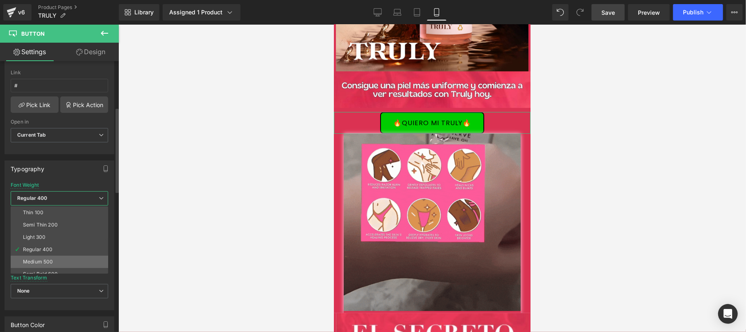
click at [29, 259] on div "Medium 500" at bounding box center [38, 262] width 30 height 6
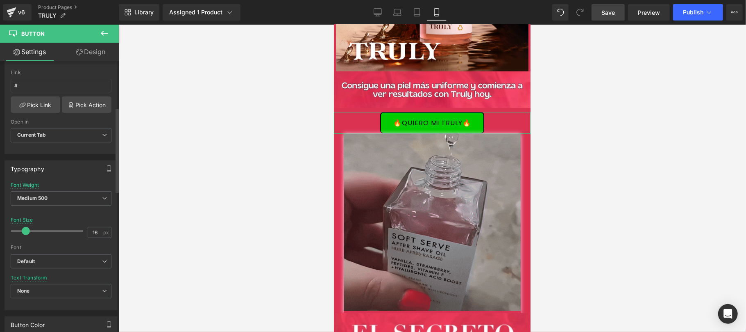
click at [89, 189] on div "Font Weight Medium 500 Thin 100 Semi Thin 200 Light 300 Regular 400 Medium 500 …" at bounding box center [61, 198] width 101 height 33
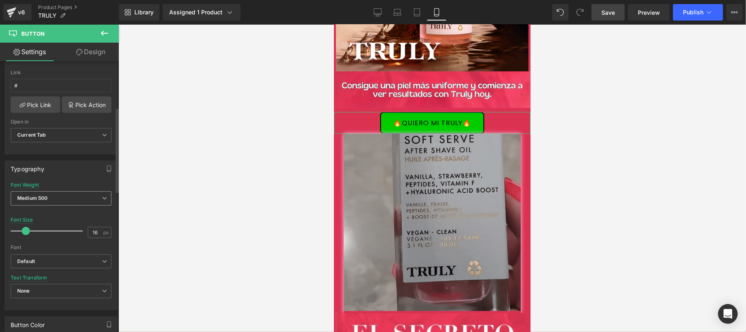
click at [90, 197] on span "Medium 500" at bounding box center [61, 198] width 101 height 14
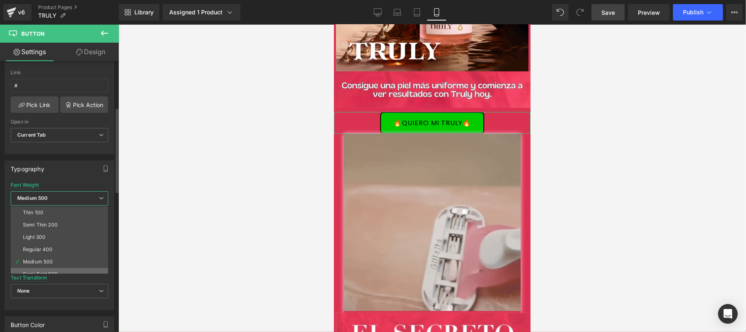
click at [54, 272] on div "Semi Bold 600" at bounding box center [40, 274] width 35 height 6
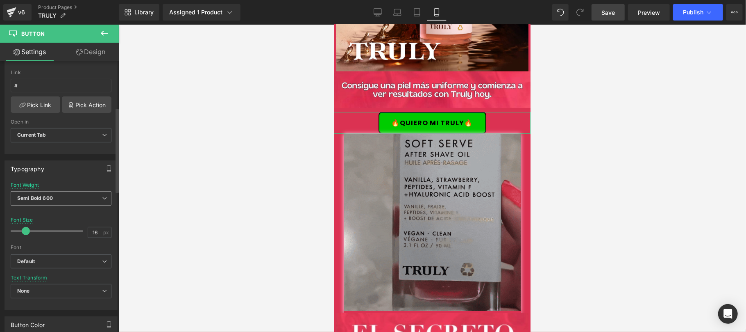
click at [102, 200] on icon at bounding box center [104, 197] width 5 height 5
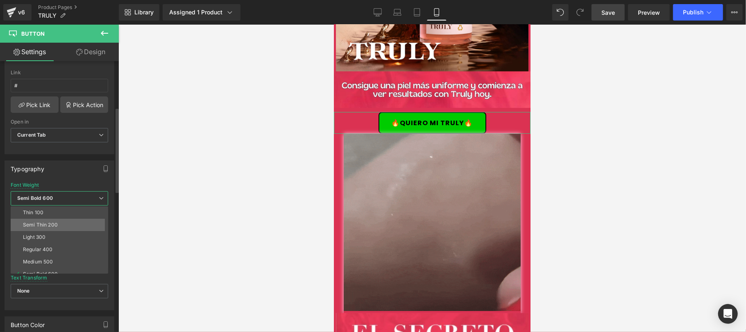
scroll to position [68, 0]
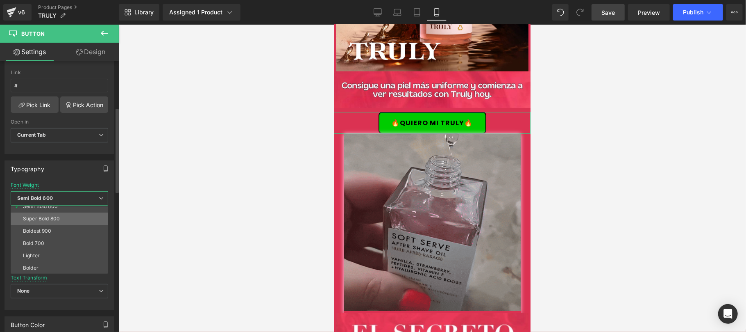
click at [55, 220] on div "Super Bold 800" at bounding box center [41, 219] width 37 height 6
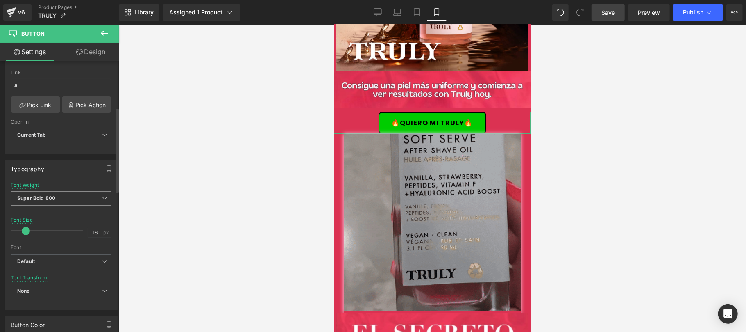
click at [69, 197] on span "Super Bold 800" at bounding box center [61, 198] width 101 height 14
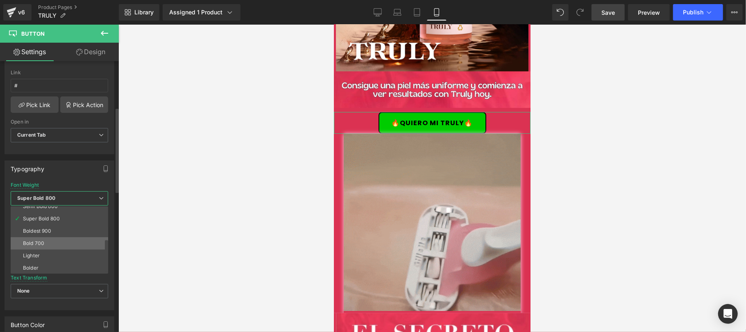
click at [50, 240] on li "Bold 700" at bounding box center [61, 243] width 101 height 12
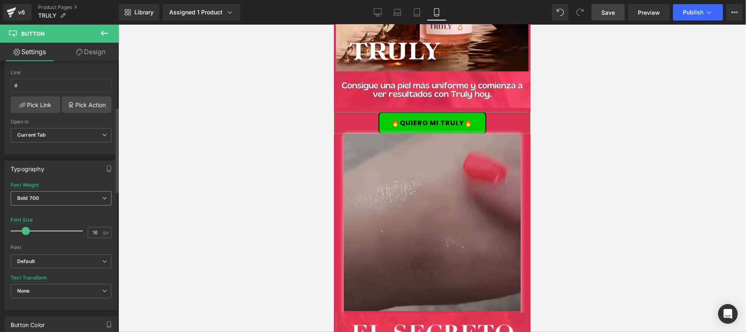
click at [69, 195] on span "Bold 700" at bounding box center [61, 198] width 101 height 14
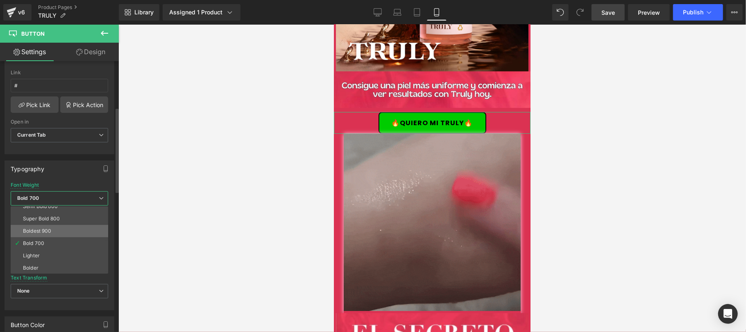
click at [52, 230] on li "Boldest 900" at bounding box center [61, 231] width 101 height 12
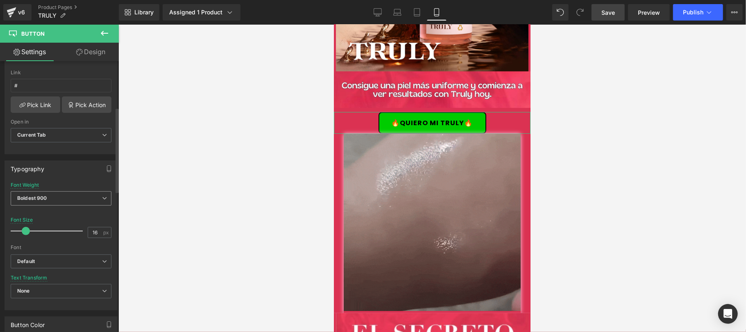
click at [76, 199] on span "Boldest 900" at bounding box center [61, 198] width 101 height 14
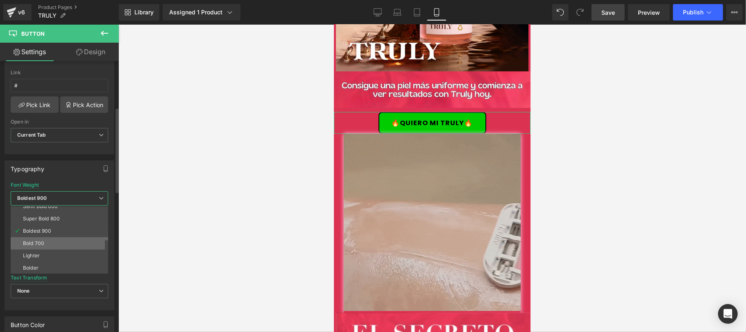
click at [52, 245] on li "Bold 700" at bounding box center [61, 243] width 101 height 12
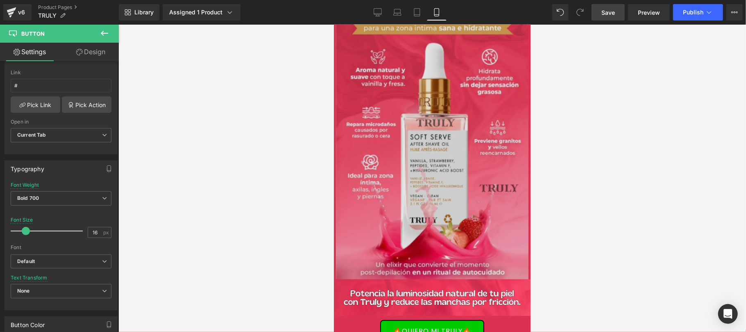
scroll to position [728, 0]
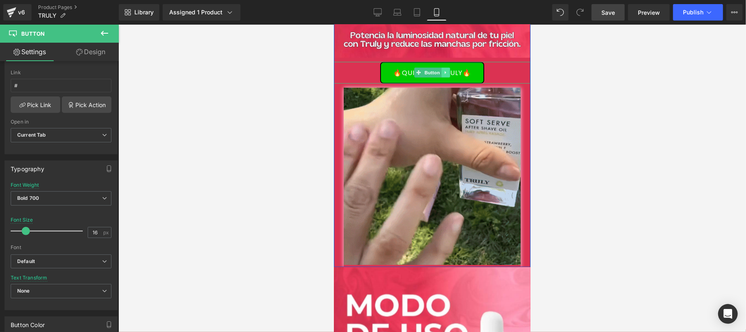
click at [441, 73] on link at bounding box center [445, 72] width 9 height 10
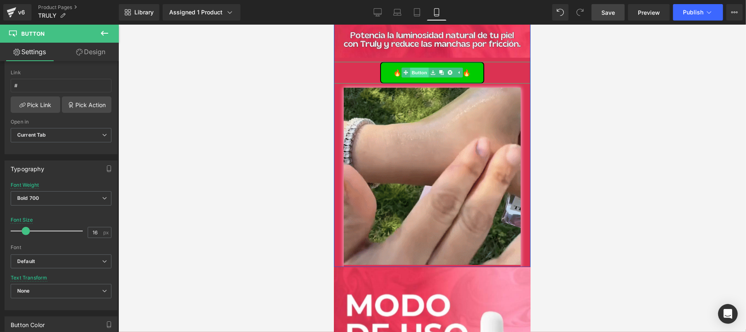
click at [415, 73] on link "Button" at bounding box center [414, 72] width 27 height 10
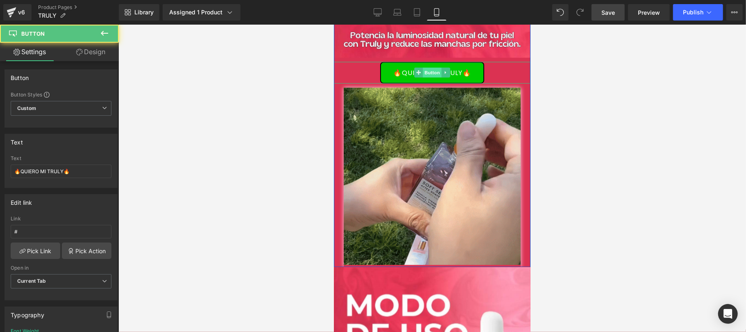
click at [425, 74] on span "Button" at bounding box center [432, 72] width 19 height 10
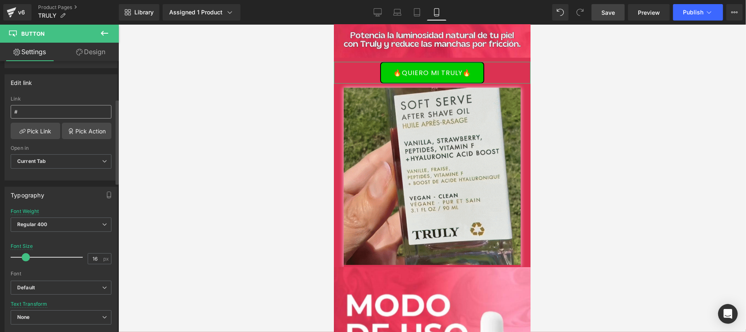
scroll to position [146, 0]
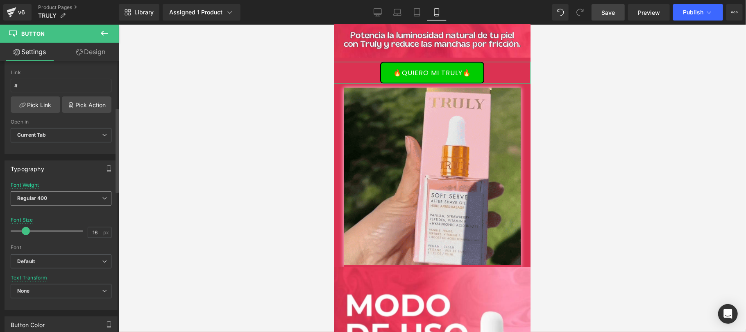
click at [69, 202] on span "Regular 400" at bounding box center [61, 198] width 101 height 14
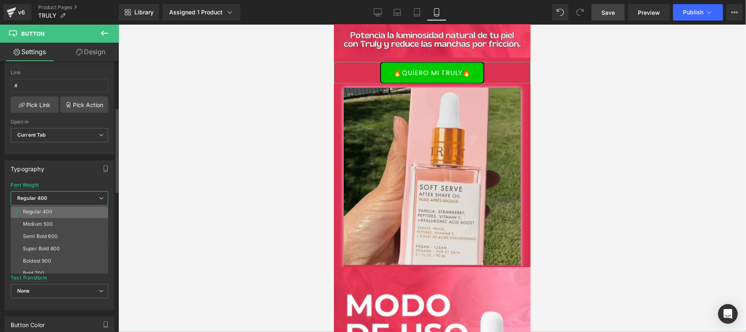
scroll to position [68, 0]
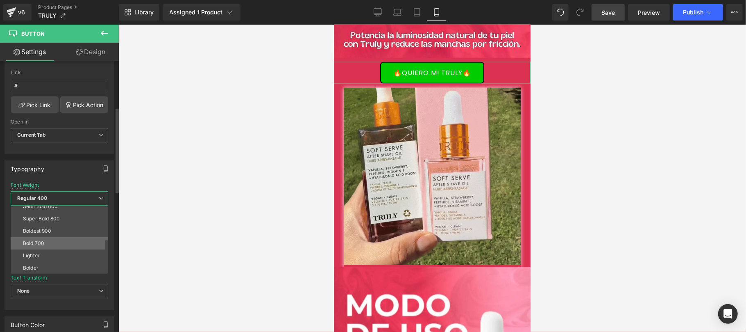
click at [48, 241] on li "Bold 700" at bounding box center [61, 243] width 101 height 12
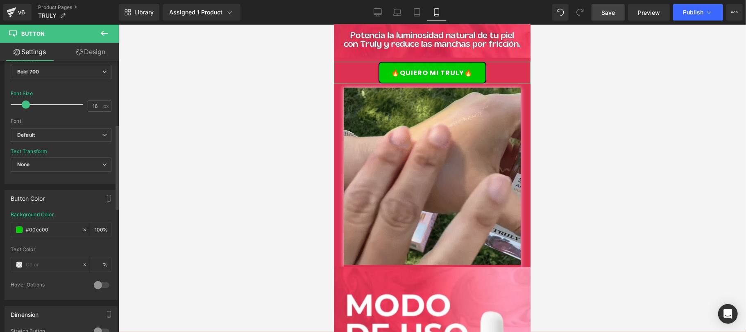
scroll to position [291, 0]
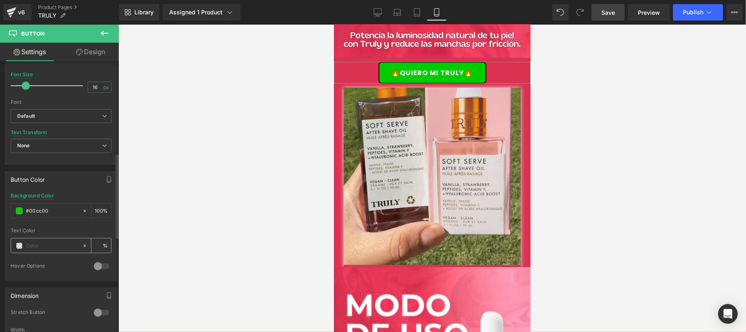
click at [20, 248] on span at bounding box center [19, 245] width 7 height 7
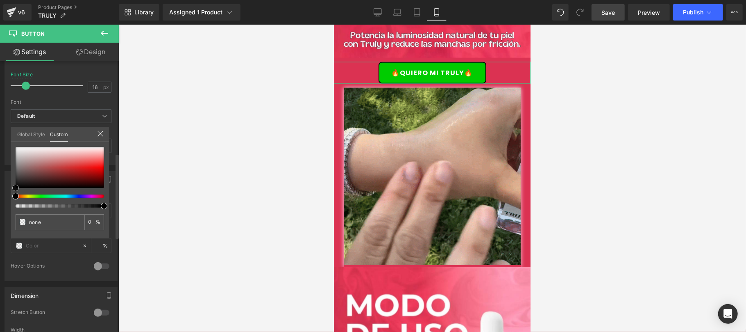
type input "#000000"
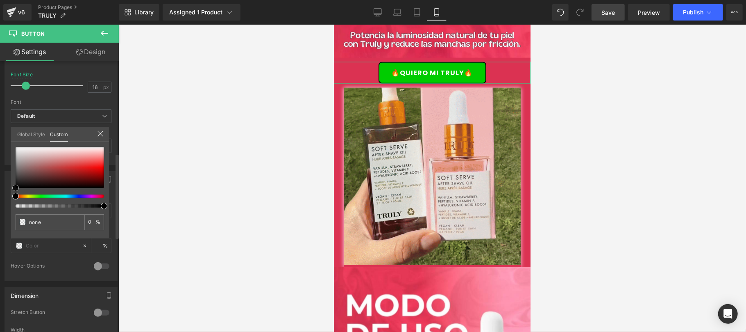
type input "100"
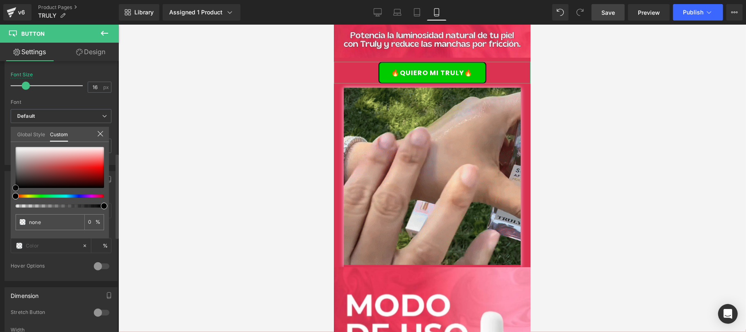
type input "#000000"
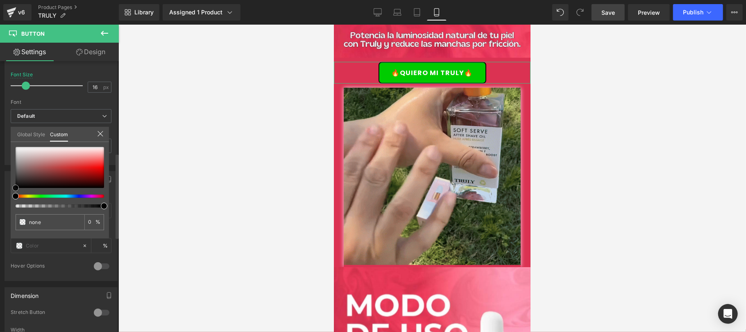
type input "100"
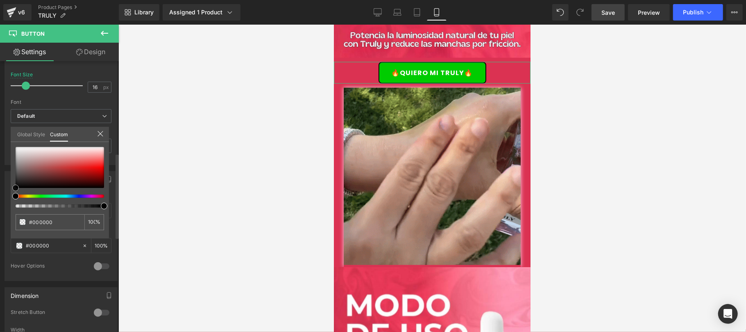
type input "#181515"
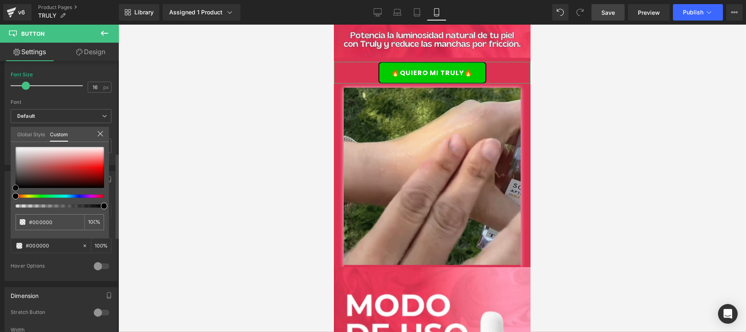
type input "#181515"
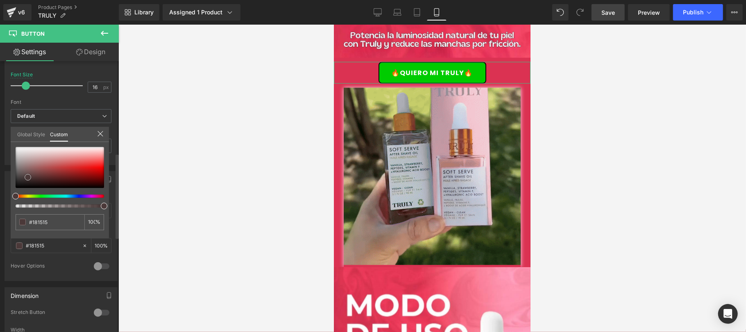
type input "#483737"
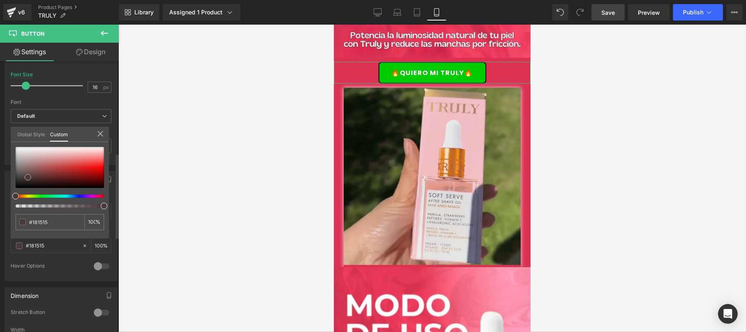
type input "#483737"
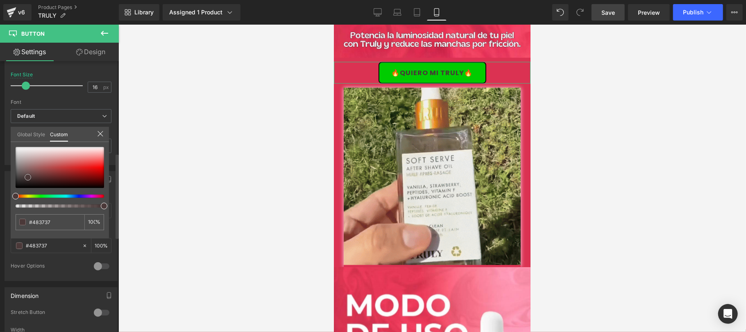
type input "#453434"
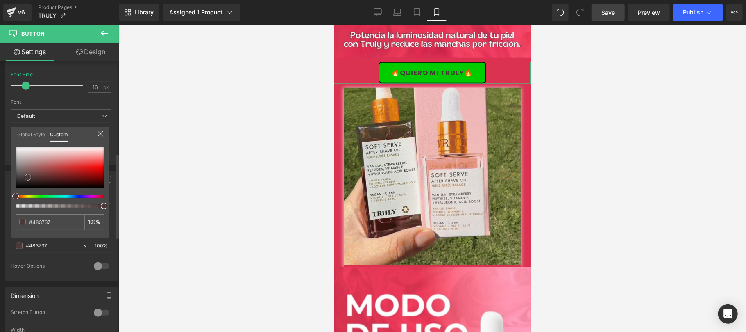
type input "#453434"
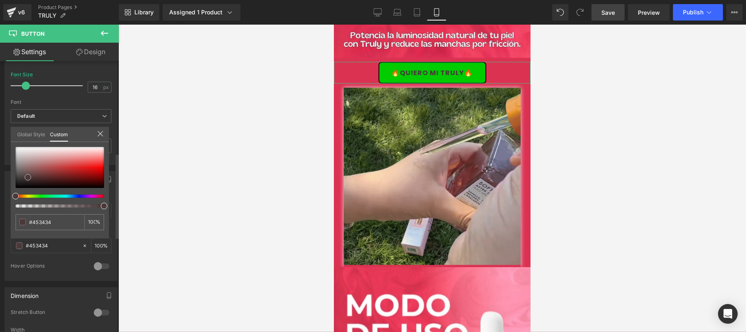
type input "#161212"
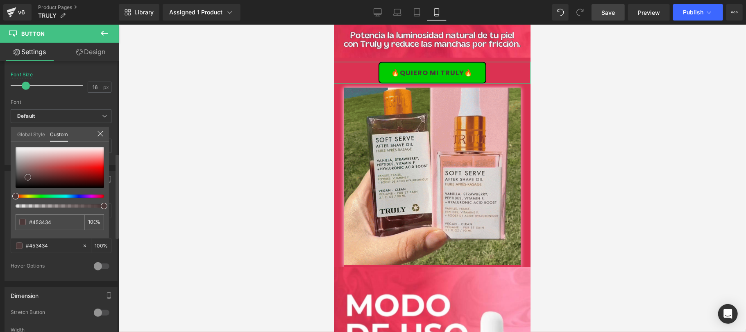
type input "#161212"
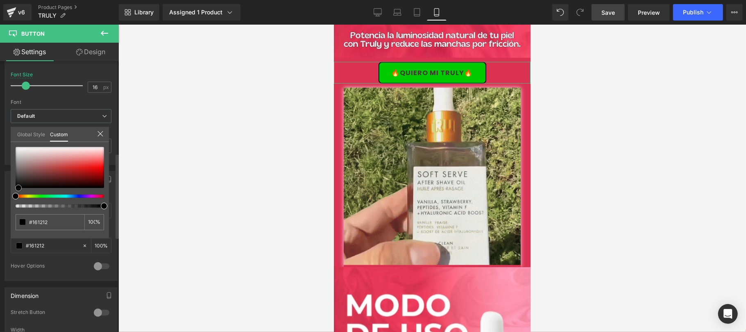
type input "#000000"
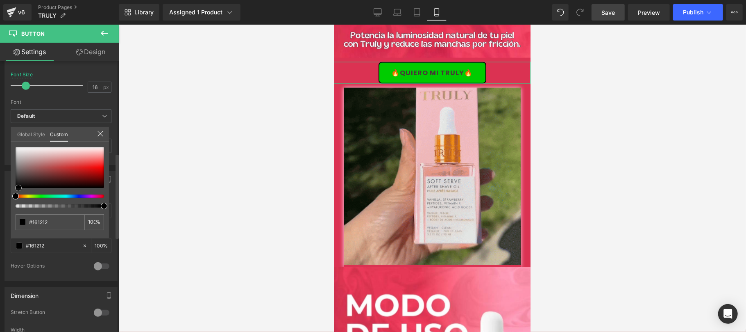
type input "#000000"
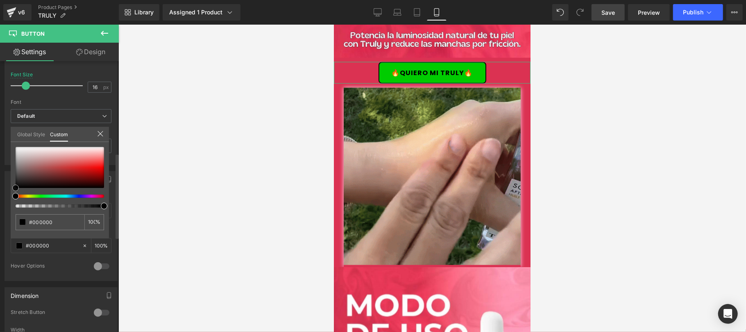
drag, startPoint x: 14, startPoint y: 186, endPoint x: 3, endPoint y: 199, distance: 16.6
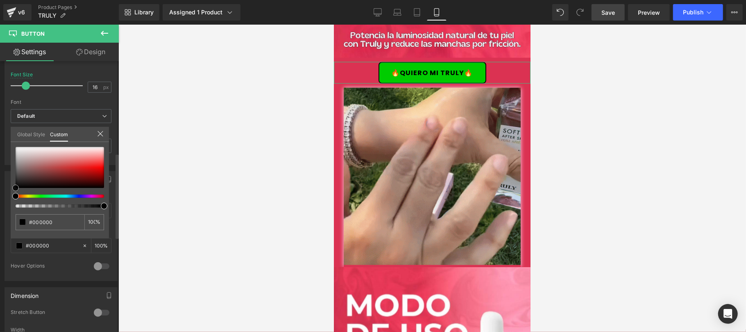
click at [3, 199] on div "Button Color rgba(0, 204, 0, 1) Background Color #00cc00 100 % rgba(0, 0, 0, 1)…" at bounding box center [61, 223] width 123 height 116
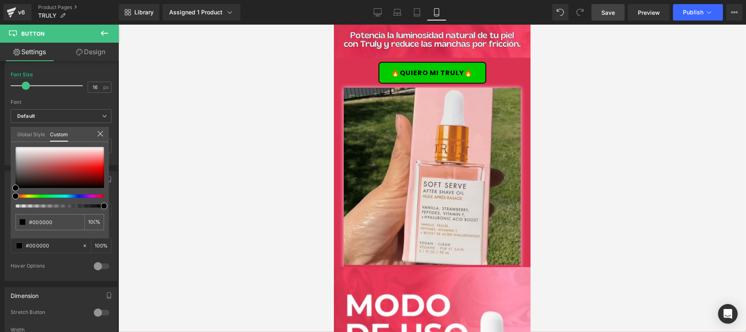
click at [602, 9] on span "Save" at bounding box center [609, 12] width 14 height 9
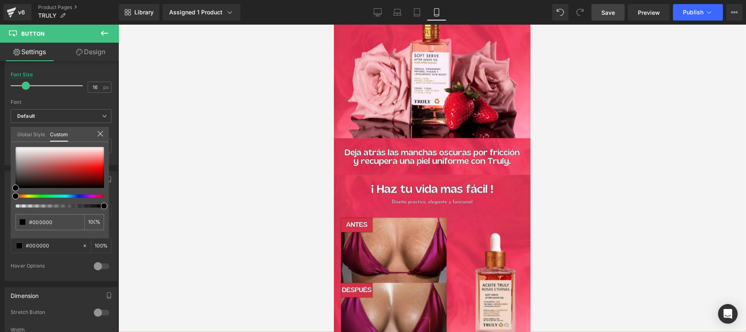
scroll to position [2332, 0]
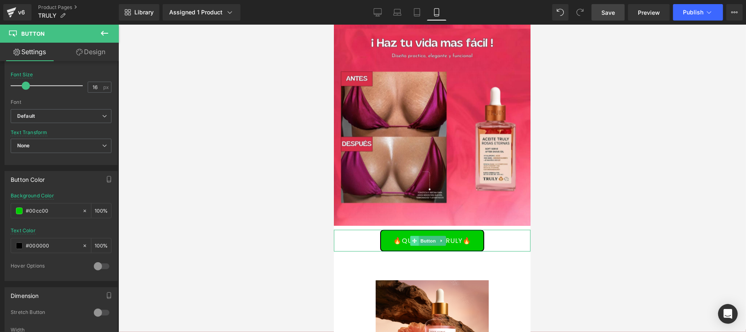
click at [428, 245] on span "Button" at bounding box center [427, 240] width 19 height 10
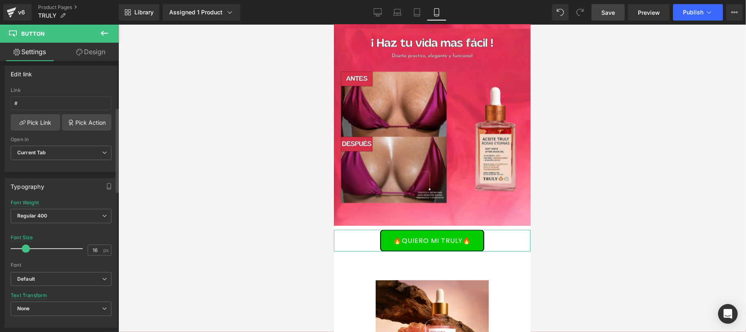
scroll to position [146, 0]
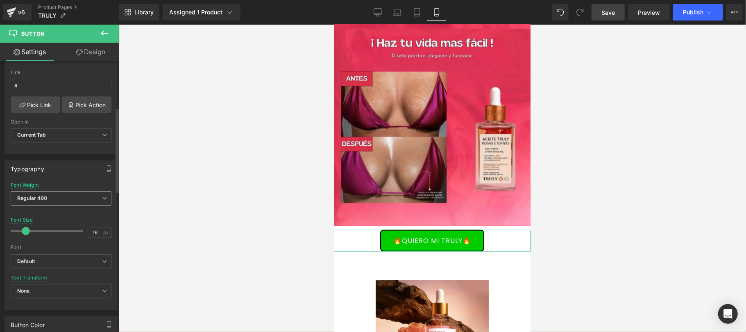
click at [77, 202] on span "Regular 400" at bounding box center [61, 198] width 101 height 14
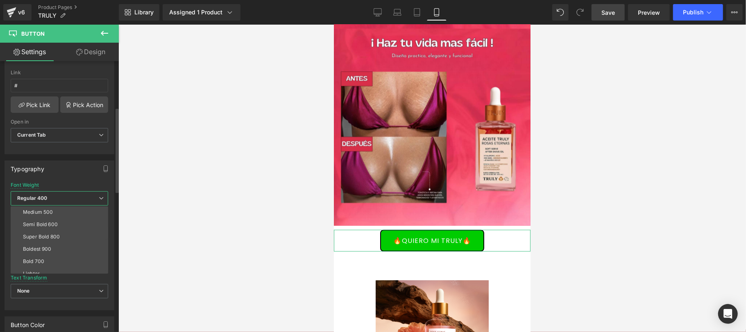
scroll to position [68, 0]
click at [53, 243] on li "Bold 700" at bounding box center [61, 243] width 101 height 12
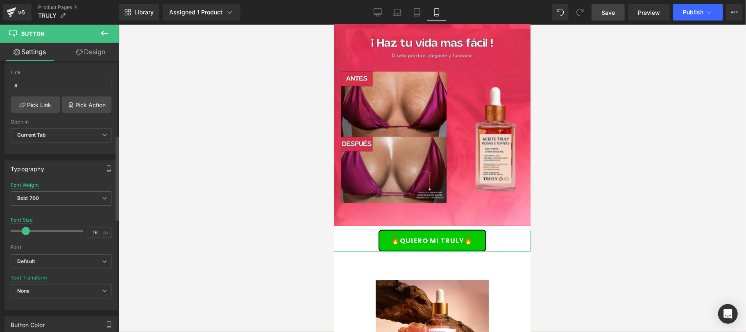
scroll to position [291, 0]
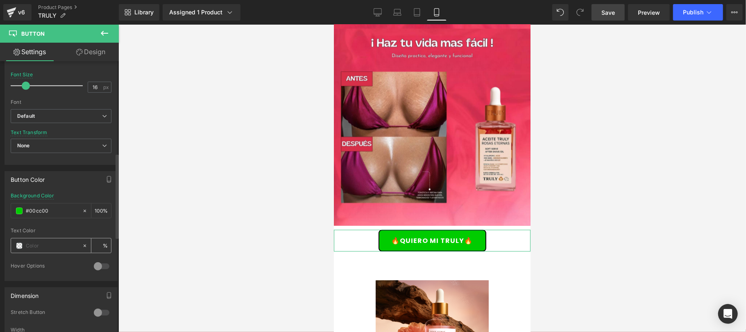
click at [21, 251] on div at bounding box center [46, 245] width 71 height 14
click at [19, 248] on span at bounding box center [19, 245] width 7 height 7
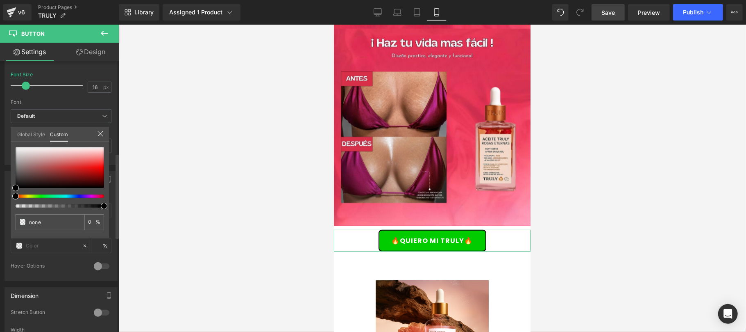
drag, startPoint x: 13, startPoint y: 184, endPoint x: 15, endPoint y: 190, distance: 6.8
click at [15, 190] on div "none 0 %" at bounding box center [60, 192] width 98 height 91
type input "#050505"
type input "100"
type input "#050505"
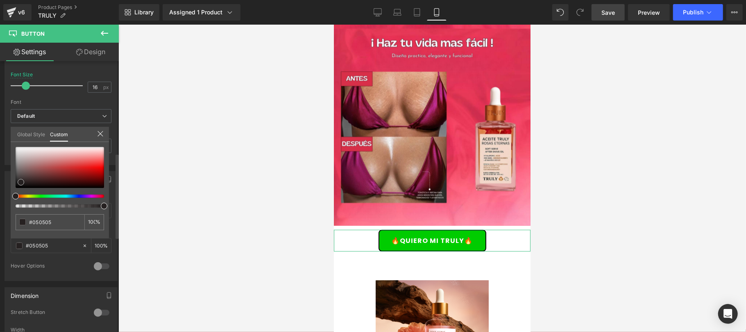
type input "100"
type input "#262121"
type input "#201c1c"
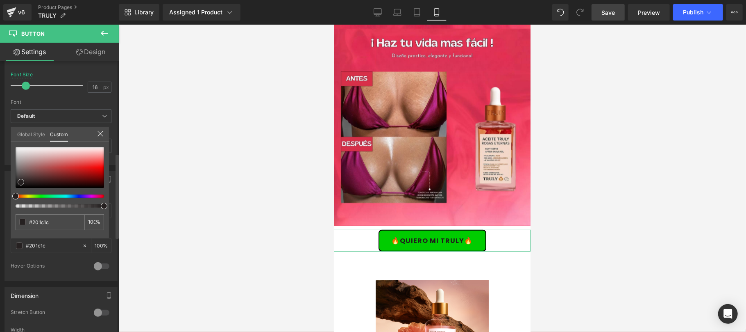
type input "#000000"
drag, startPoint x: 15, startPoint y: 190, endPoint x: 10, endPoint y: 198, distance: 8.9
click at [10, 198] on div "Button Color rgba(0, 204, 0, 1) Background Color #00cc00 100 % rgba(0, 0, 0, 1)…" at bounding box center [61, 223] width 123 height 116
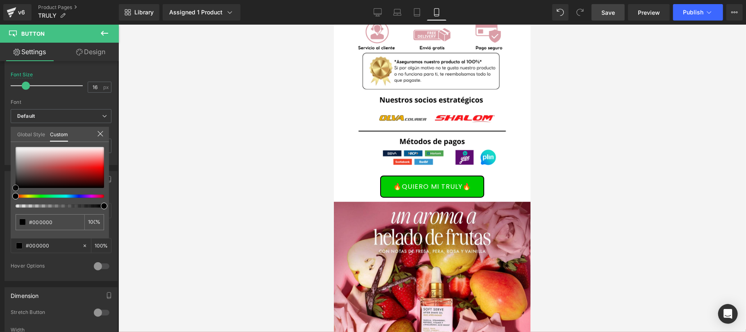
scroll to position [2769, 0]
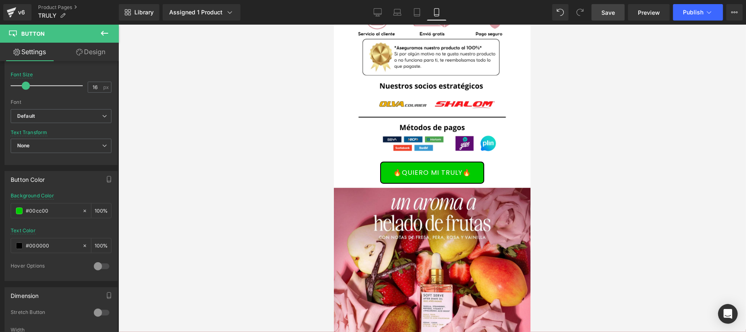
click at [425, 175] on span "Button" at bounding box center [432, 172] width 19 height 10
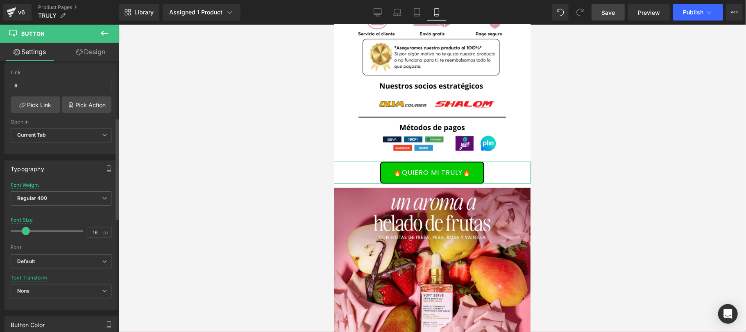
scroll to position [291, 0]
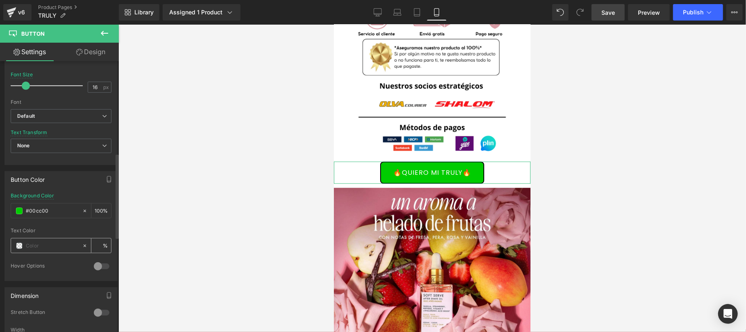
click at [15, 252] on div at bounding box center [46, 245] width 71 height 14
click at [20, 249] on span at bounding box center [19, 245] width 7 height 7
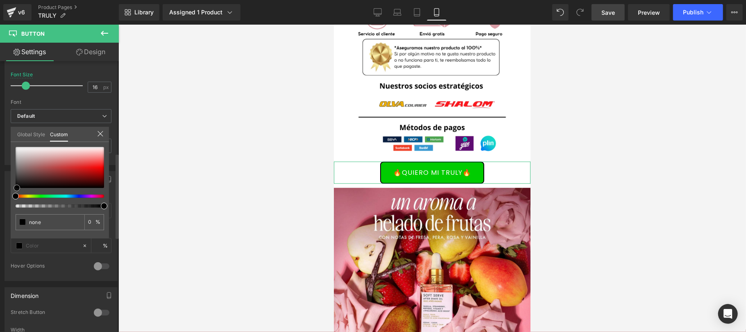
type input "#000000"
type input "100"
type input "#000000"
type input "100"
type input "#151313"
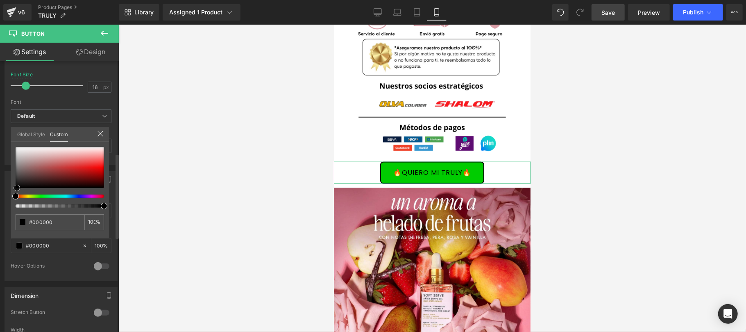
type input "#151313"
type input "#413434"
type input "#4a3a3a"
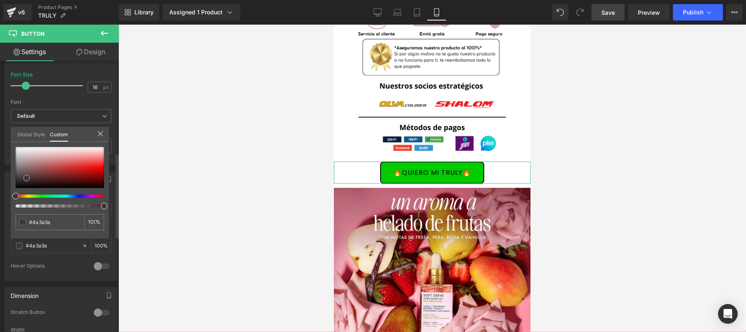
type input "#443535"
type input "#352b2b"
type input "#000000"
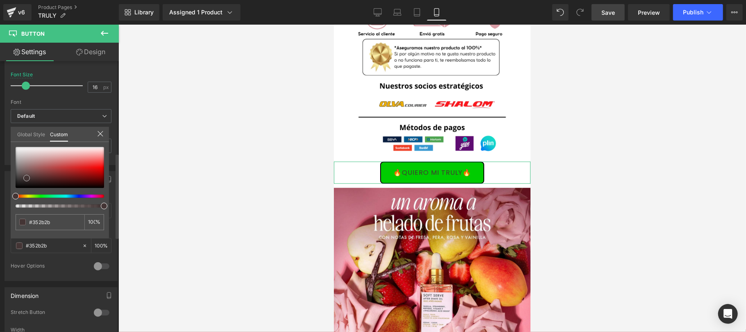
type input "#000000"
drag, startPoint x: 15, startPoint y: 187, endPoint x: 11, endPoint y: 194, distance: 7.9
click at [11, 194] on div "#000000 100 %" at bounding box center [60, 192] width 98 height 91
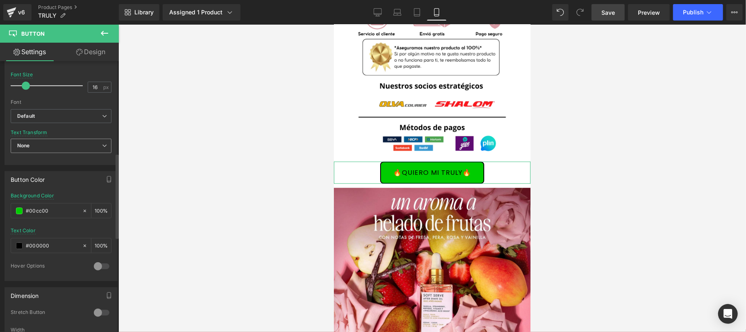
click at [80, 146] on span "None" at bounding box center [61, 146] width 101 height 14
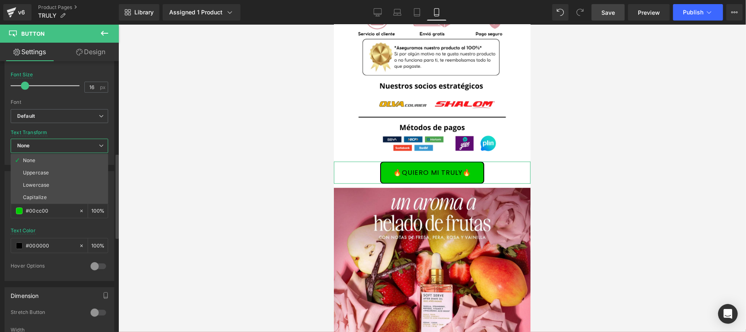
click at [80, 146] on span "None" at bounding box center [60, 146] width 98 height 14
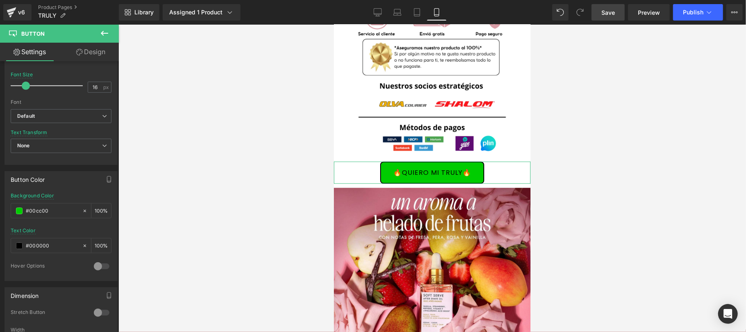
scroll to position [146, 0]
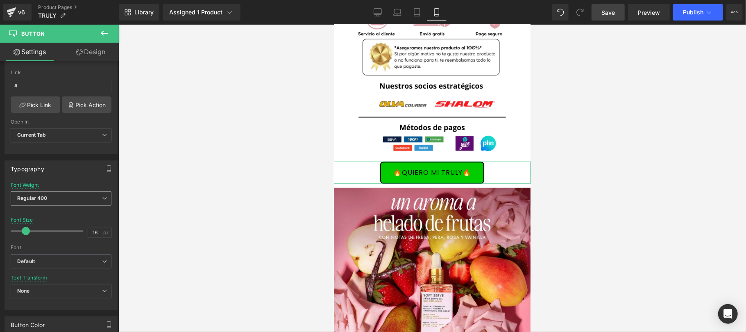
click at [73, 202] on span "Regular 400" at bounding box center [61, 198] width 101 height 14
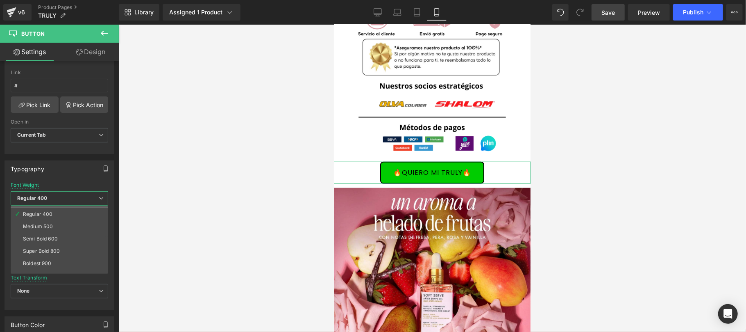
scroll to position [68, 0]
click at [50, 245] on li "Bold 700" at bounding box center [61, 243] width 101 height 12
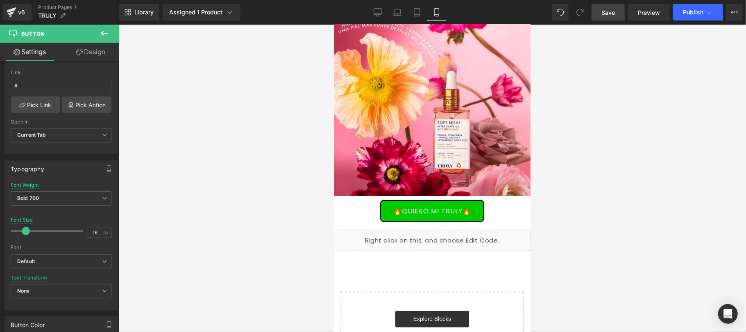
scroll to position [3206, 0]
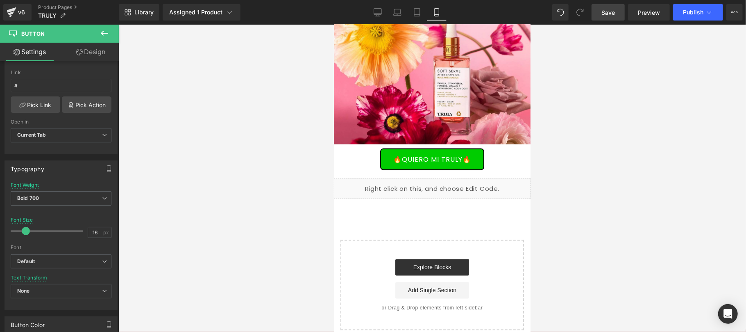
click at [432, 161] on span "Button" at bounding box center [432, 159] width 19 height 10
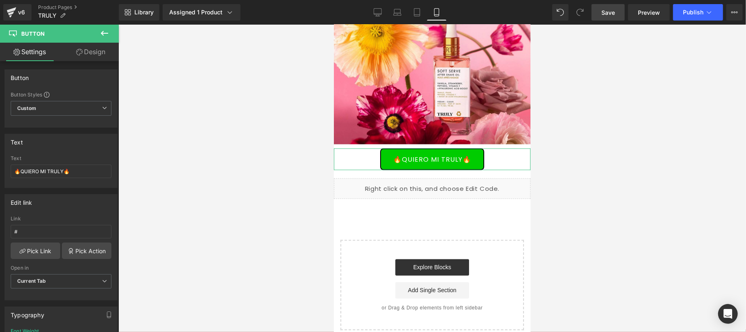
click at [89, 57] on link "Design" at bounding box center [90, 52] width 59 height 18
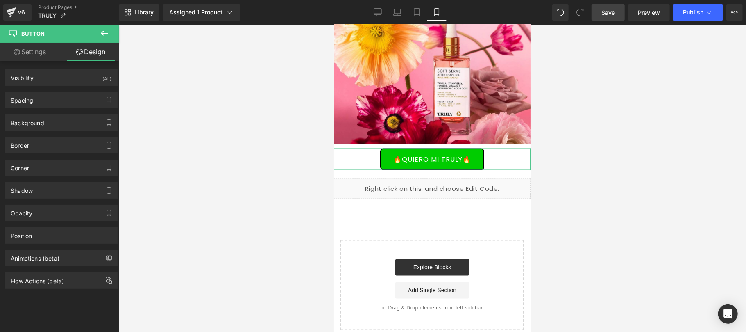
click at [42, 53] on link "Settings" at bounding box center [29, 52] width 59 height 18
type input "100"
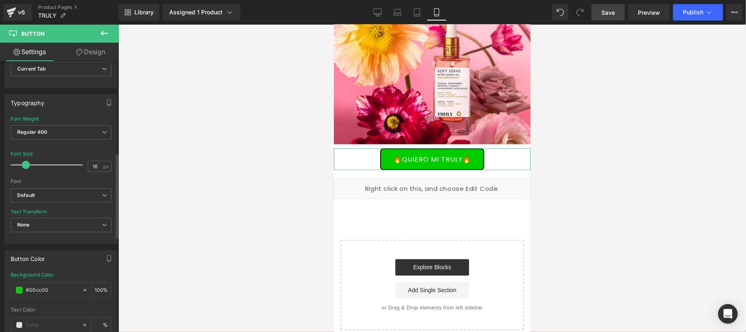
scroll to position [146, 0]
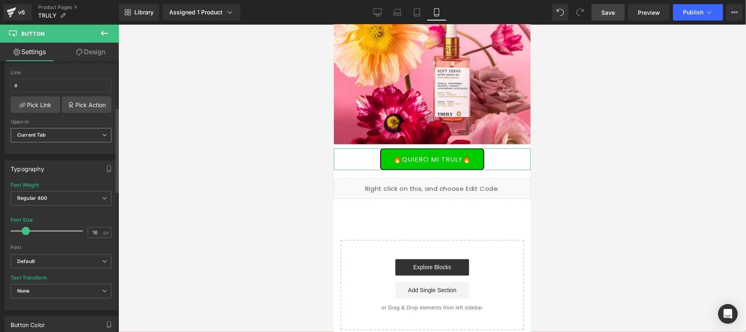
click at [79, 140] on span "Current Tab" at bounding box center [61, 135] width 101 height 14
click at [79, 139] on span "Current Tab" at bounding box center [60, 135] width 98 height 14
click at [68, 193] on span "Regular 400" at bounding box center [61, 198] width 101 height 14
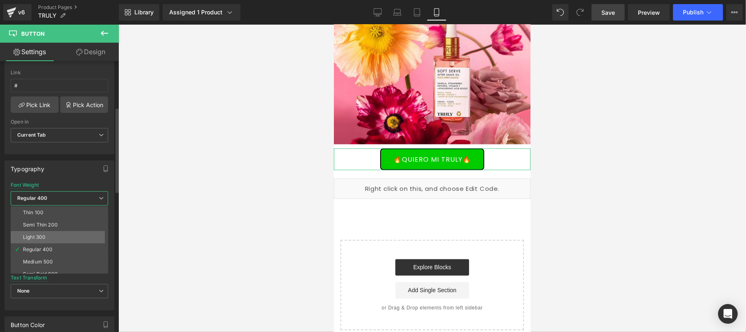
scroll to position [68, 0]
click at [41, 242] on div "Bold 700" at bounding box center [33, 243] width 21 height 6
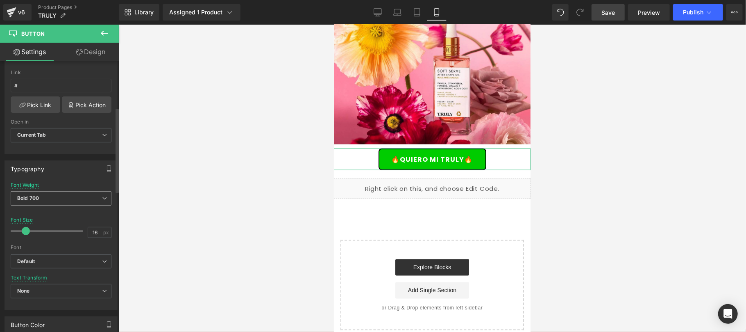
scroll to position [291, 0]
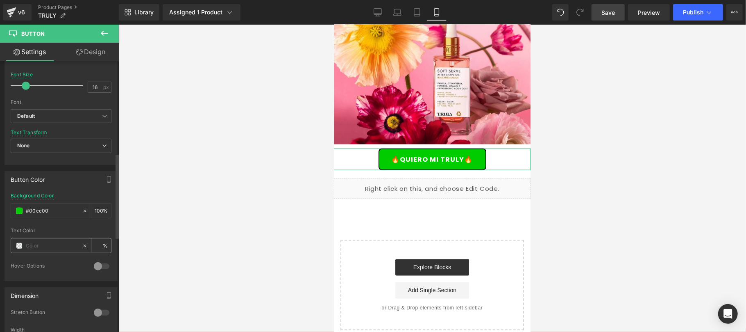
click at [19, 247] on span at bounding box center [19, 245] width 7 height 7
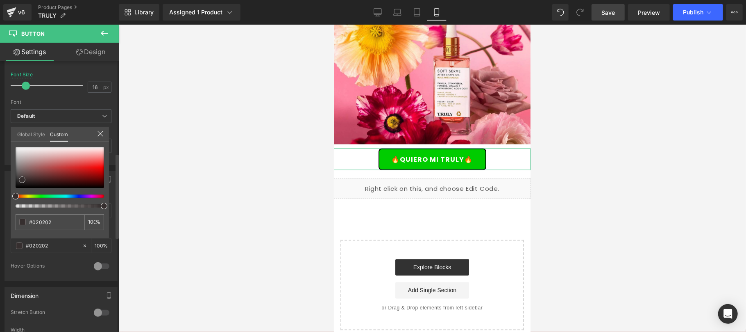
type input "#020202"
type input "100"
type input "#020202"
type input "100"
type input "#362f2f"
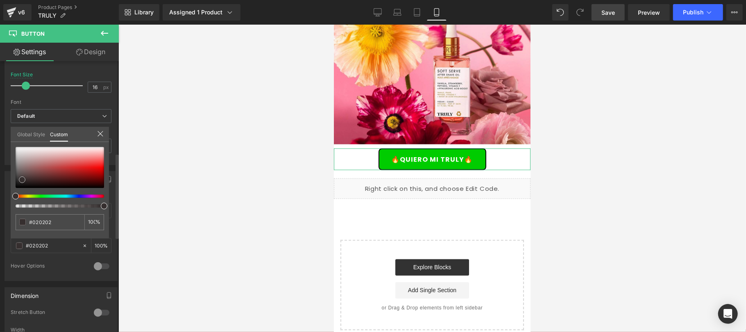
type input "#362f2f"
type input "#332d2d"
type input "#1f1d1d"
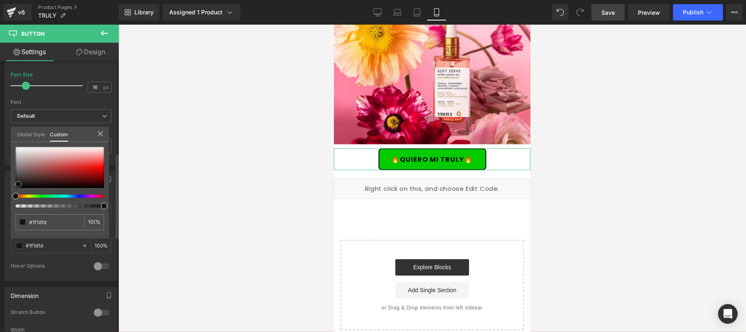
type input "#0a0909"
type input "#000000"
click at [16, 187] on span at bounding box center [15, 187] width 7 height 7
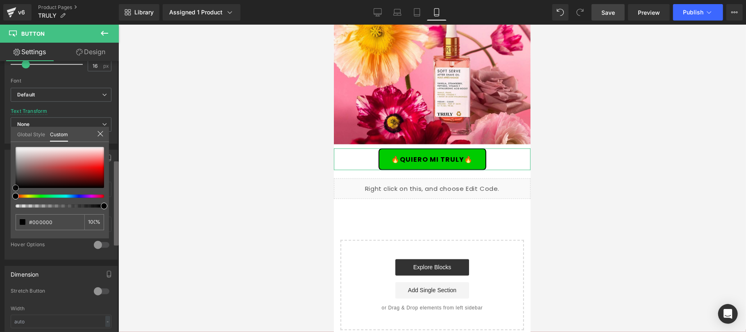
scroll to position [328, 0]
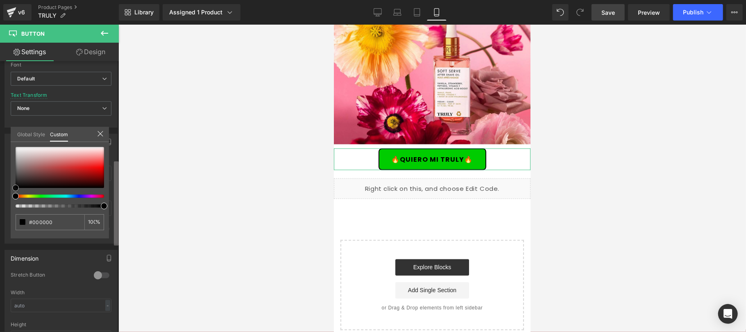
click at [116, 227] on b at bounding box center [116, 203] width 5 height 84
click at [116, 227] on b at bounding box center [116, 208] width 5 height 84
click at [100, 137] on div at bounding box center [100, 134] width 7 height 8
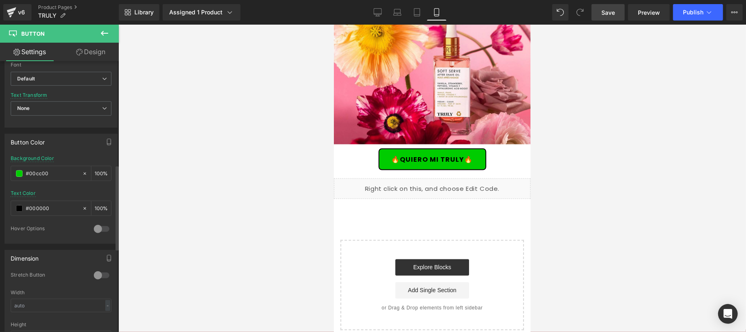
click at [604, 17] on link "Save" at bounding box center [608, 12] width 33 height 16
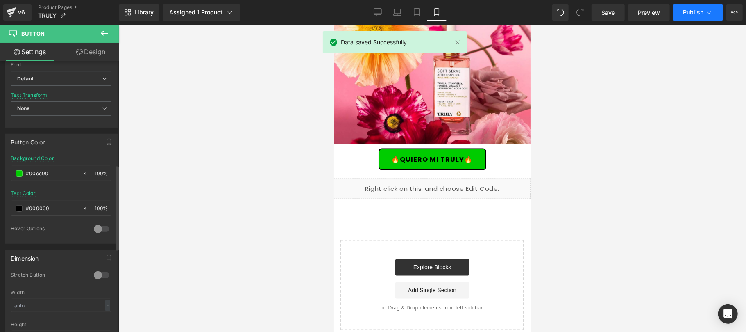
click at [684, 11] on span "Publish" at bounding box center [693, 12] width 20 height 7
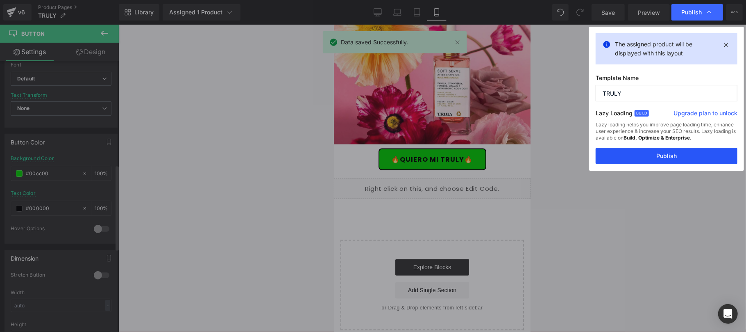
click at [645, 155] on button "Publish" at bounding box center [667, 156] width 142 height 16
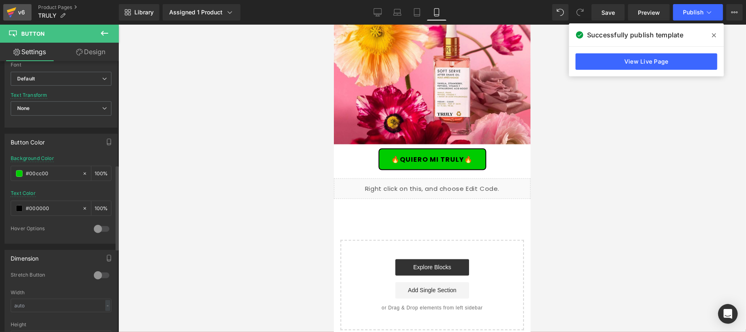
click at [18, 9] on div "v6" at bounding box center [21, 12] width 10 height 11
